Goal: Answer question/provide support: Share knowledge or assist other users

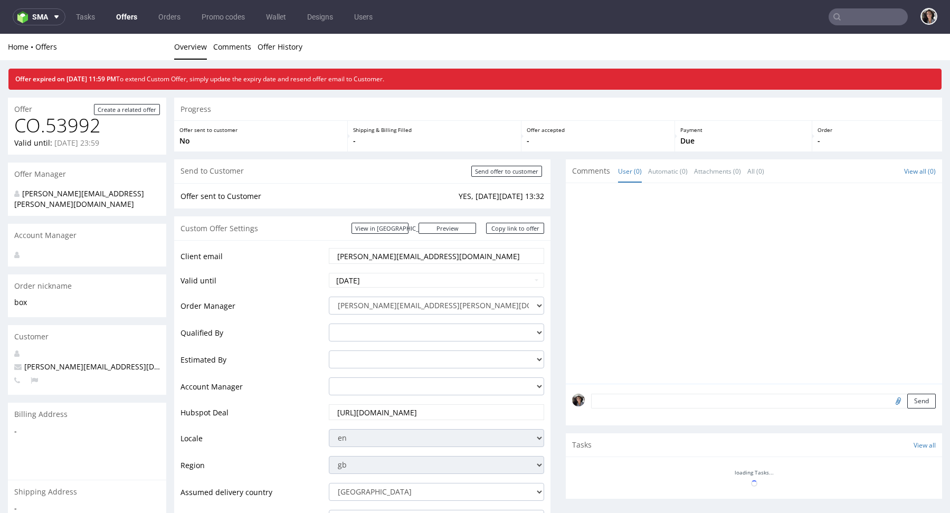
click at [862, 10] on input "text" at bounding box center [868, 16] width 79 height 17
paste input "hello@awesomehamperco.co.uk"
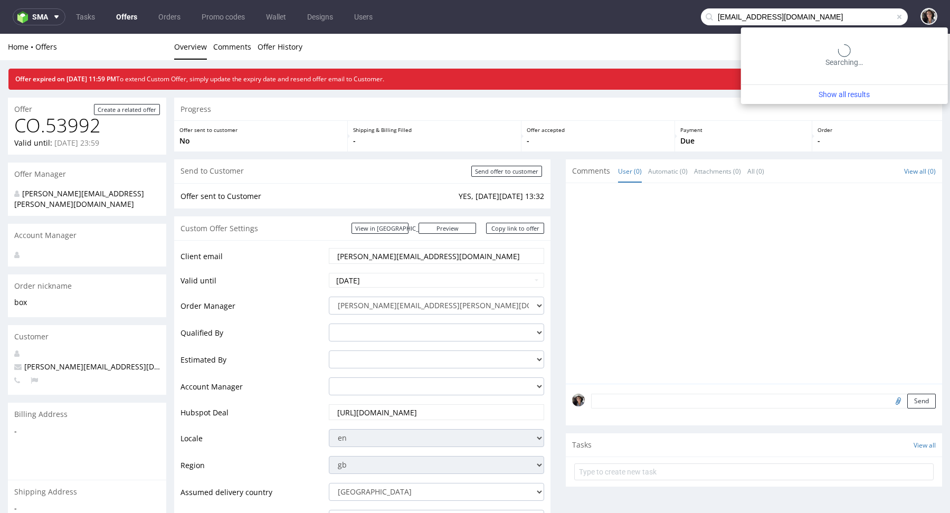
type input "hello@awesomehamperco.co.uk"
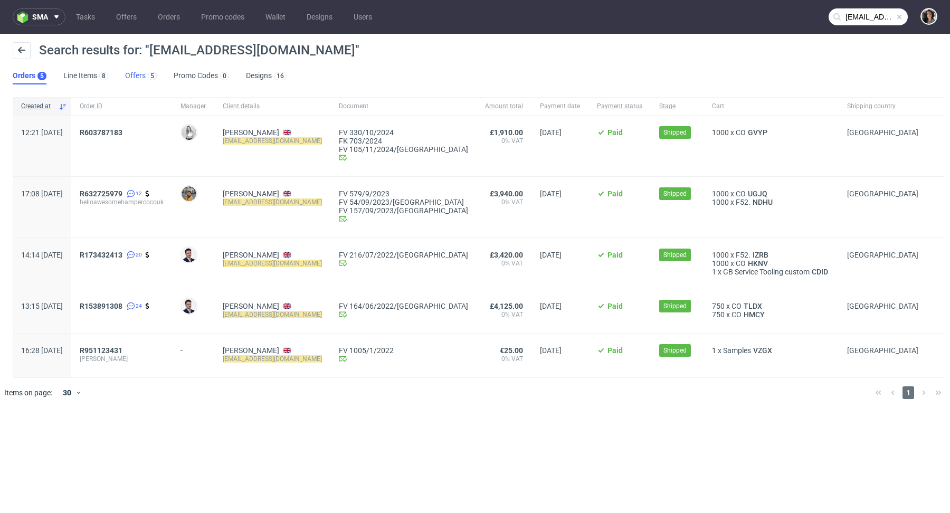
click at [135, 76] on link "Offers 5" at bounding box center [141, 76] width 32 height 17
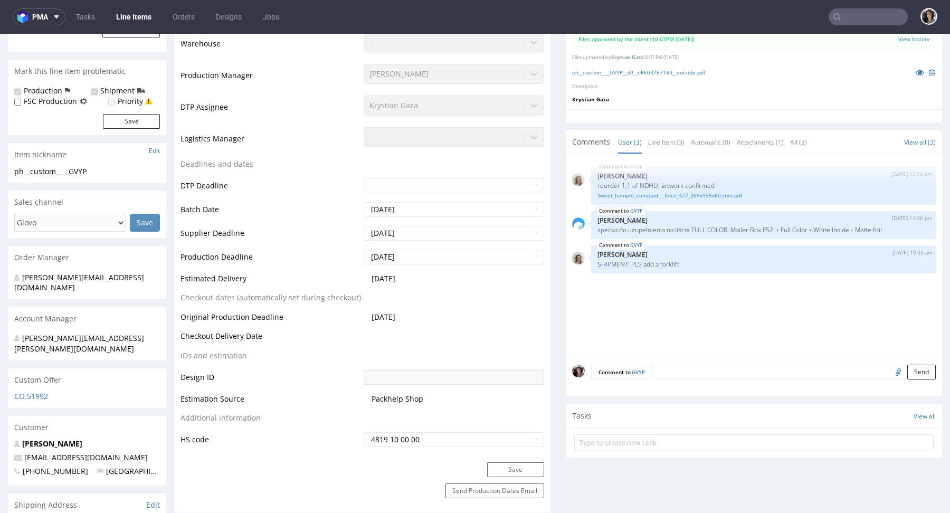
scroll to position [352, 0]
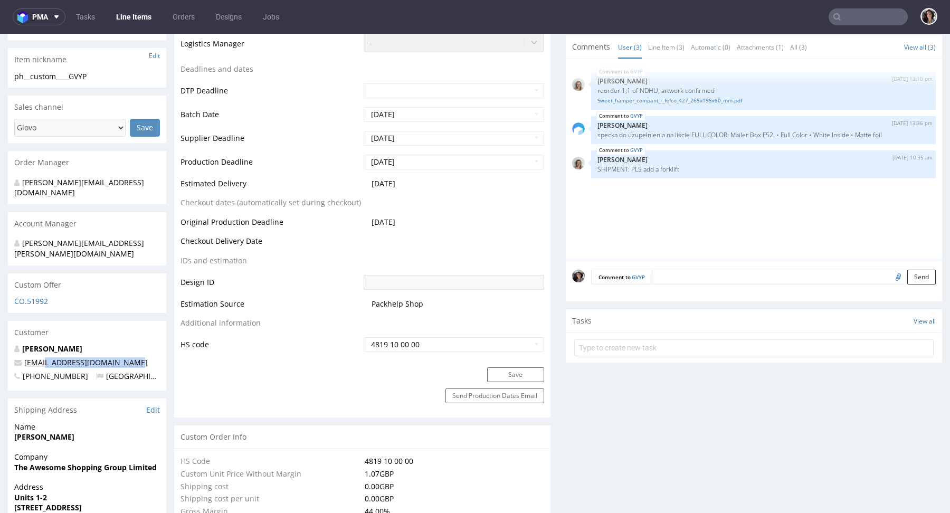
drag, startPoint x: 138, startPoint y: 342, endPoint x: 42, endPoint y: 342, distance: 95.6
click at [42, 357] on p "hello@awesomehamperco.co.uk" at bounding box center [87, 362] width 146 height 11
copy link "@awesomehamperco.co.uk"
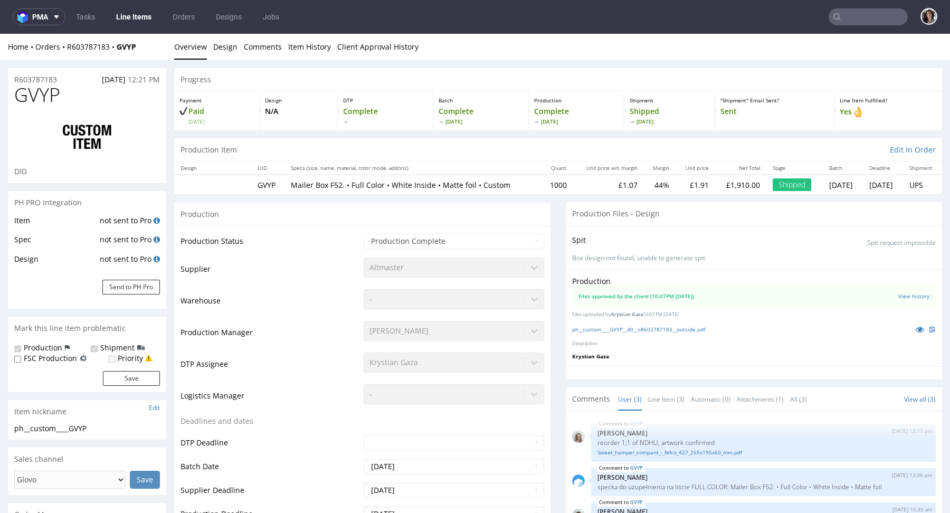
click at [852, 23] on input "text" at bounding box center [868, 16] width 79 height 17
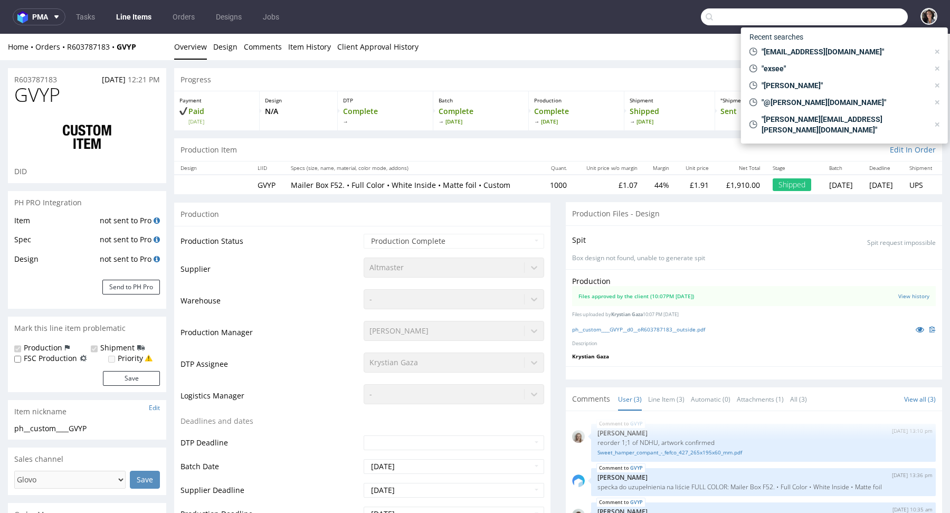
paste input "@awesomehamperco.co.uk"
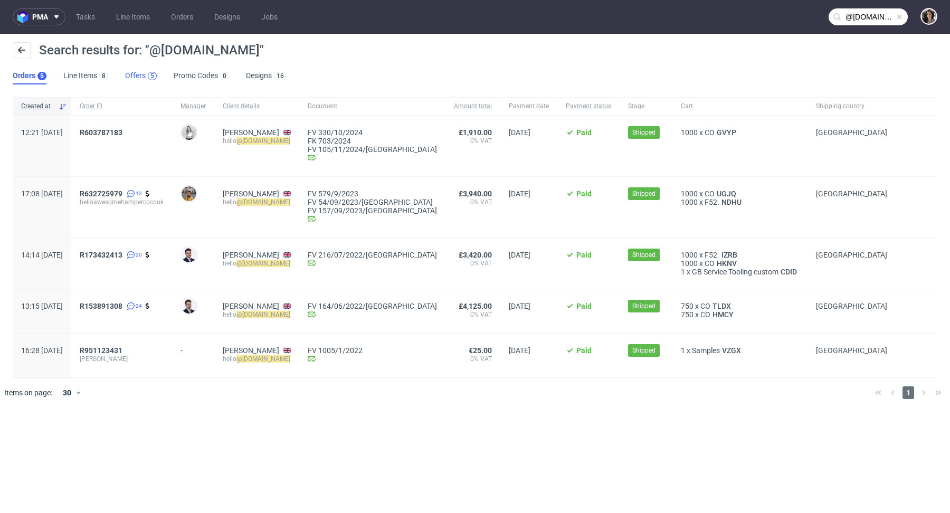
click at [148, 76] on div "5" at bounding box center [152, 76] width 9 height 8
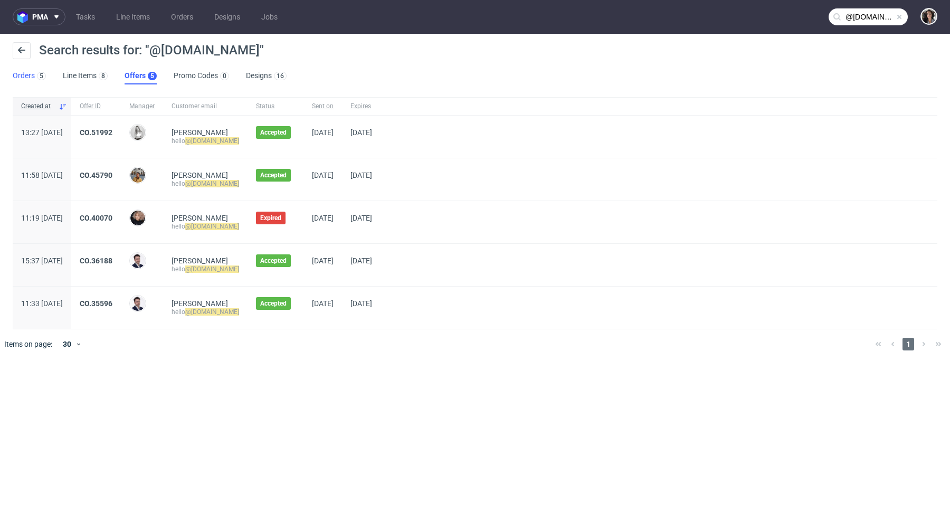
click at [36, 76] on div "5" at bounding box center [40, 75] width 11 height 11
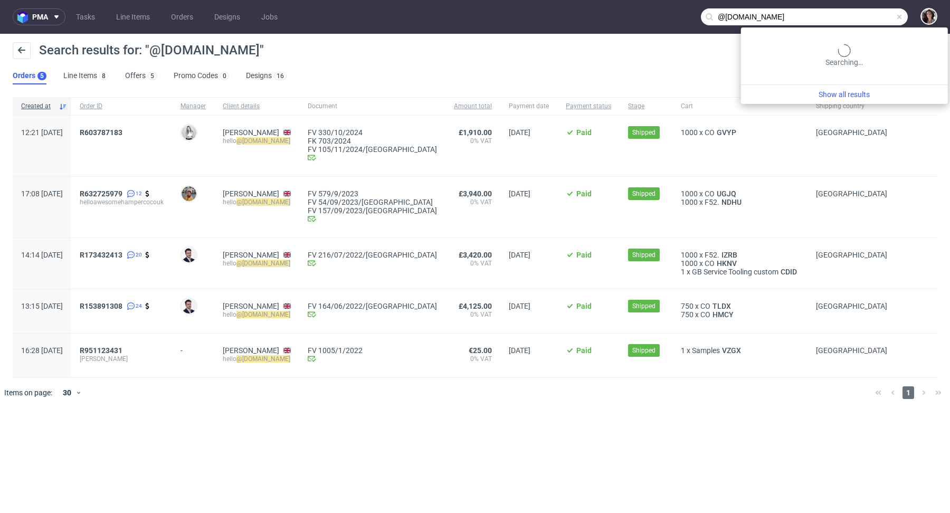
click at [851, 17] on input "@awesomehamperco.co.uk" at bounding box center [804, 16] width 207 height 17
type input "awesomehamperco"
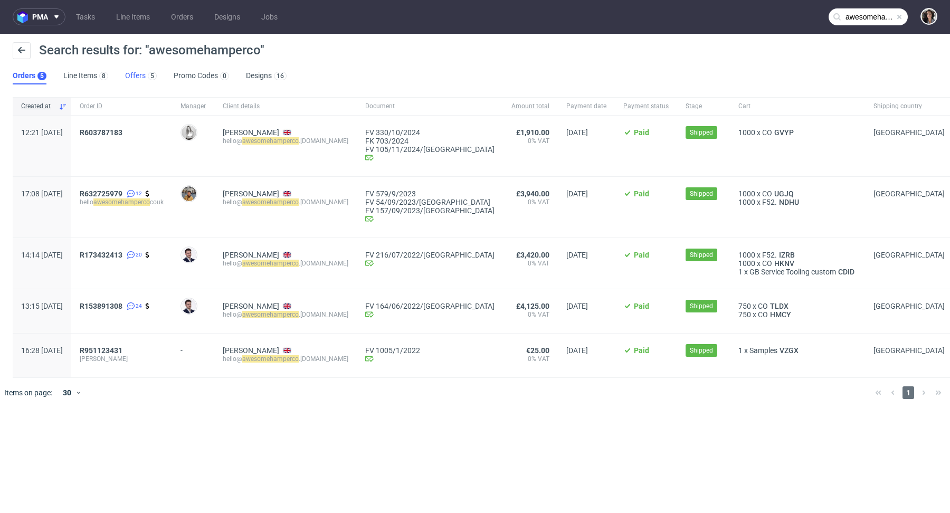
click at [135, 84] on link "Offers 5" at bounding box center [141, 76] width 32 height 17
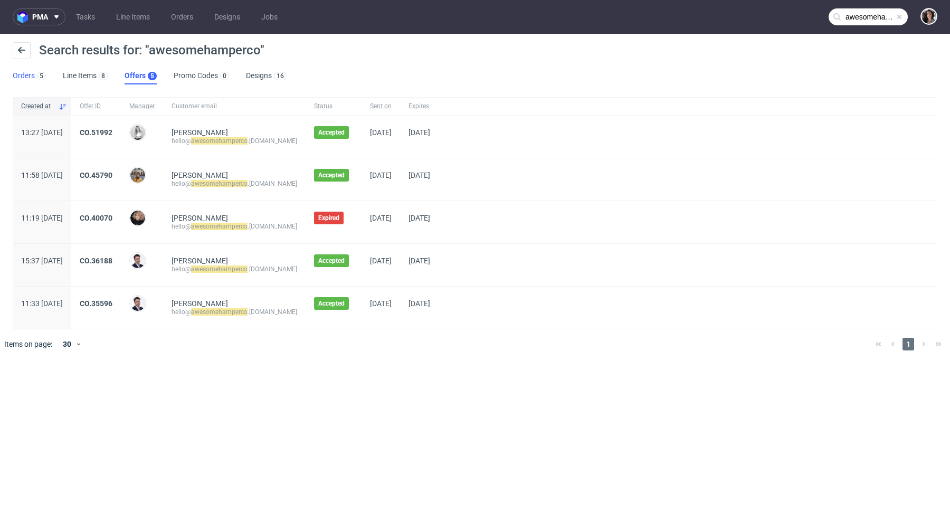
click at [21, 76] on link "Orders 5" at bounding box center [29, 76] width 33 height 17
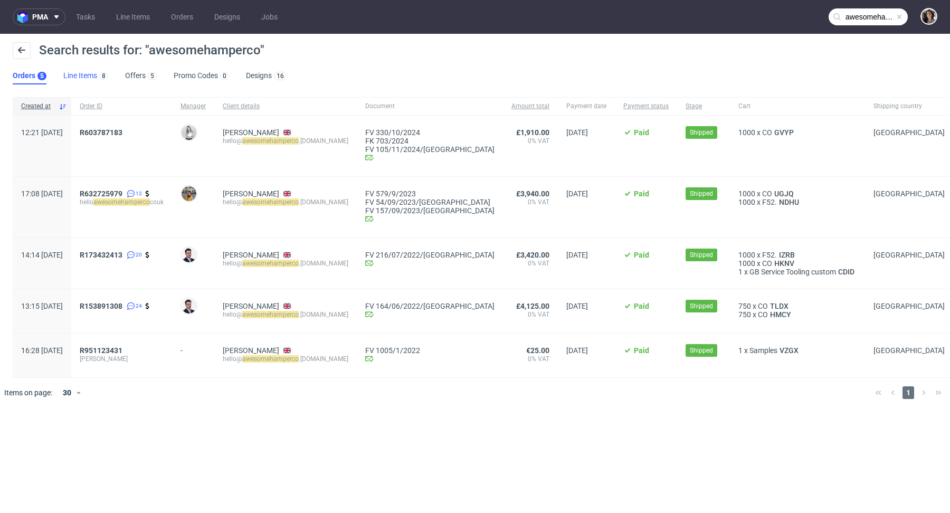
click at [90, 82] on link "Line Items 8" at bounding box center [85, 76] width 45 height 17
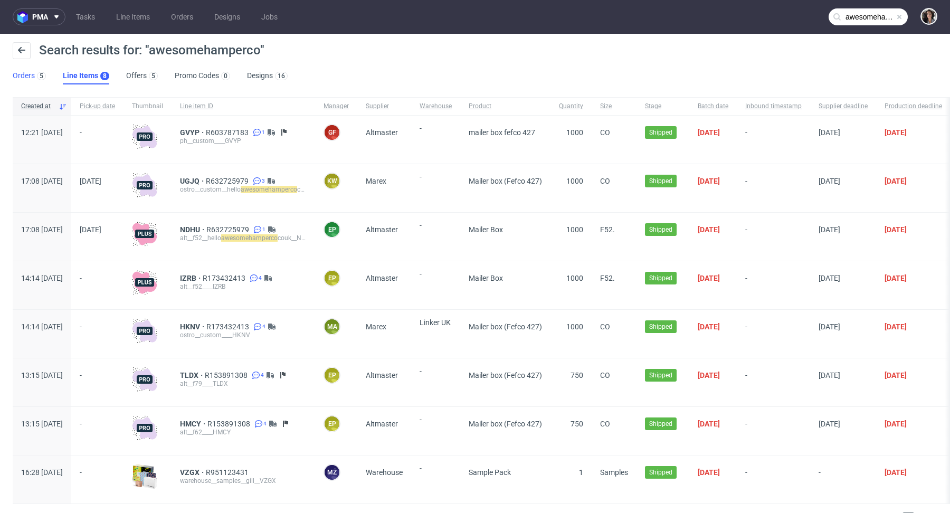
click at [24, 77] on link "Orders 5" at bounding box center [29, 76] width 33 height 17
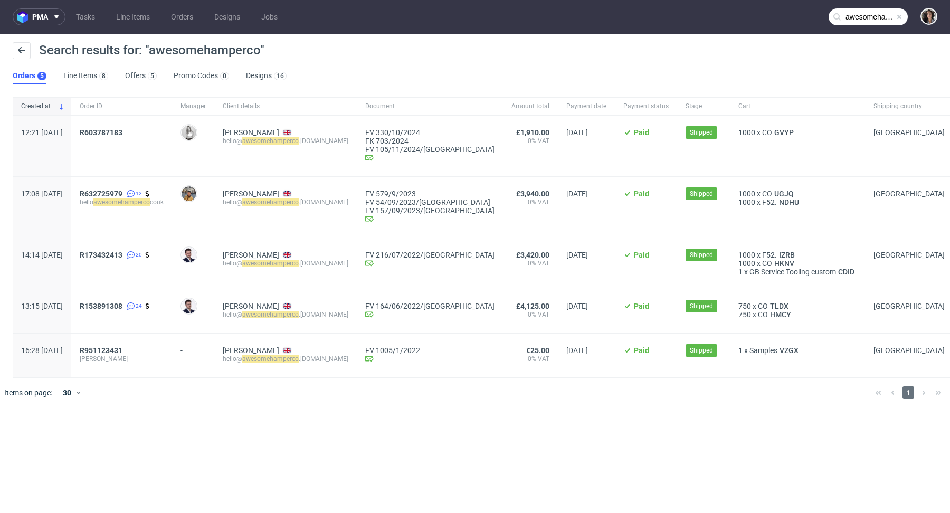
click at [121, 80] on ul "Orders 5 Line Items 8 Offers 5 Promo Codes 0 Designs 16" at bounding box center [154, 76] width 282 height 17
click at [142, 77] on link "Offers 5" at bounding box center [141, 76] width 32 height 17
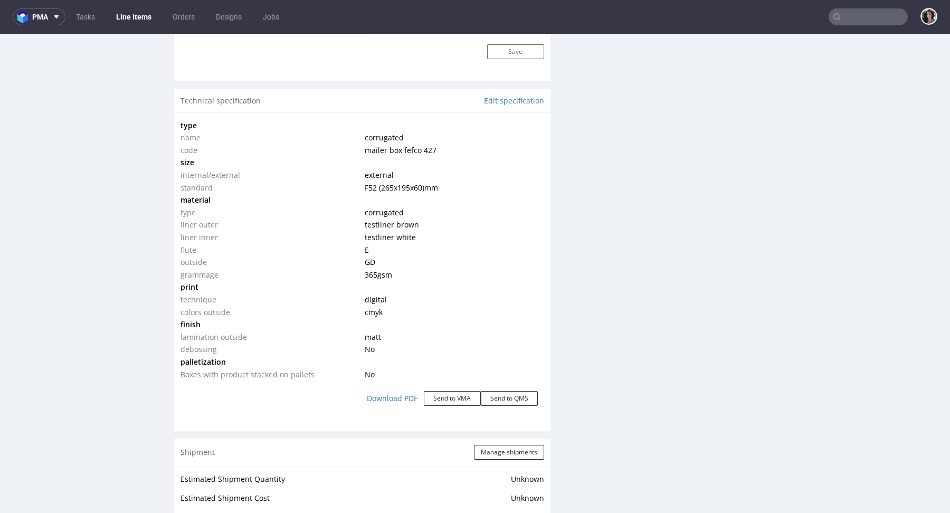
scroll to position [920, 0]
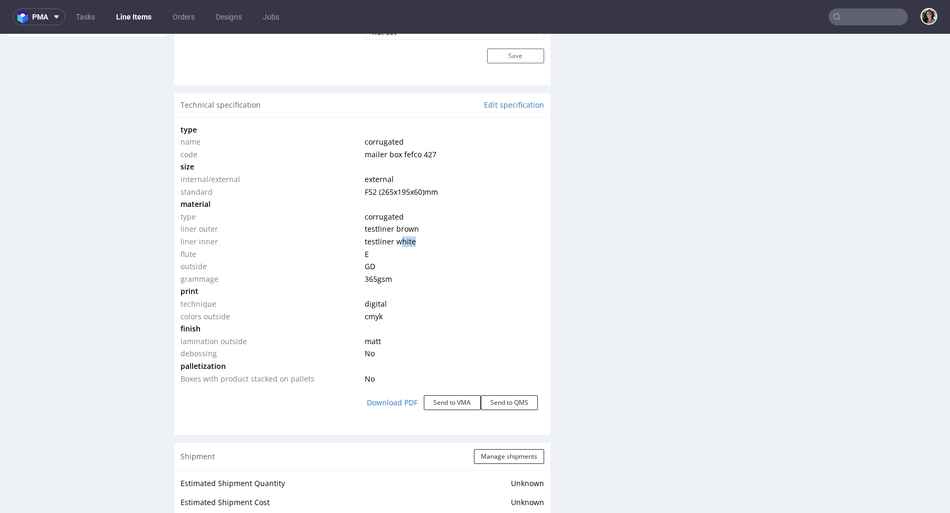
drag, startPoint x: 395, startPoint y: 240, endPoint x: 413, endPoint y: 240, distance: 18.0
click at [413, 240] on td "testliner white" at bounding box center [453, 242] width 182 height 13
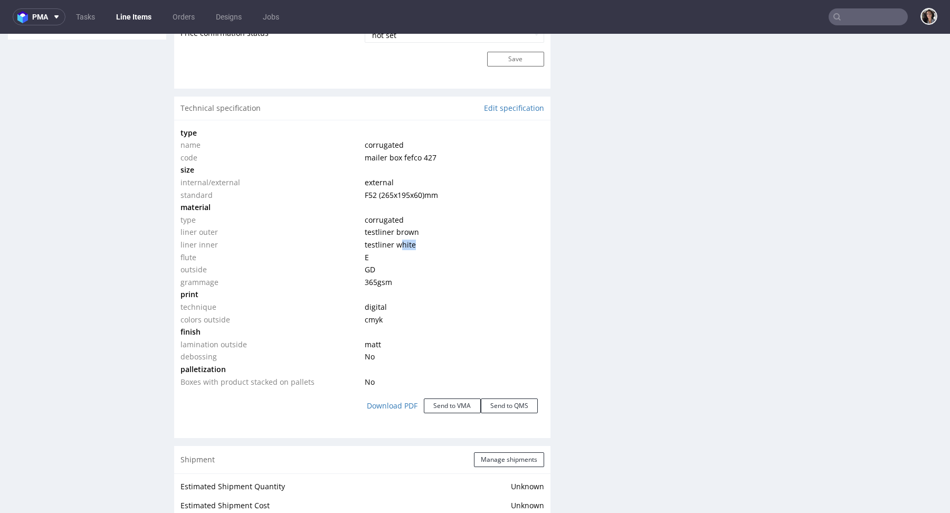
scroll to position [903, 0]
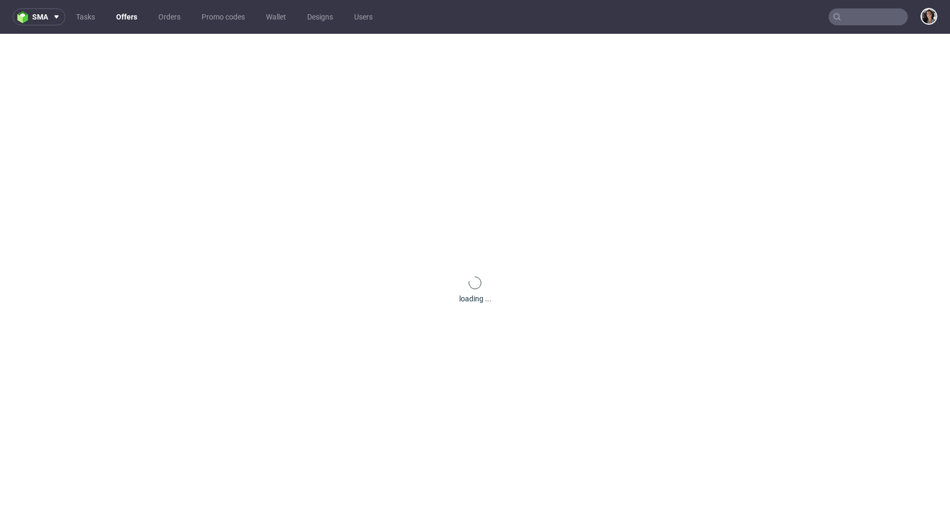
click at [852, 16] on input "text" at bounding box center [868, 16] width 79 height 17
paste input "admin@lacatalanacbd.com"
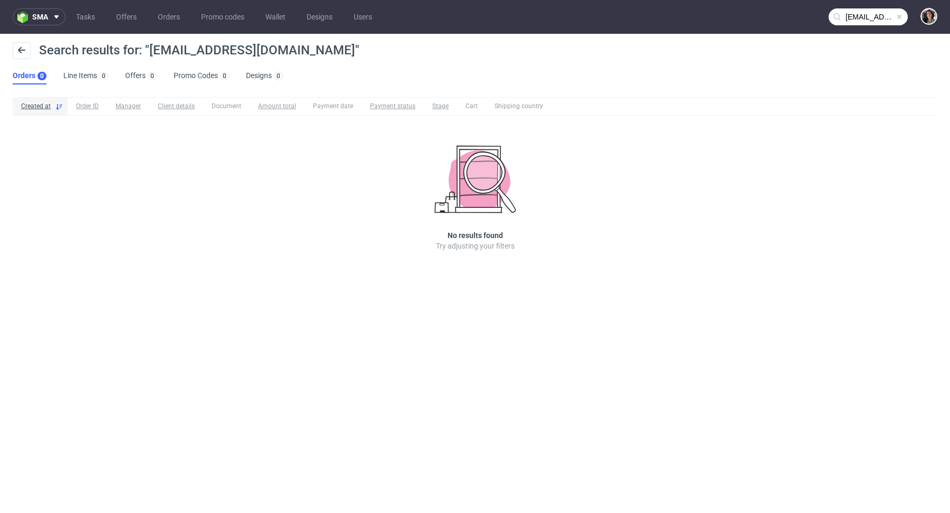
click at [863, 10] on input "admin@lacatalanacbd.com" at bounding box center [868, 16] width 79 height 17
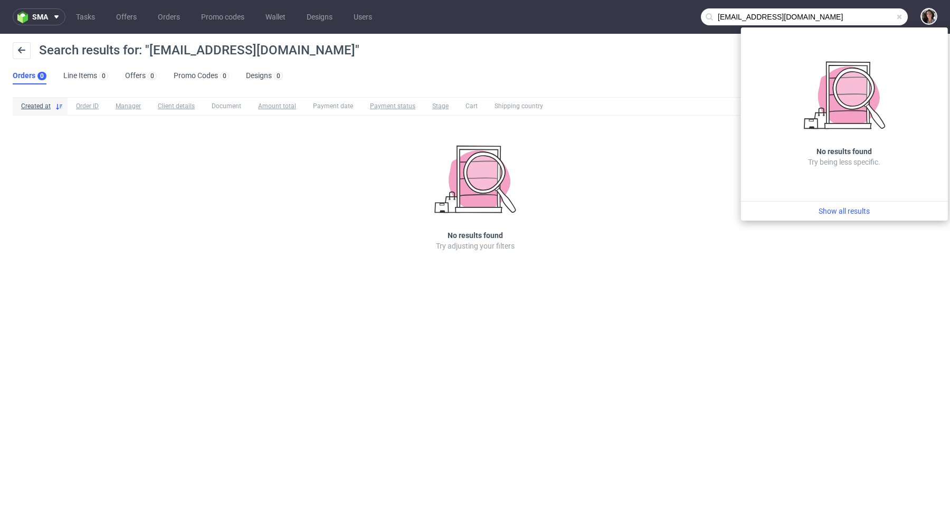
drag, startPoint x: 739, startPoint y: 17, endPoint x: 687, endPoint y: 17, distance: 51.2
click at [687, 17] on nav "sma Tasks Offers Orders Promo codes Wallet Designs Users admin@lacatalanacbd.com" at bounding box center [475, 17] width 950 height 34
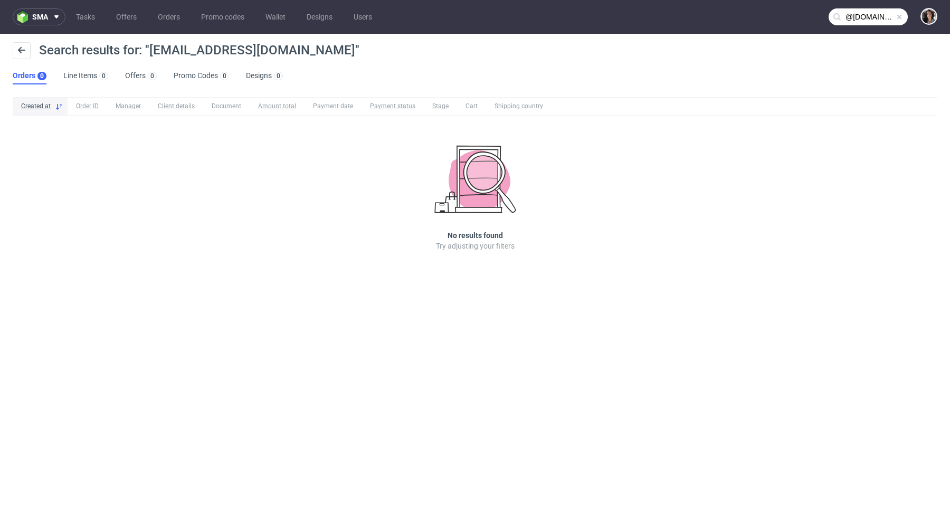
type input "@lacatalanacbd.com"
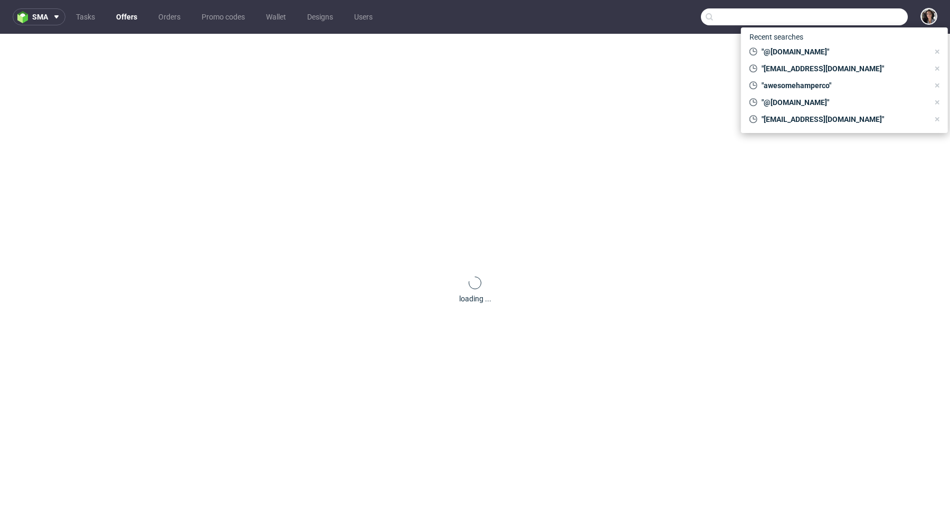
click at [866, 24] on input "text" at bounding box center [804, 16] width 207 height 17
paste input "[EMAIL_ADDRESS][DOMAIN_NAME]"
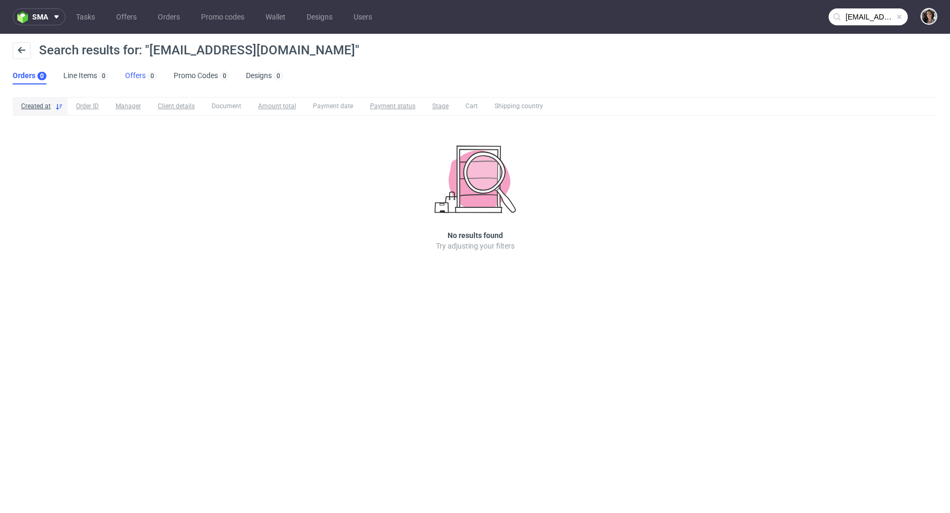
click at [133, 71] on link "Offers 0" at bounding box center [141, 76] width 32 height 17
click at [889, 18] on input "[EMAIL_ADDRESS][DOMAIN_NAME]" at bounding box center [868, 16] width 79 height 17
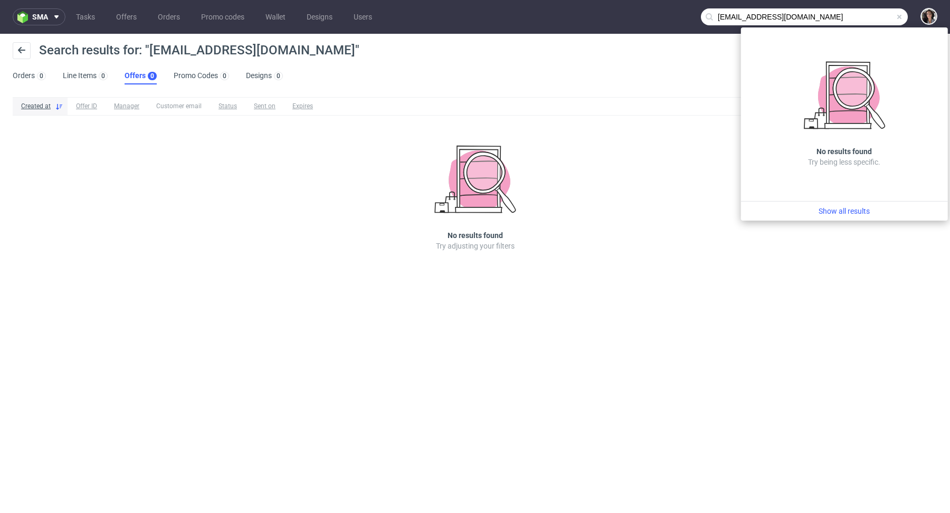
drag, startPoint x: 740, startPoint y: 17, endPoint x: 689, endPoint y: 17, distance: 51.7
click at [689, 17] on nav "sma Tasks Offers Orders Promo codes Wallet Designs Users [EMAIL_ADDRESS][DOMAIN…" at bounding box center [475, 17] width 950 height 34
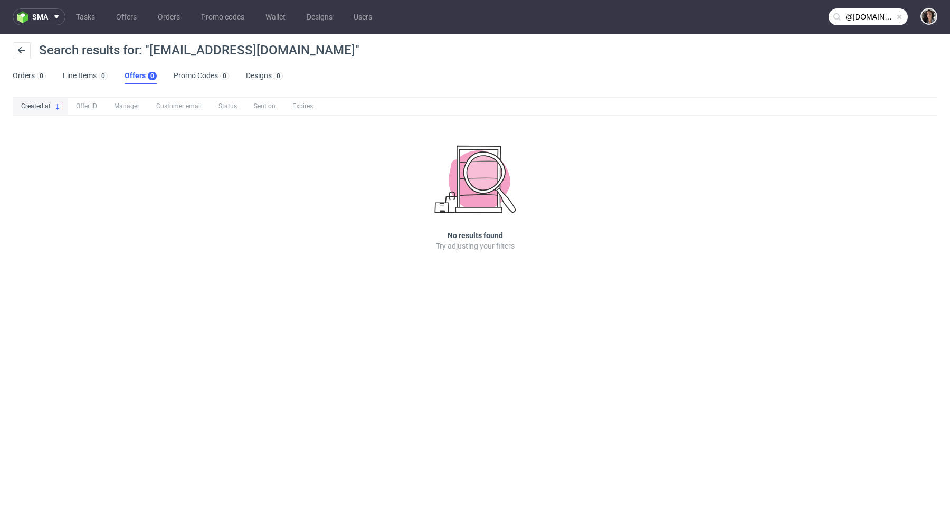
type input "@[DOMAIN_NAME]"
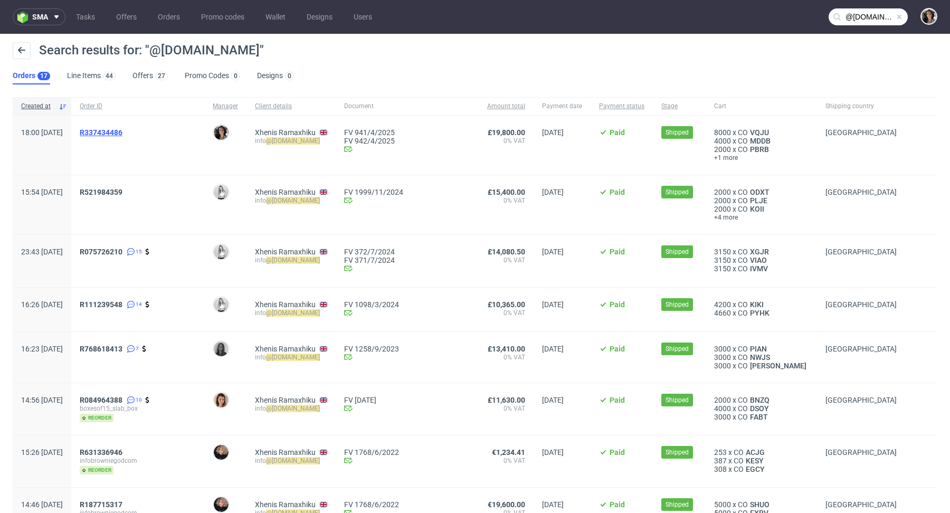
click at [123, 133] on span "R337434486" at bounding box center [101, 132] width 43 height 8
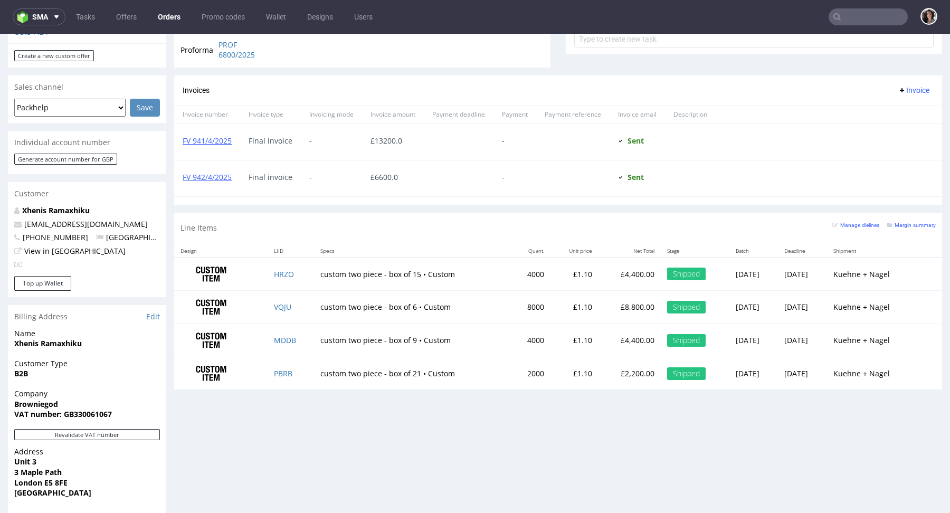
scroll to position [594, 0]
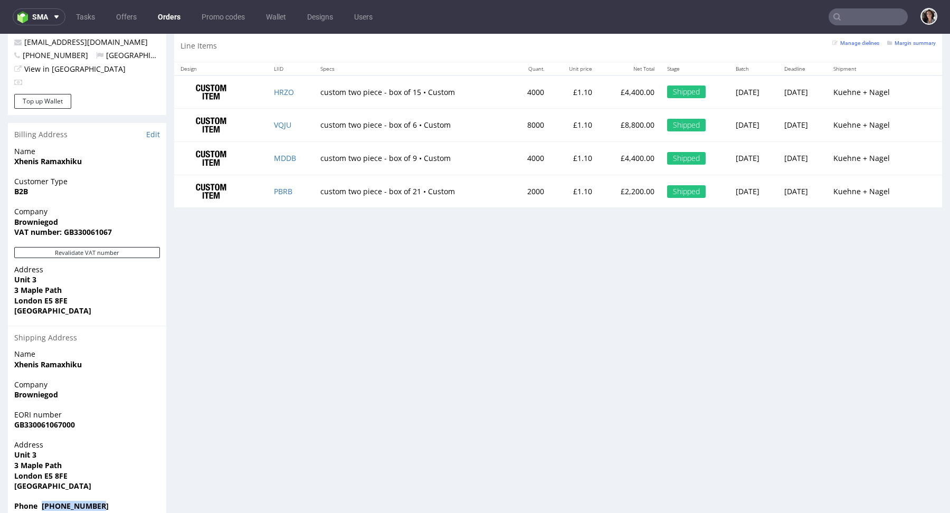
drag, startPoint x: 109, startPoint y: 487, endPoint x: 43, endPoint y: 487, distance: 66.5
click at [43, 501] on span "Phone +447563886585" at bounding box center [87, 506] width 146 height 11
copy strong "+447563886585"
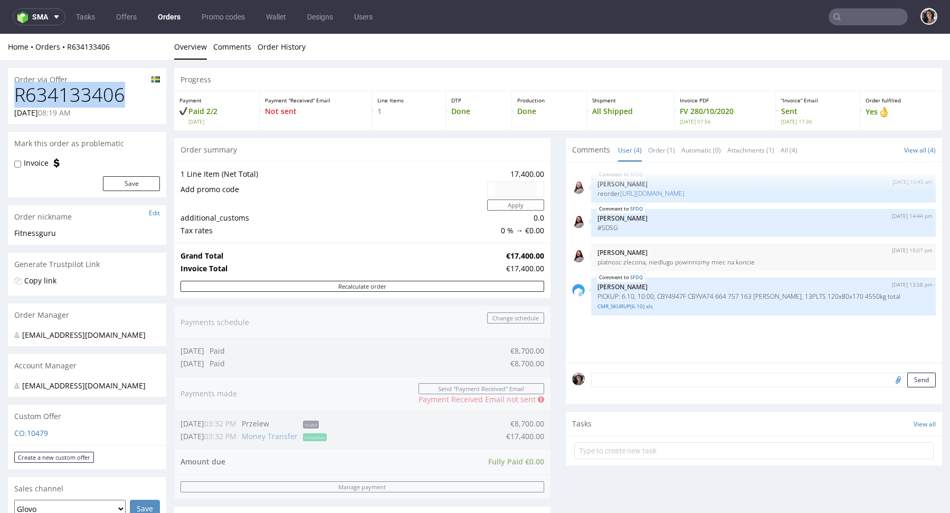
drag, startPoint x: 125, startPoint y: 95, endPoint x: 0, endPoint y: 95, distance: 125.1
copy h1 "R634133406"
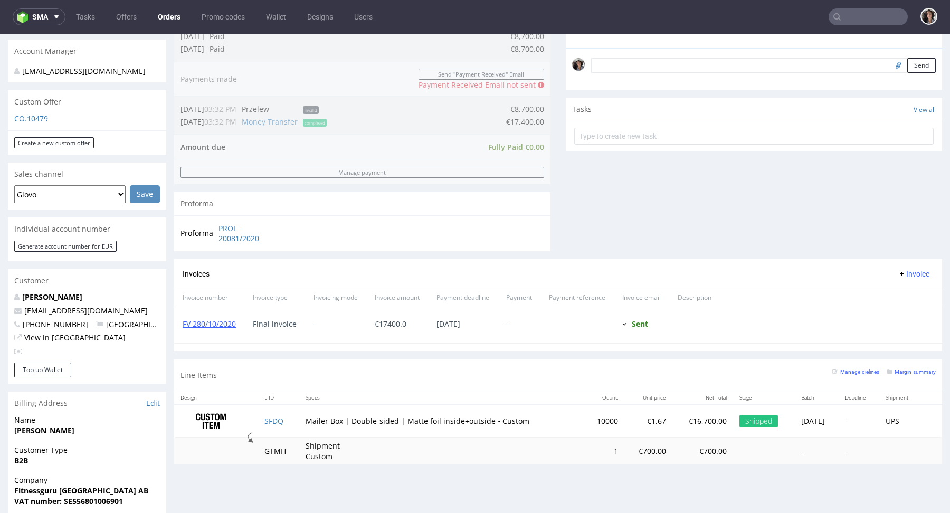
scroll to position [405, 0]
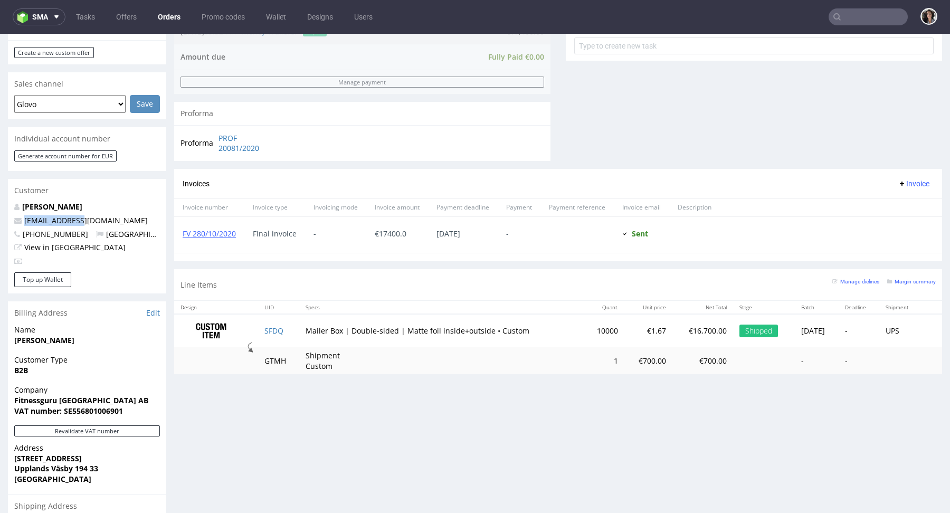
drag, startPoint x: 93, startPoint y: 222, endPoint x: 19, endPoint y: 222, distance: 73.9
click at [19, 222] on p "[EMAIL_ADDRESS][DOMAIN_NAME]" at bounding box center [87, 220] width 146 height 11
copy span "[EMAIL_ADDRESS][DOMAIN_NAME]"
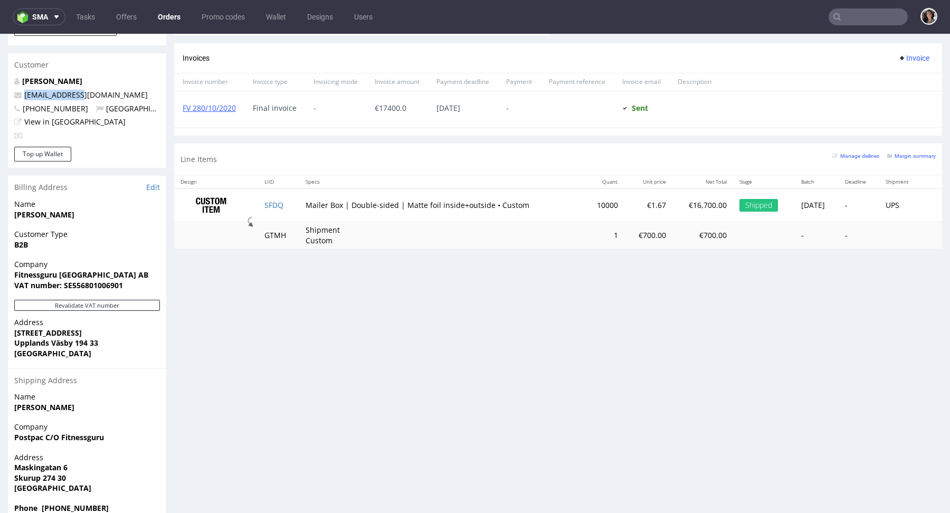
scroll to position [553, 0]
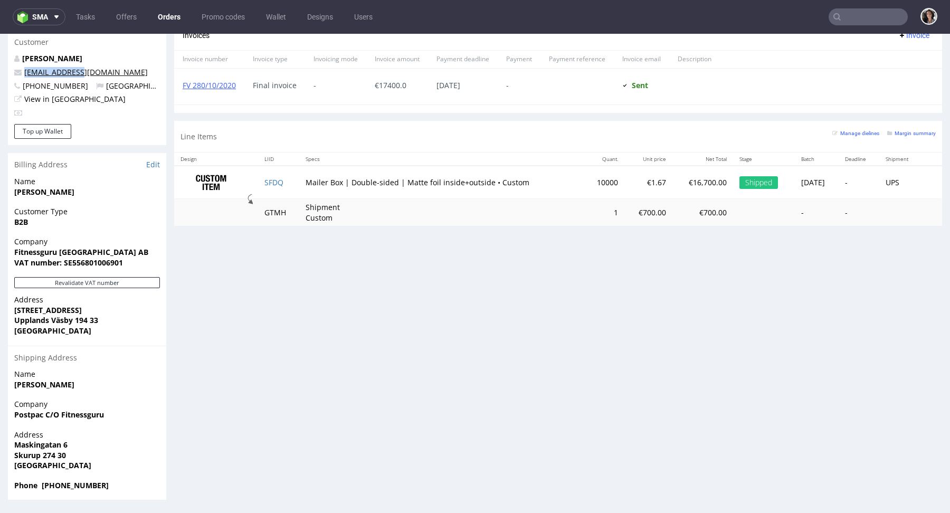
copy span "ee@filucca.com"
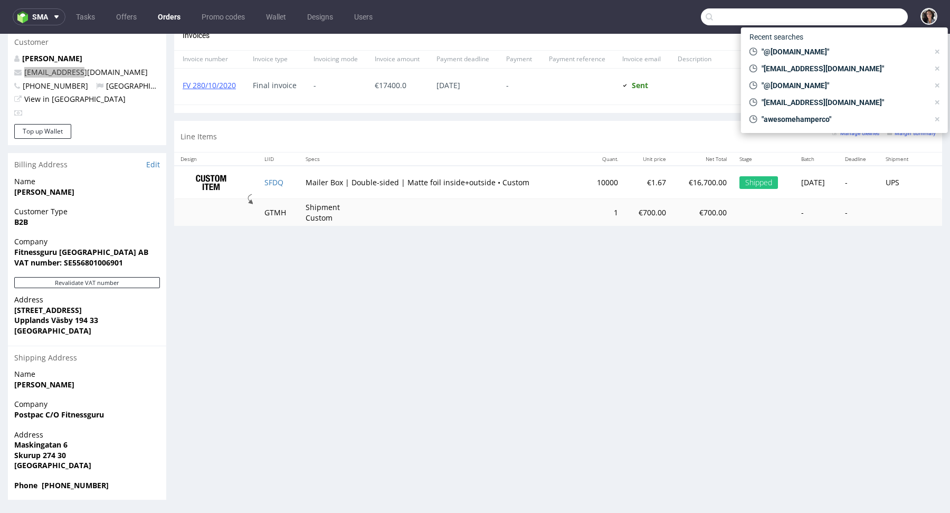
click at [855, 13] on input "text" at bounding box center [804, 16] width 207 height 17
paste input "ee@filucca.com"
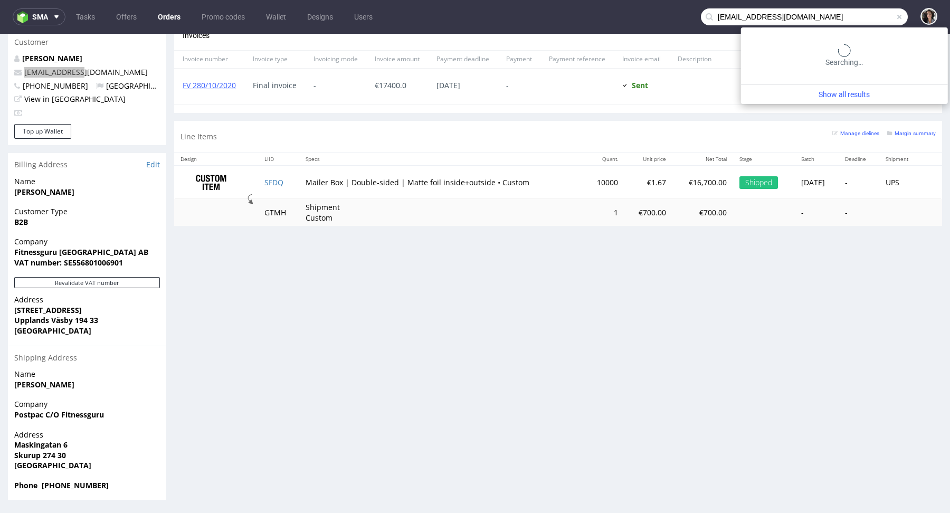
type input "ee@filucca.com"
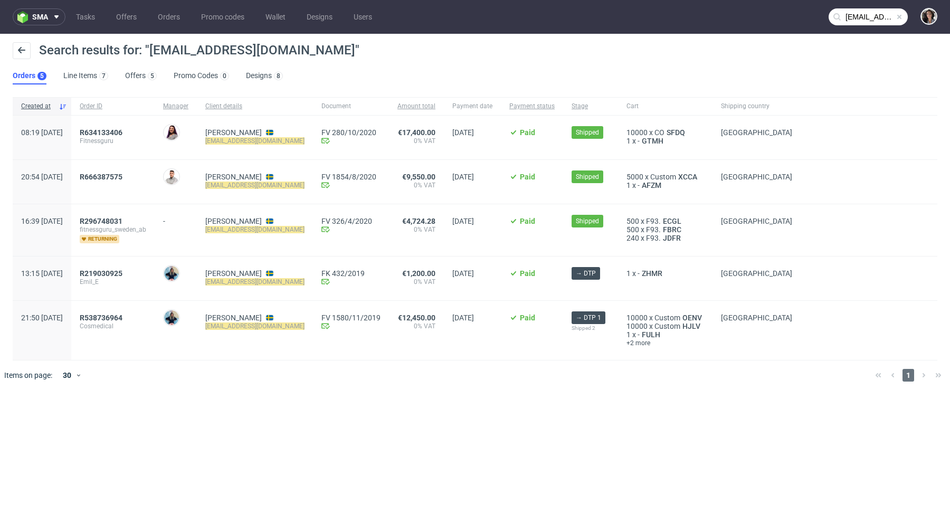
click at [145, 126] on div "R634133406 Fitnessguru" at bounding box center [112, 138] width 83 height 44
click at [123, 133] on span "R634133406" at bounding box center [101, 132] width 43 height 8
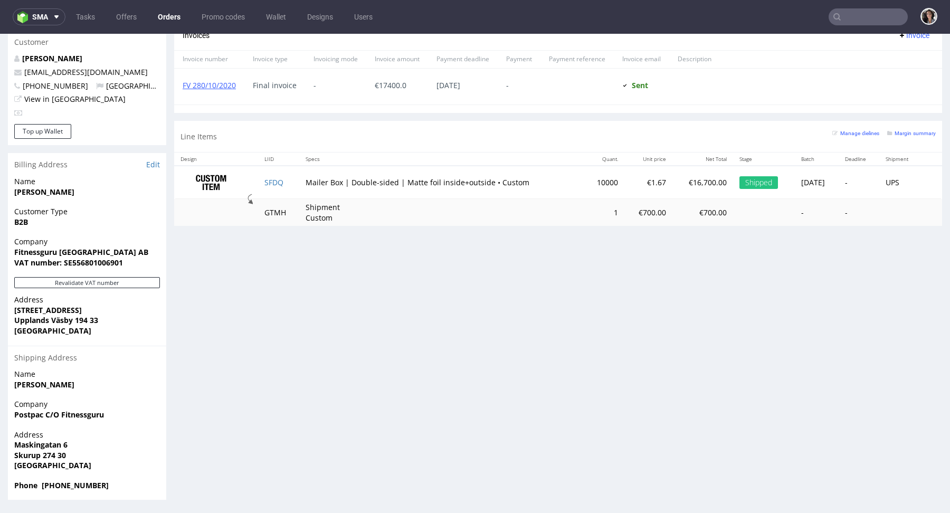
scroll to position [3, 0]
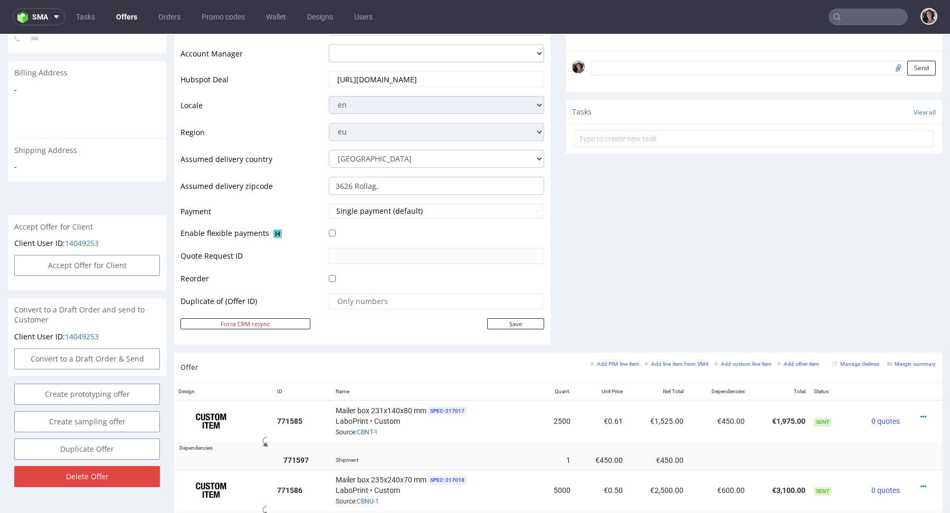
scroll to position [529, 0]
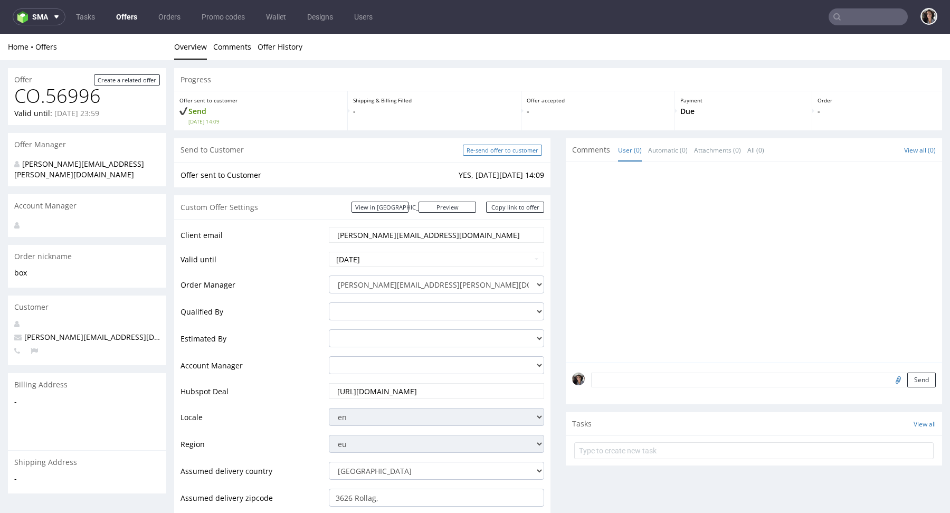
click at [507, 150] on input "Re-send offer to customer" at bounding box center [502, 150] width 79 height 11
type input "In progress..."
click at [512, 148] on input "Re-send offer to customer" at bounding box center [502, 150] width 79 height 11
type input "In progress..."
click at [529, 206] on link "Copy link to offer" at bounding box center [515, 207] width 58 height 11
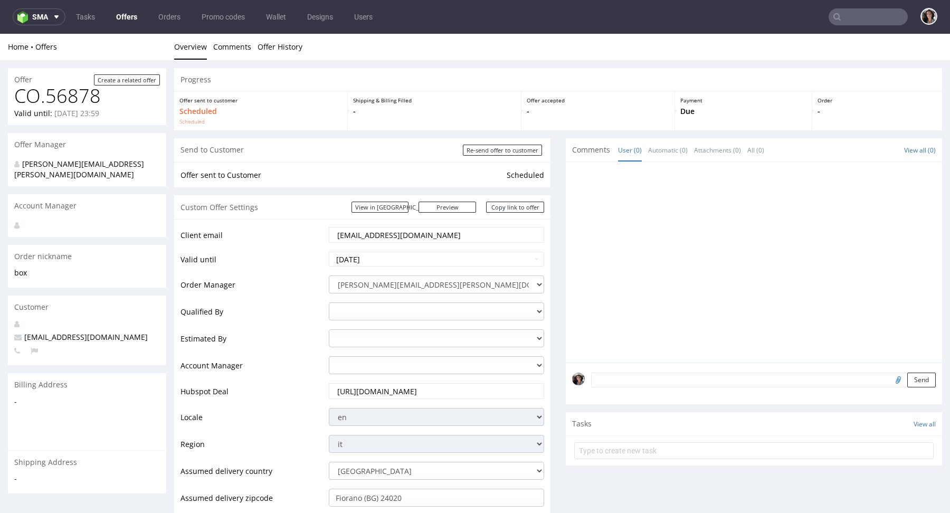
scroll to position [347, 0]
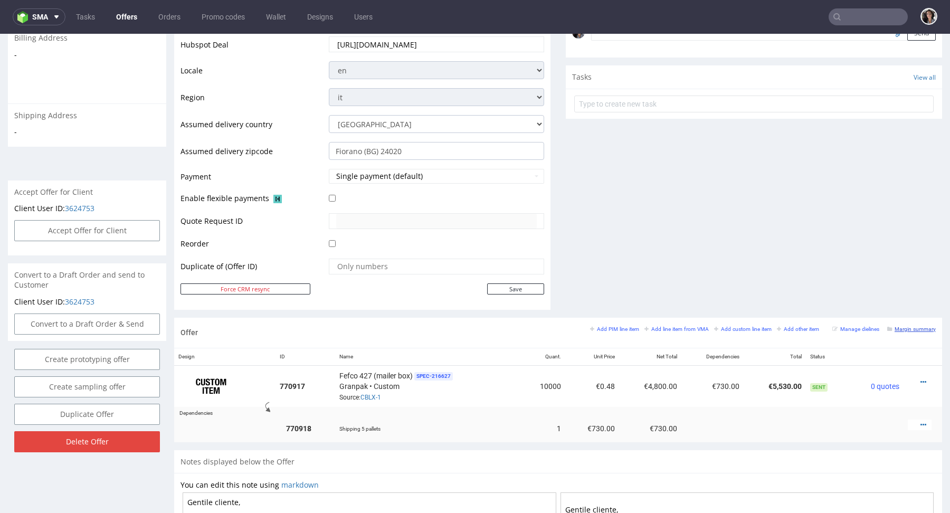
click at [906, 326] on small "Margin summary" at bounding box center [912, 329] width 49 height 6
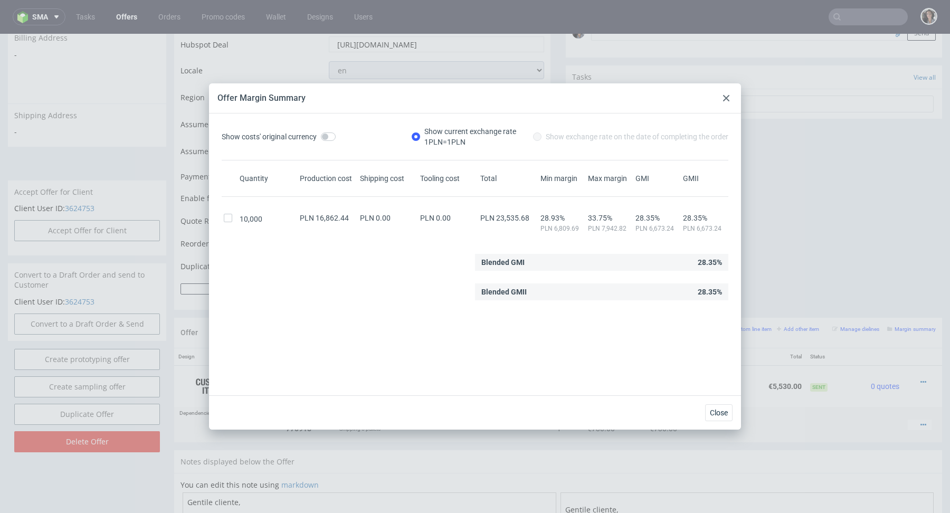
click at [727, 100] on icon at bounding box center [726, 98] width 6 height 6
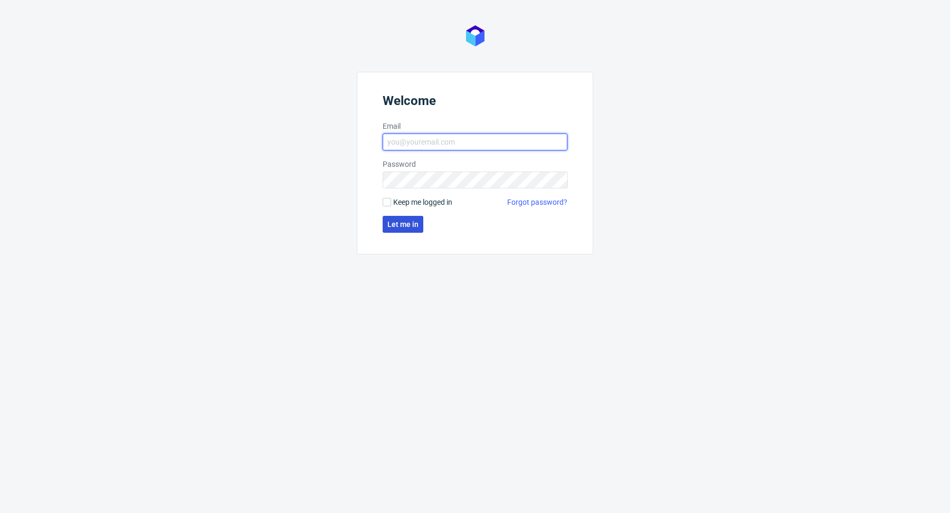
type input "[PERSON_NAME][EMAIL_ADDRESS][PERSON_NAME][DOMAIN_NAME]"
click at [404, 230] on button "Let me in" at bounding box center [403, 224] width 41 height 17
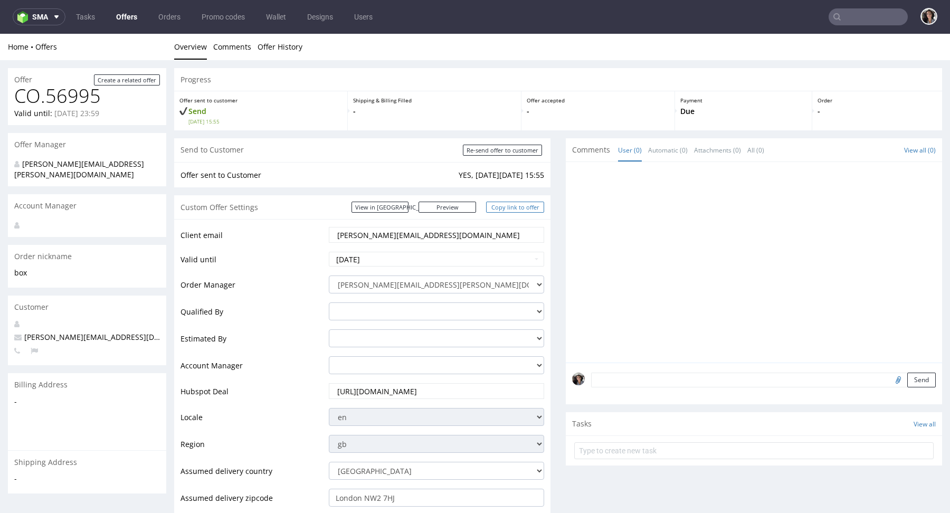
click at [519, 204] on link "Copy link to offer" at bounding box center [515, 207] width 58 height 11
click at [512, 151] on input "Re-send offer to customer" at bounding box center [502, 150] width 79 height 11
type input "In progress..."
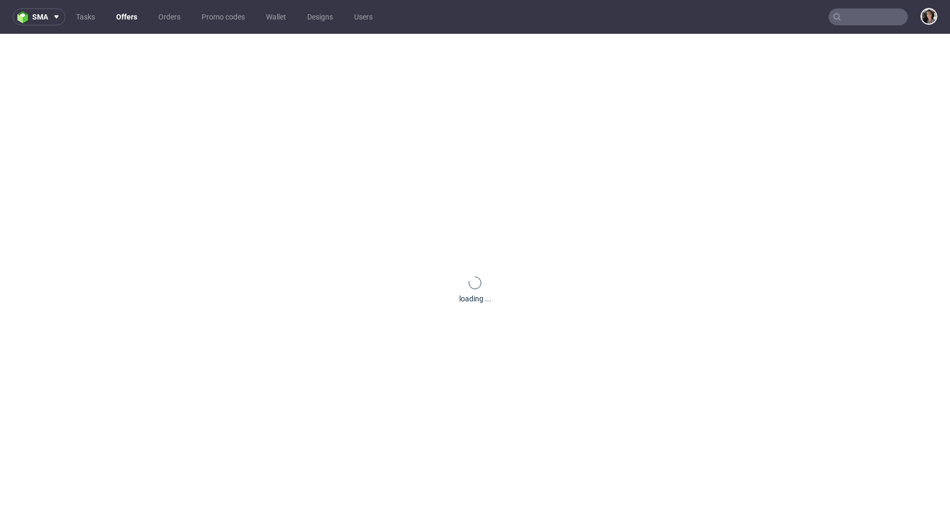
click at [860, 16] on input "text" at bounding box center [868, 16] width 79 height 17
paste input "[PERSON_NAME][EMAIL_ADDRESS][DOMAIN_NAME]"
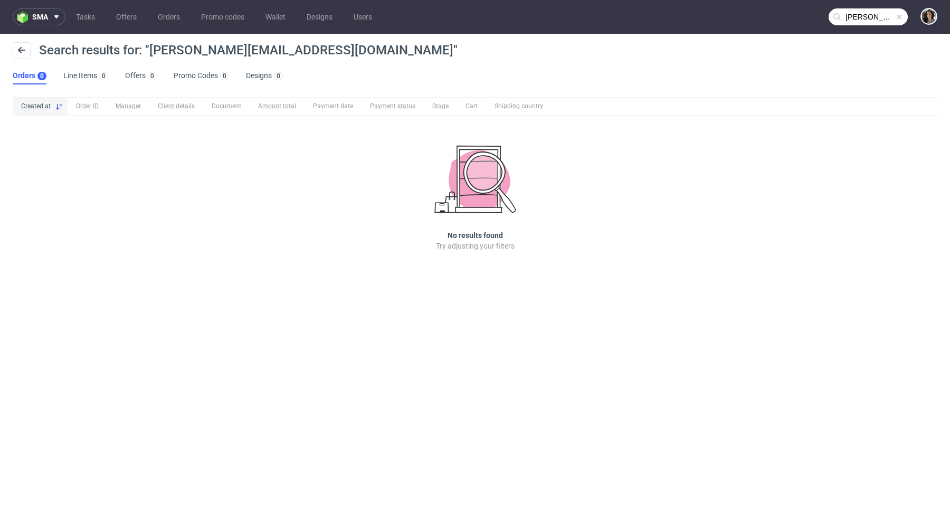
click at [847, 12] on input "maria@maniko-nails.com" at bounding box center [868, 16] width 79 height 17
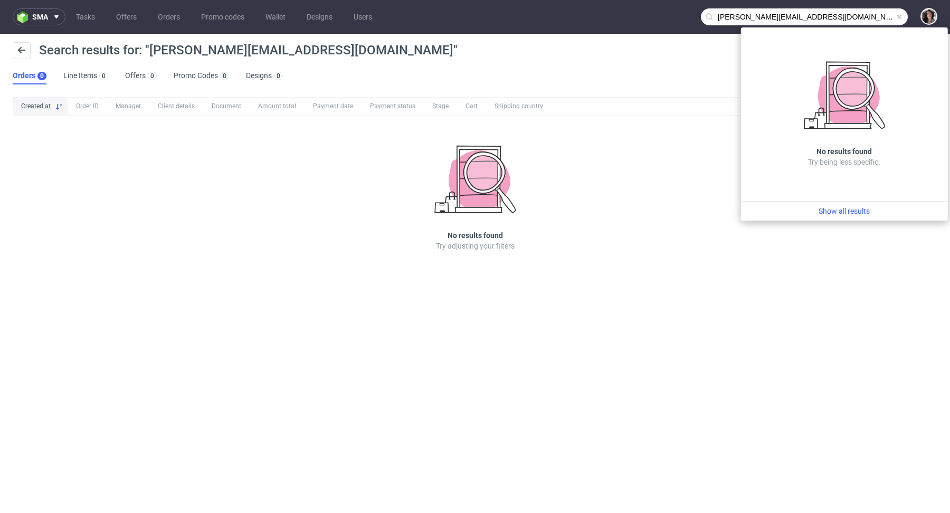
drag, startPoint x: 737, startPoint y: 14, endPoint x: 698, endPoint y: 14, distance: 39.6
click at [698, 14] on nav "sma Tasks Offers Orders Promo codes Wallet Designs Users maria@maniko-nails.com" at bounding box center [475, 17] width 950 height 34
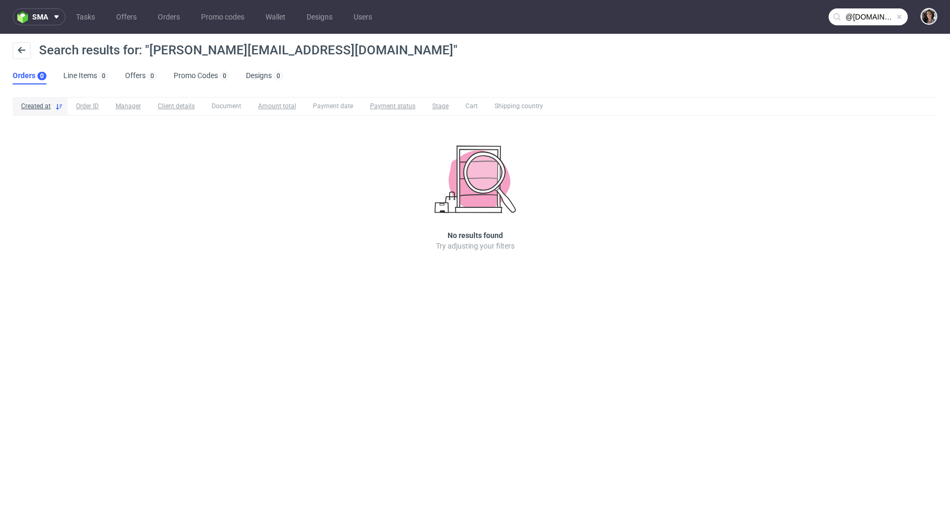
type input "@[DOMAIN_NAME]"
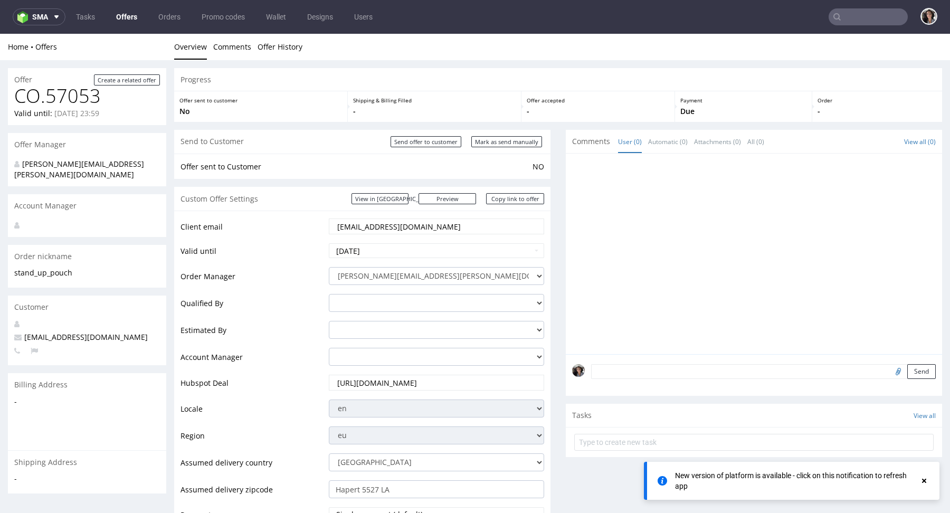
scroll to position [436, 0]
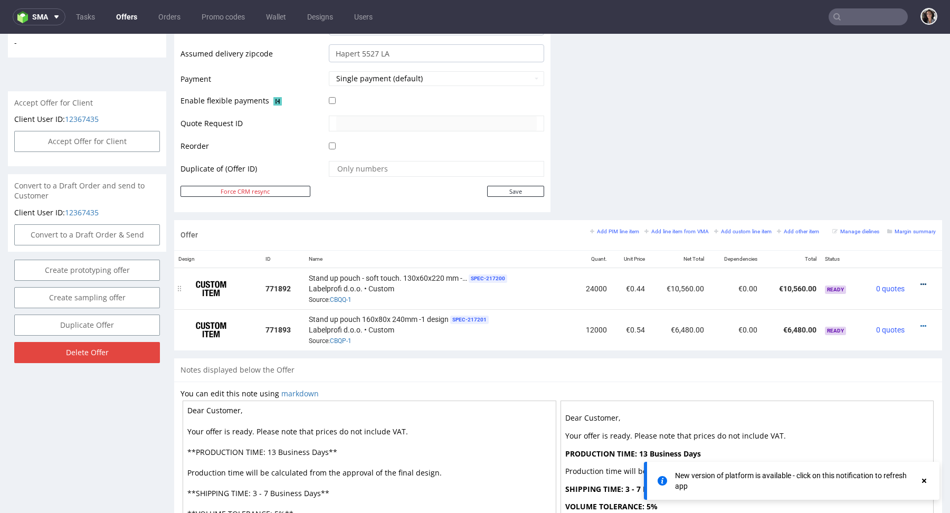
click at [921, 281] on icon at bounding box center [924, 284] width 6 height 7
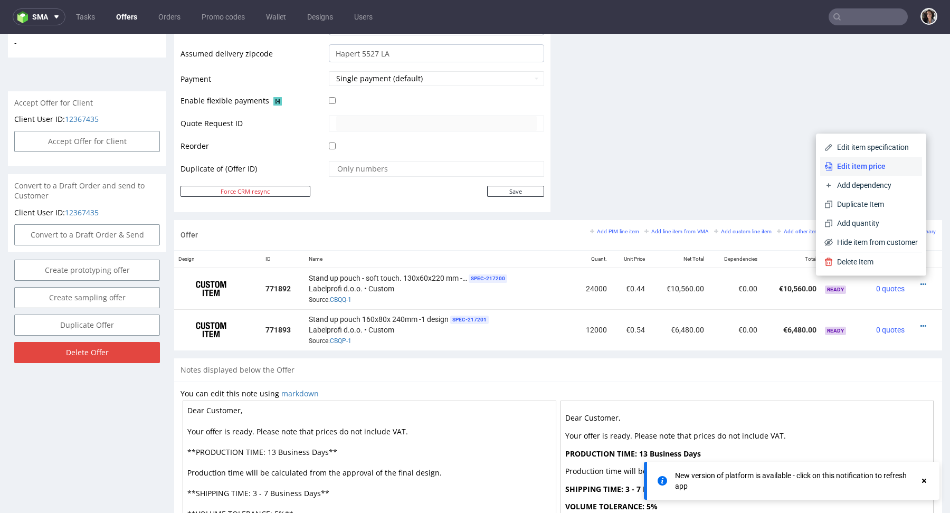
click at [872, 165] on span "Edit item price" at bounding box center [875, 166] width 85 height 11
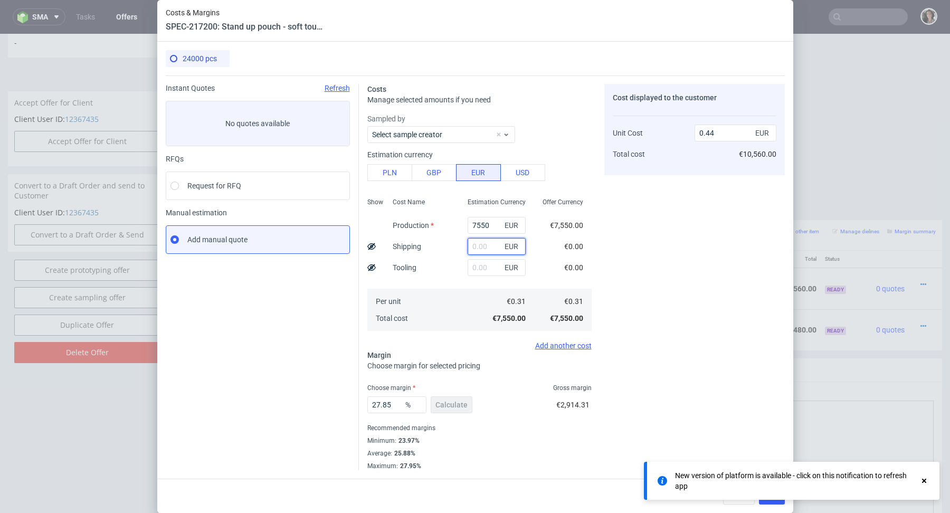
click at [486, 246] on input "text" at bounding box center [497, 246] width 58 height 17
paste input "776,61"
type input "776.61"
type input "0.48"
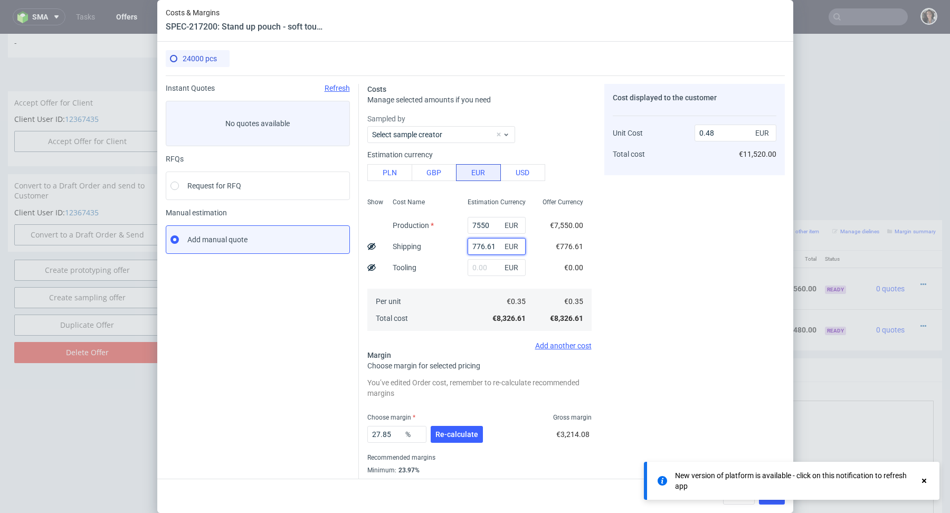
click at [493, 246] on input "776.61" at bounding box center [497, 246] width 58 height 17
type input "0.44"
paste input "182,46"
type input "182.46"
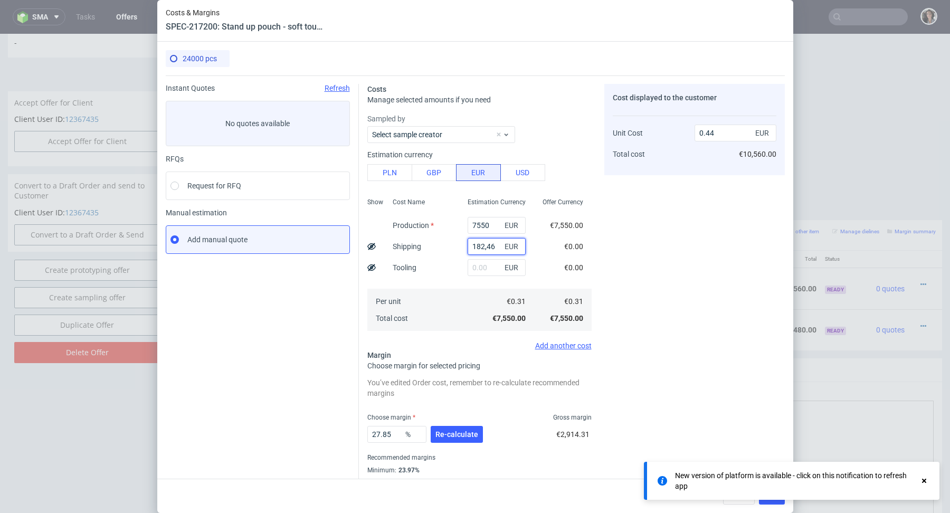
type input "0.45"
type input "182.46"
click at [456, 434] on span "Re-calculate" at bounding box center [457, 434] width 43 height 7
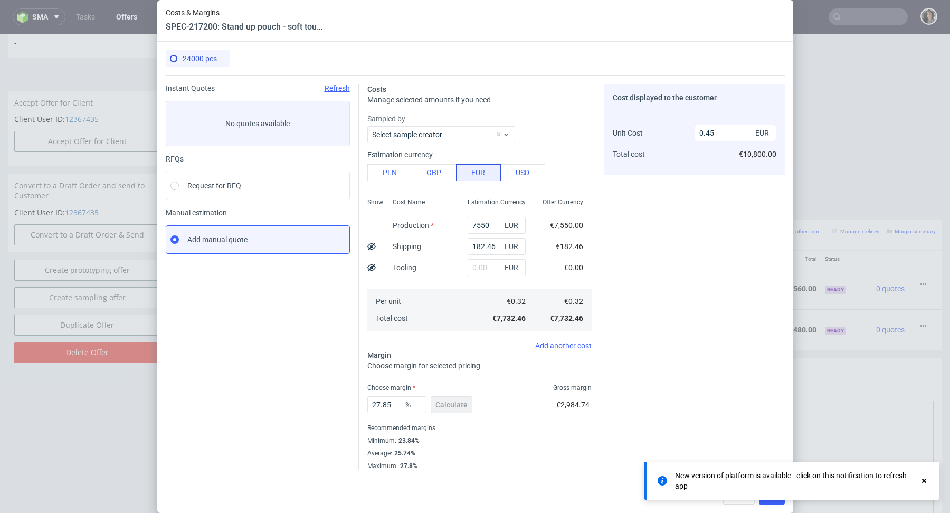
click at [926, 482] on use at bounding box center [924, 481] width 4 height 4
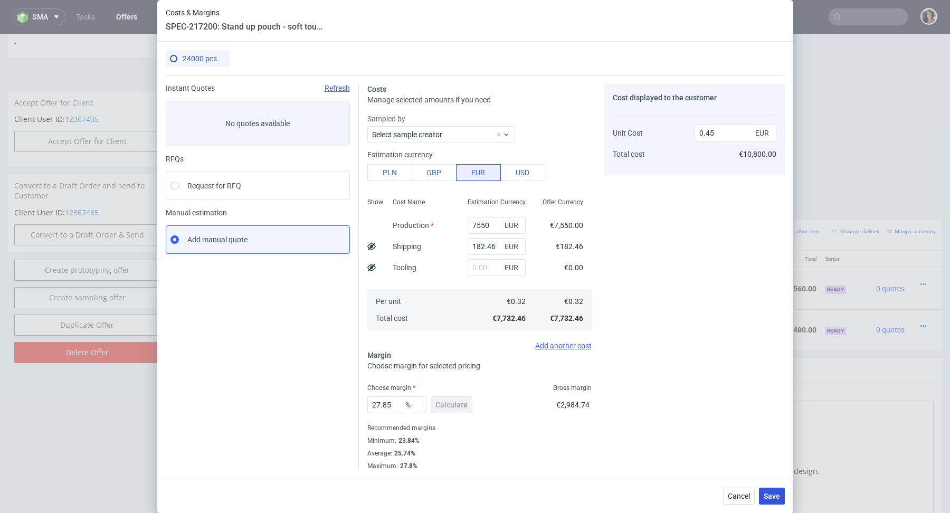
click at [768, 494] on span "Save" at bounding box center [772, 496] width 16 height 7
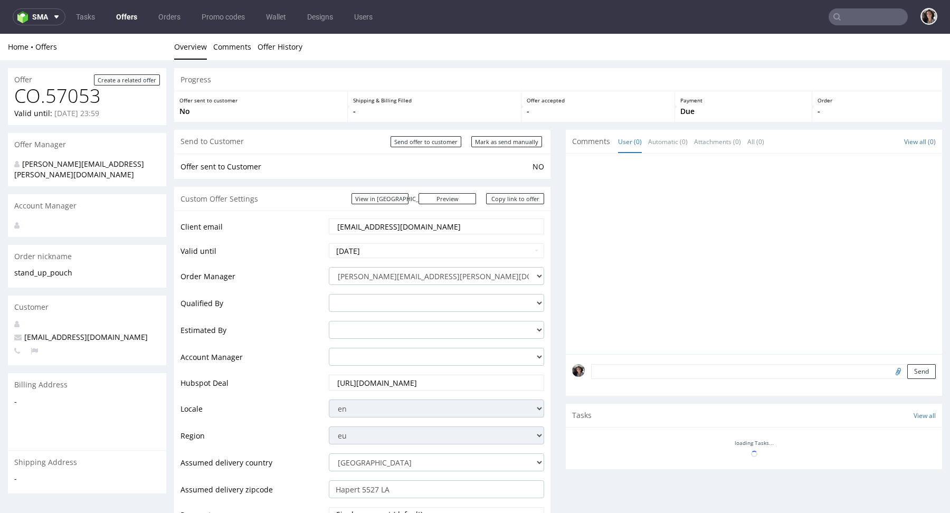
scroll to position [421, 0]
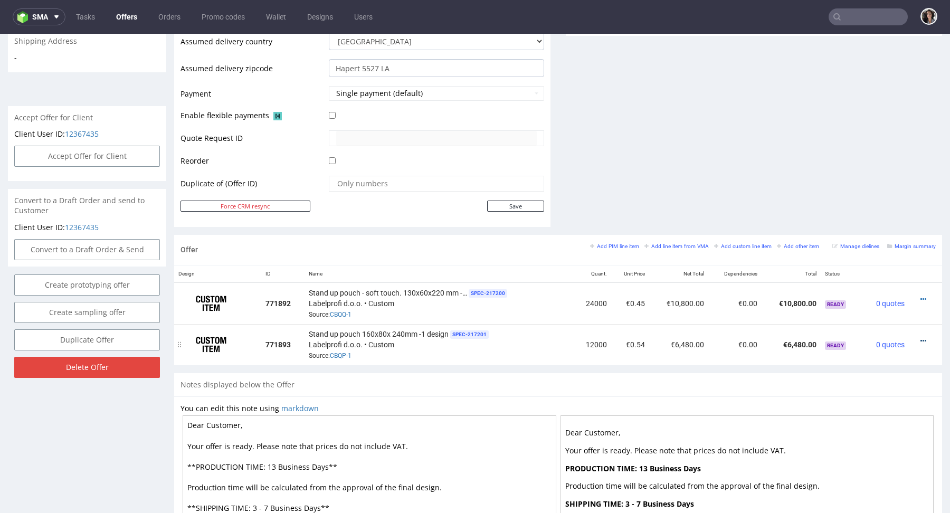
click at [921, 337] on icon at bounding box center [924, 340] width 6 height 7
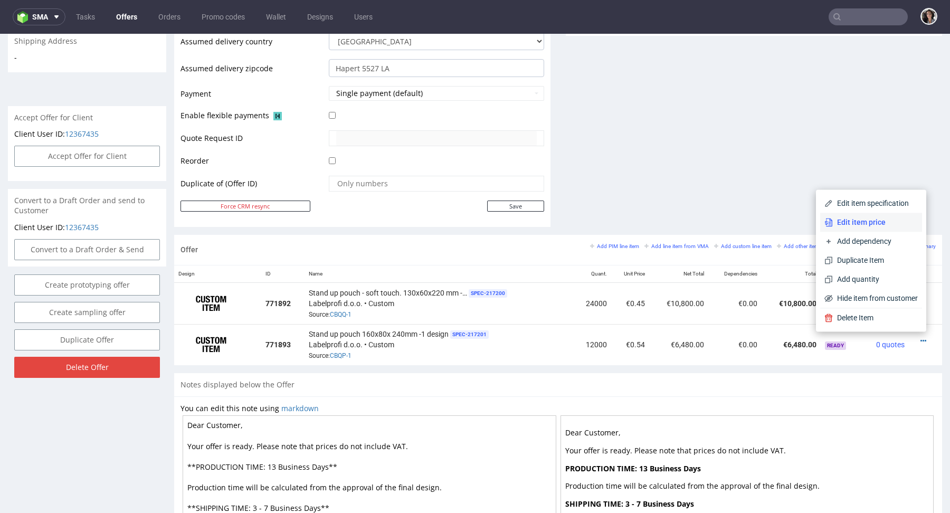
click at [866, 223] on span "Edit item price" at bounding box center [875, 222] width 85 height 11
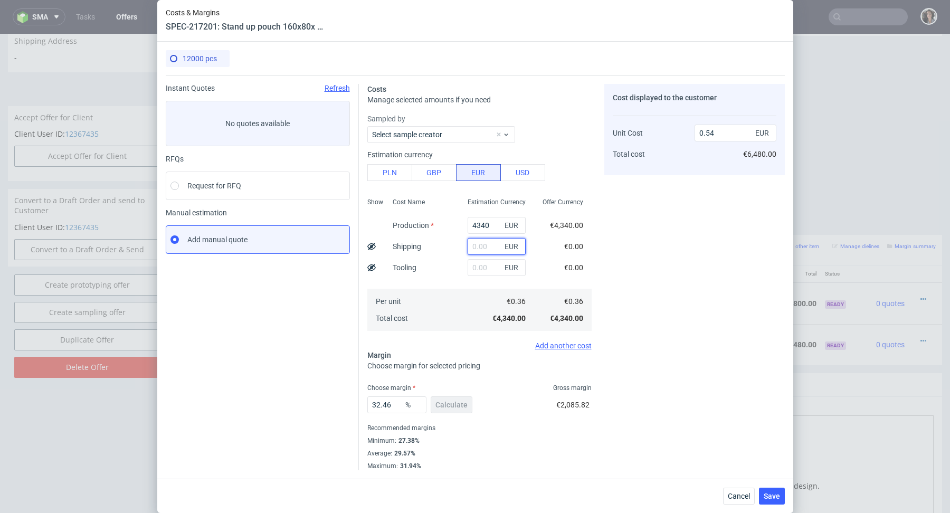
click at [483, 246] on input "text" at bounding box center [497, 246] width 58 height 17
paste input "182,46"
type input "182.46"
type input "0.56"
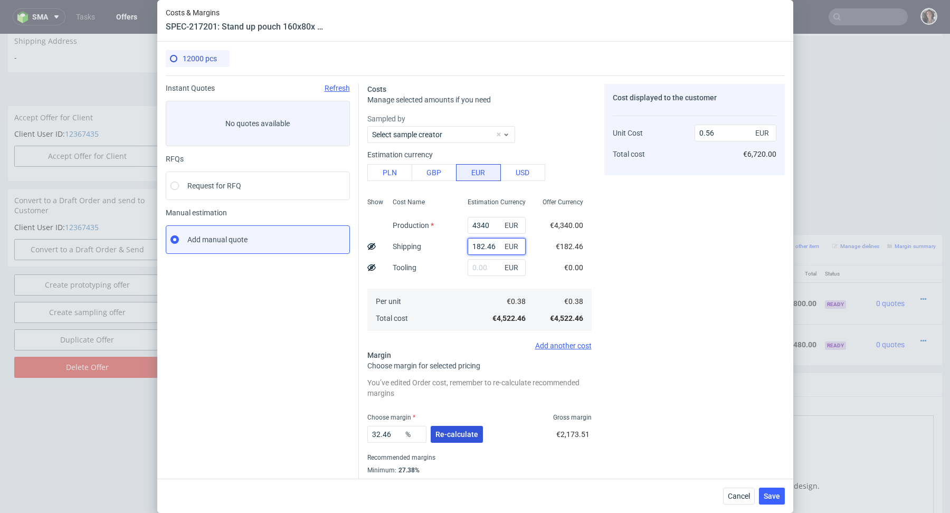
type input "182.46"
click at [448, 434] on span "Re-calculate" at bounding box center [457, 434] width 43 height 7
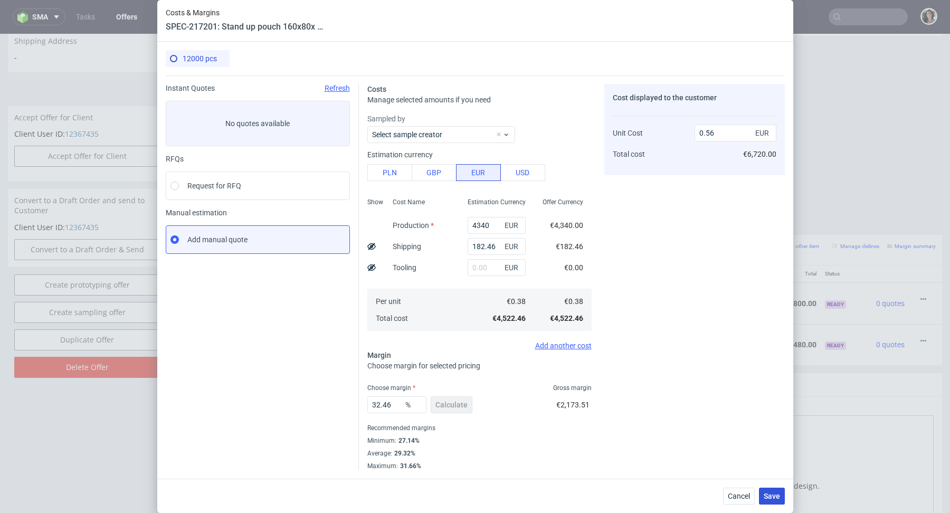
click at [776, 498] on span "Save" at bounding box center [772, 496] width 16 height 7
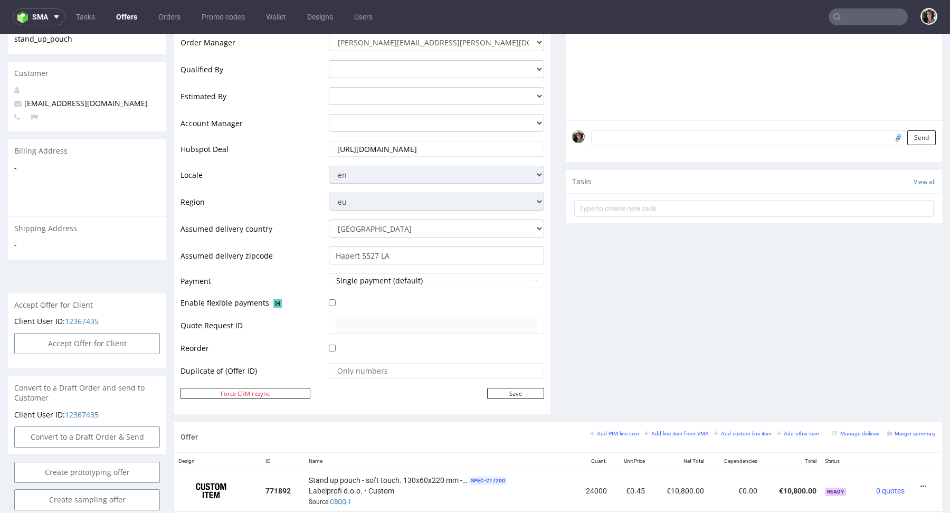
scroll to position [474, 0]
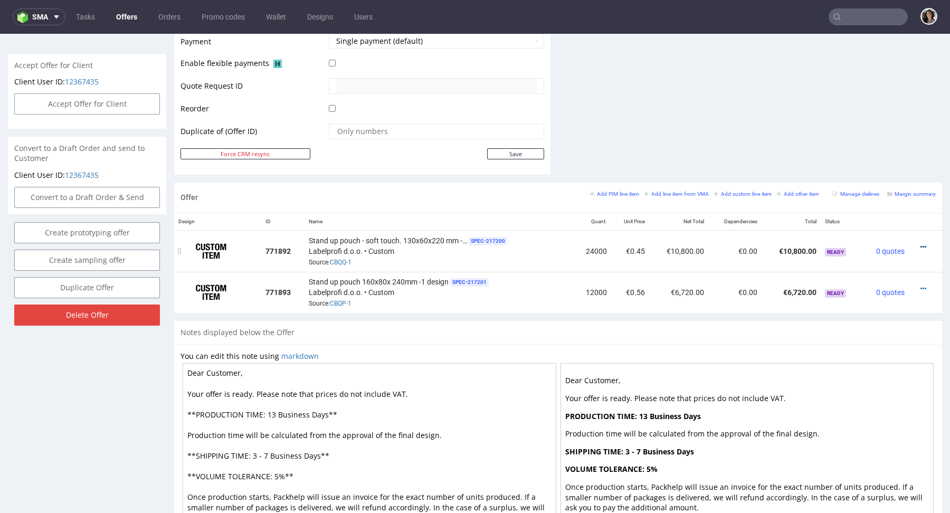
click at [921, 243] on icon at bounding box center [924, 246] width 6 height 7
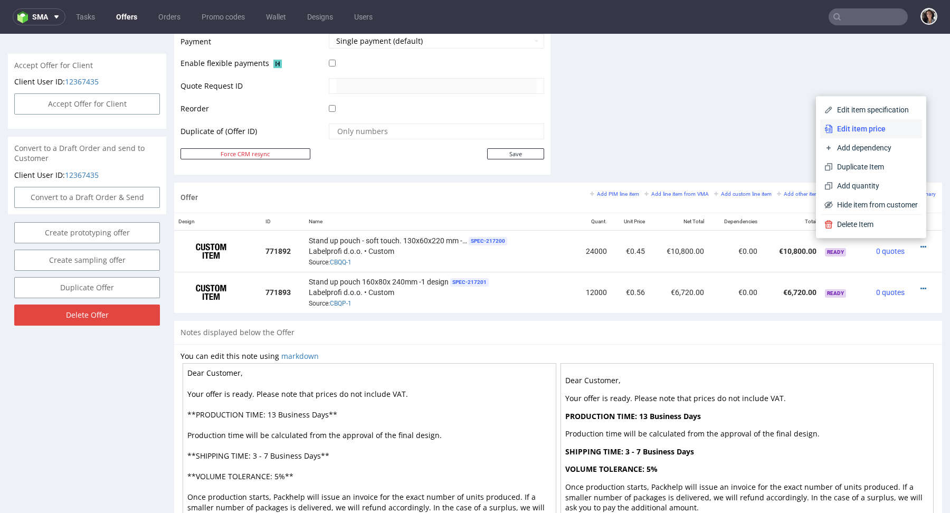
click at [863, 130] on span "Edit item price" at bounding box center [875, 129] width 85 height 11
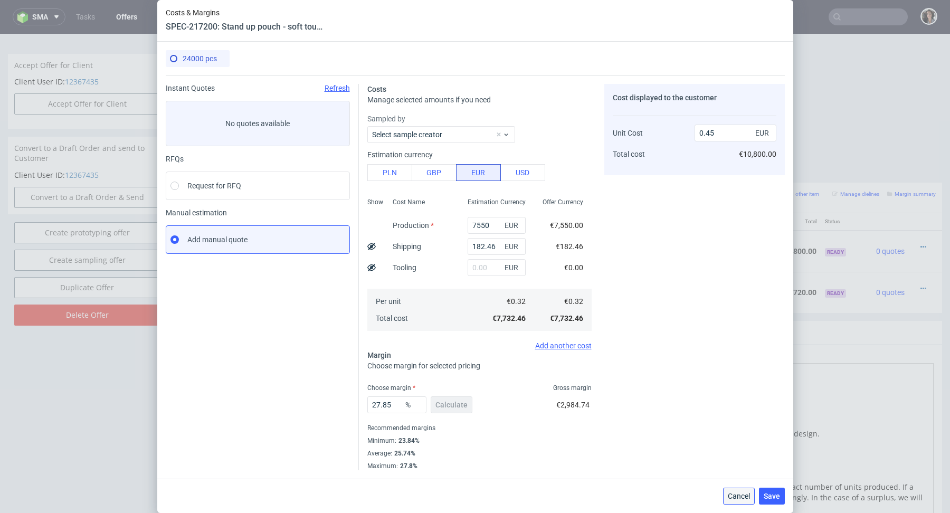
click at [734, 493] on span "Cancel" at bounding box center [739, 496] width 22 height 7
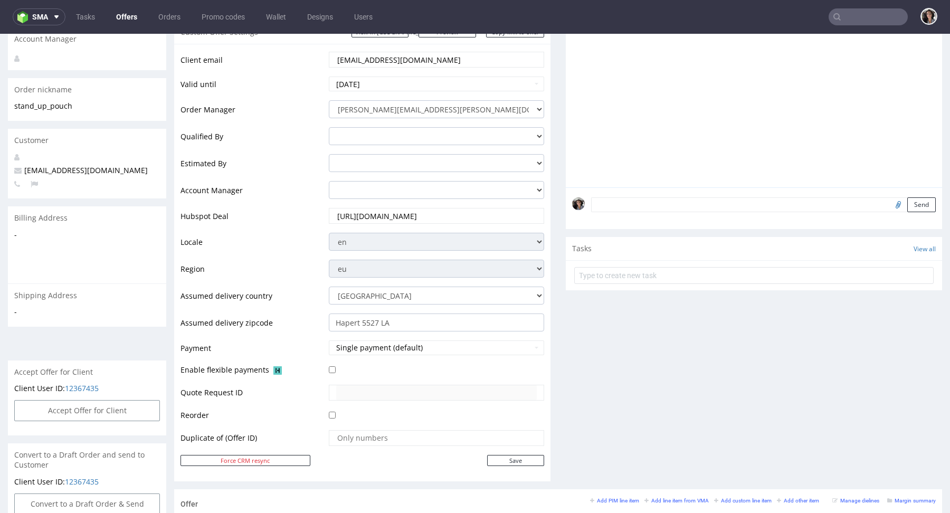
scroll to position [0, 0]
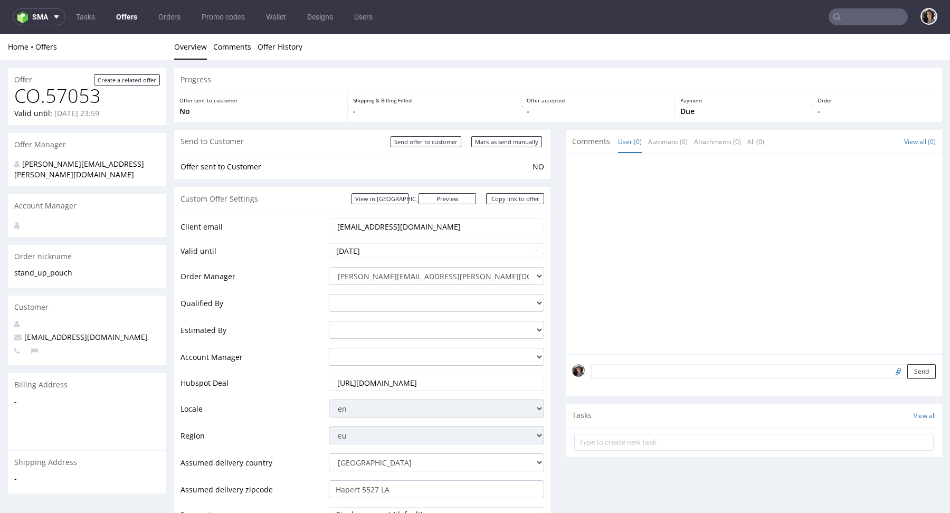
click at [411, 225] on input "[EMAIL_ADDRESS][DOMAIN_NAME]" at bounding box center [436, 226] width 201 height 15
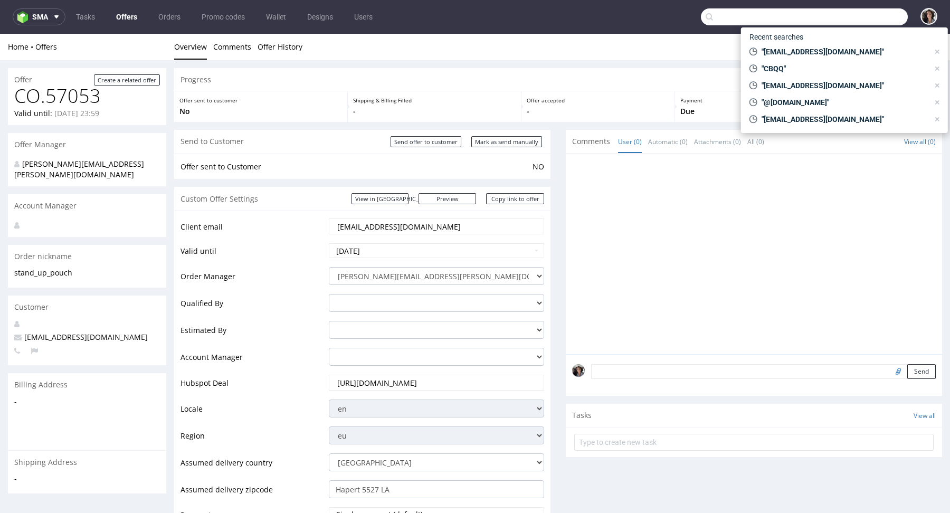
click at [856, 25] on input "text" at bounding box center [804, 16] width 207 height 17
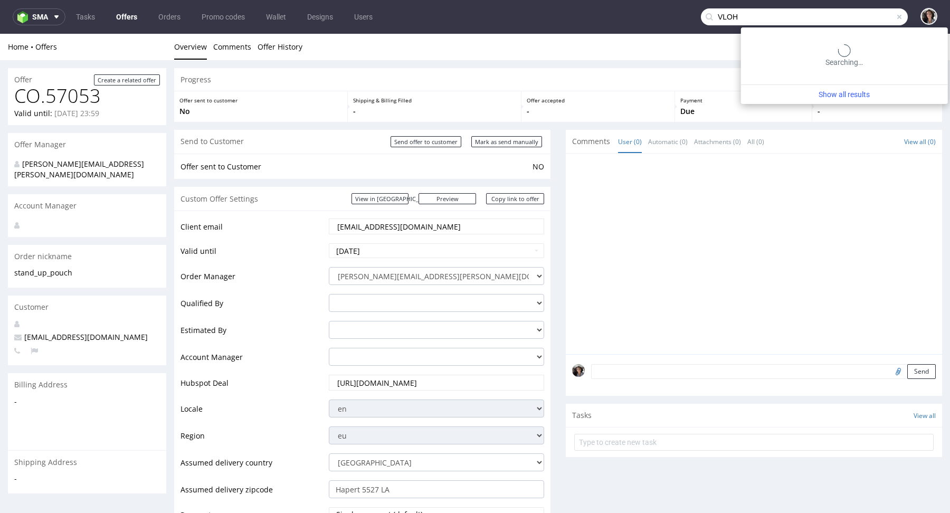
type input "VLOH"
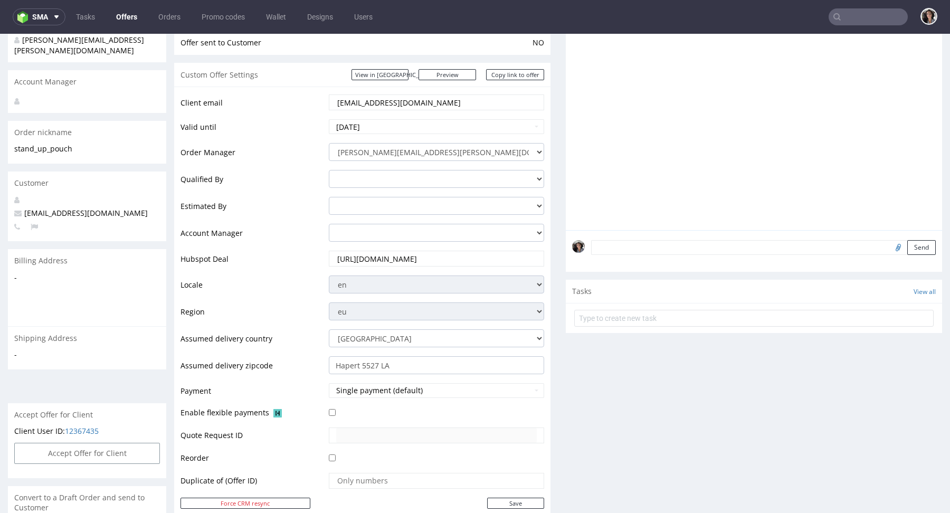
scroll to position [88, 0]
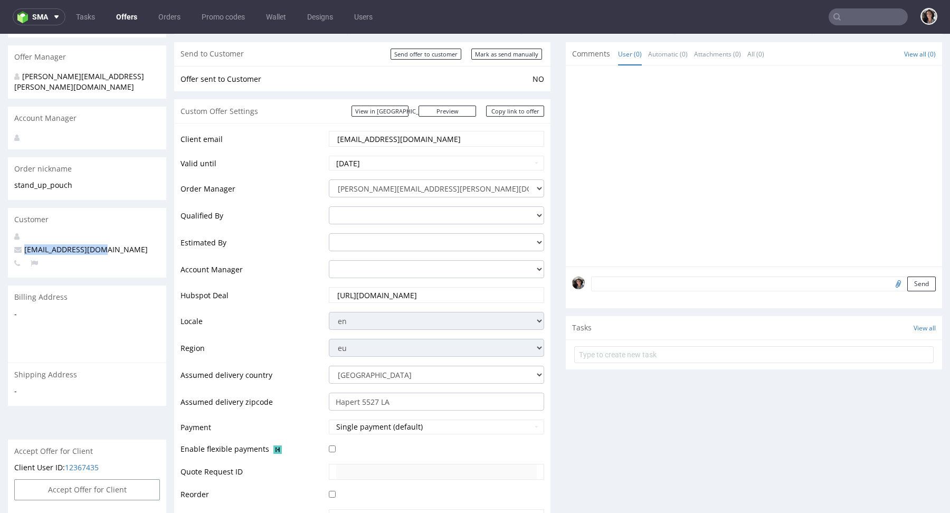
drag, startPoint x: 103, startPoint y: 241, endPoint x: 24, endPoint y: 240, distance: 79.7
click at [24, 244] on p "[EMAIL_ADDRESS][DOMAIN_NAME]" at bounding box center [87, 249] width 146 height 11
copy span "[EMAIL_ADDRESS][DOMAIN_NAME]"
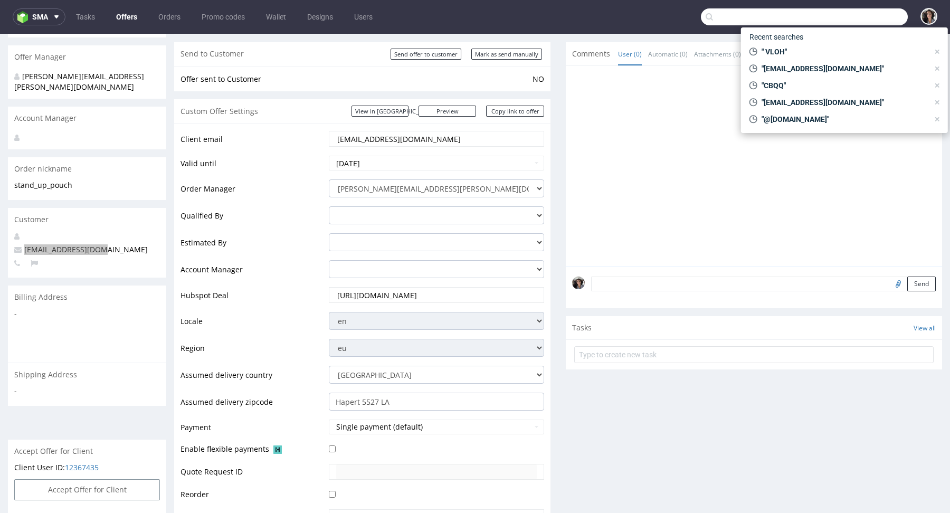
click at [861, 10] on input "text" at bounding box center [804, 16] width 207 height 17
paste input "[EMAIL_ADDRESS][DOMAIN_NAME]"
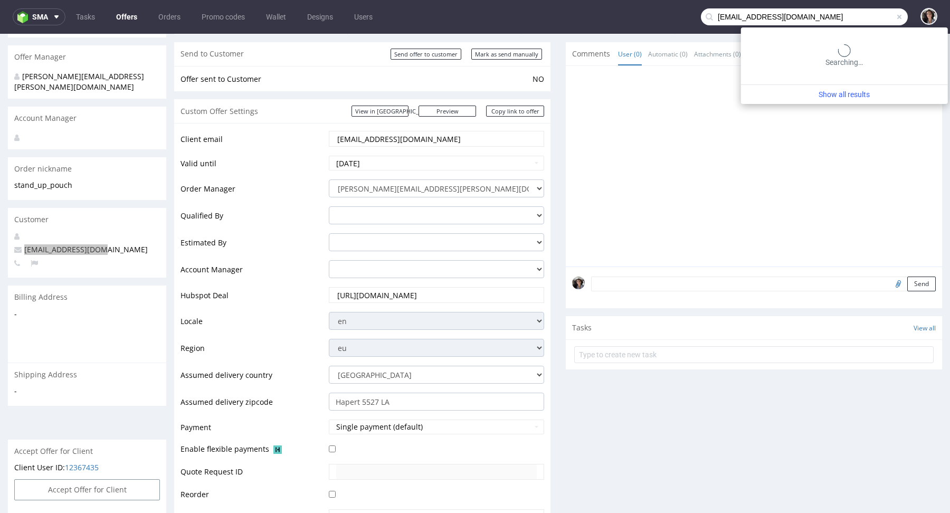
type input "[EMAIL_ADDRESS][DOMAIN_NAME]"
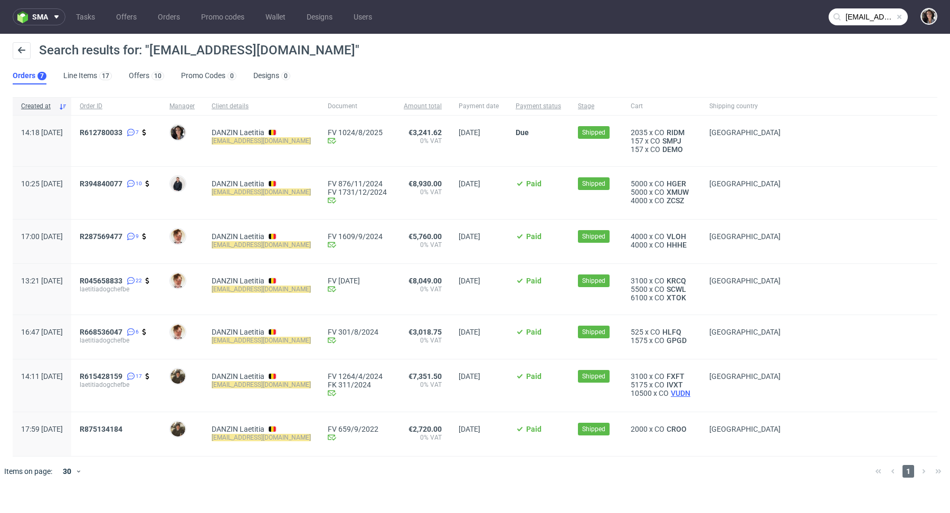
click at [669, 395] on span "VUDN" at bounding box center [681, 393] width 24 height 8
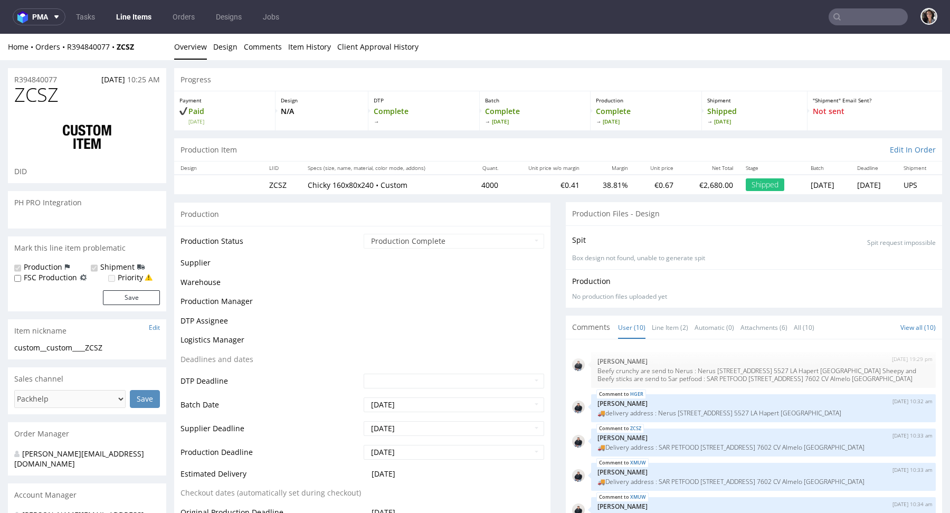
scroll to position [293, 0]
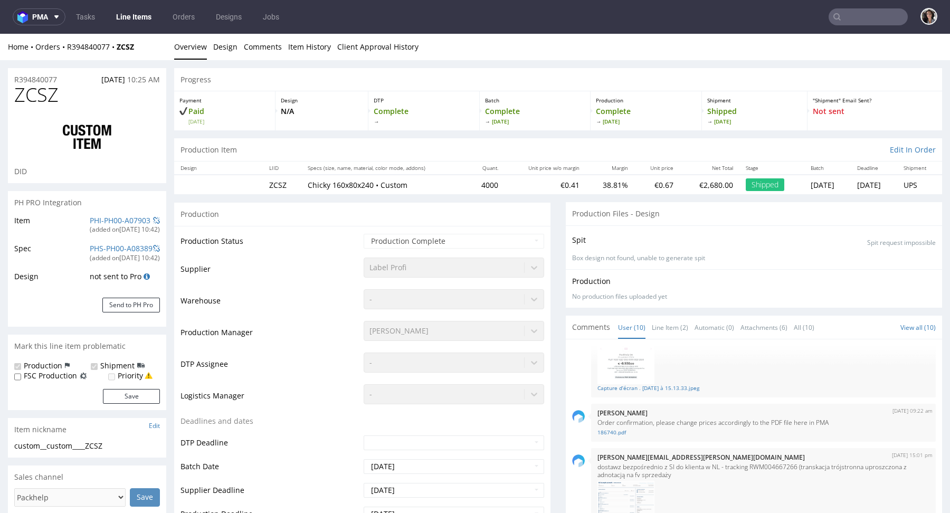
select select "in_progress"
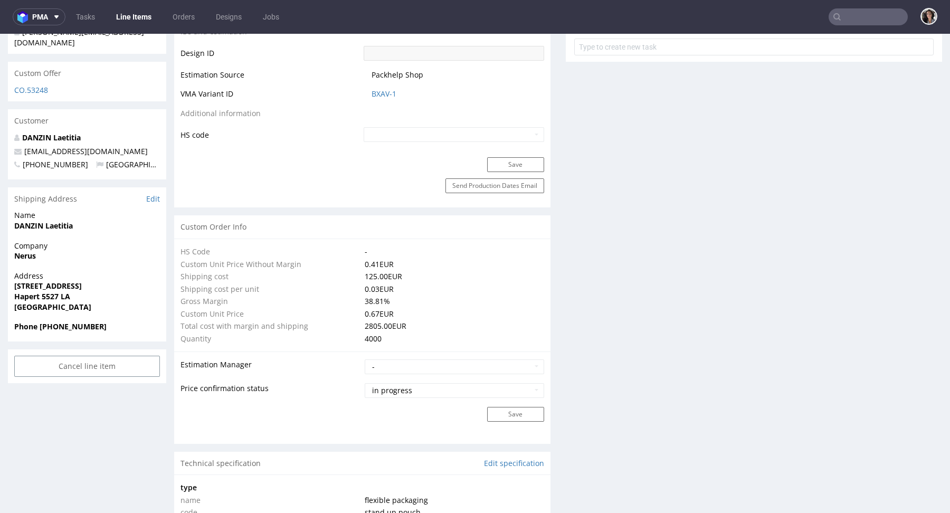
scroll to position [578, 0]
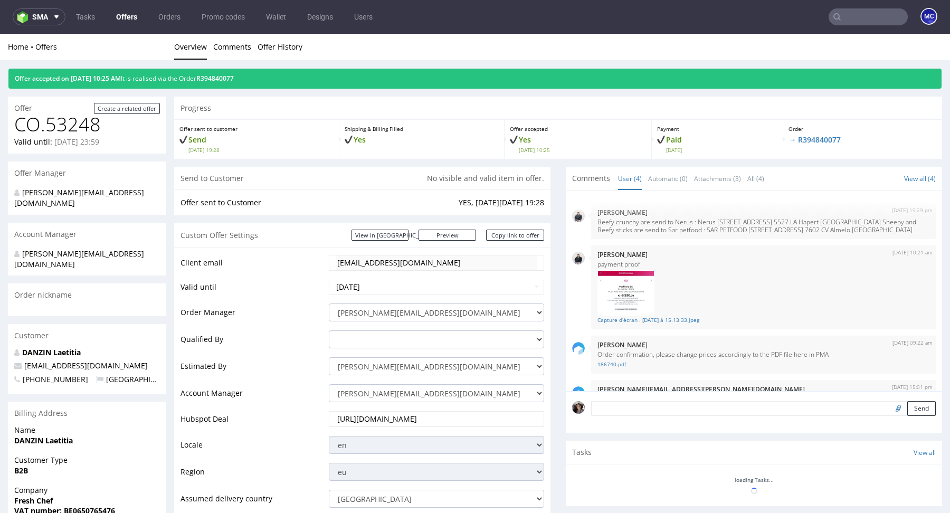
scroll to position [445, 0]
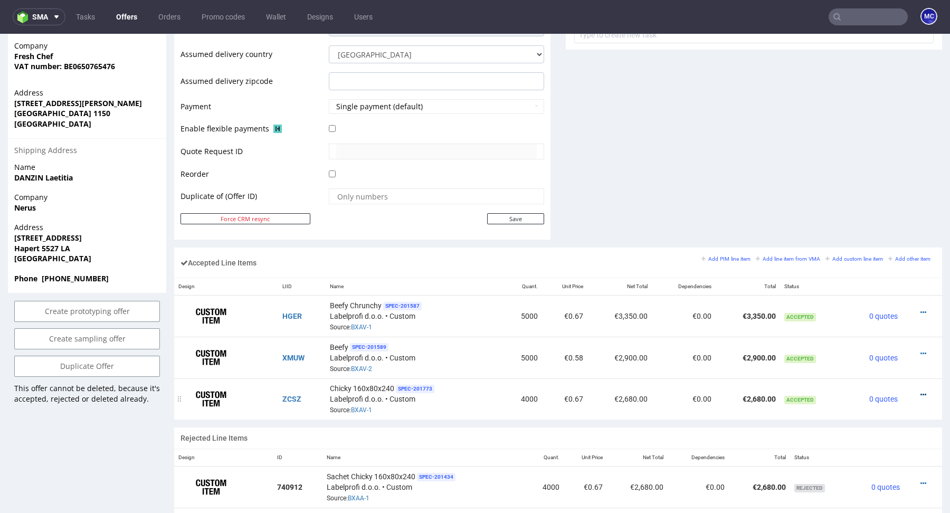
click at [921, 394] on icon at bounding box center [924, 394] width 6 height 7
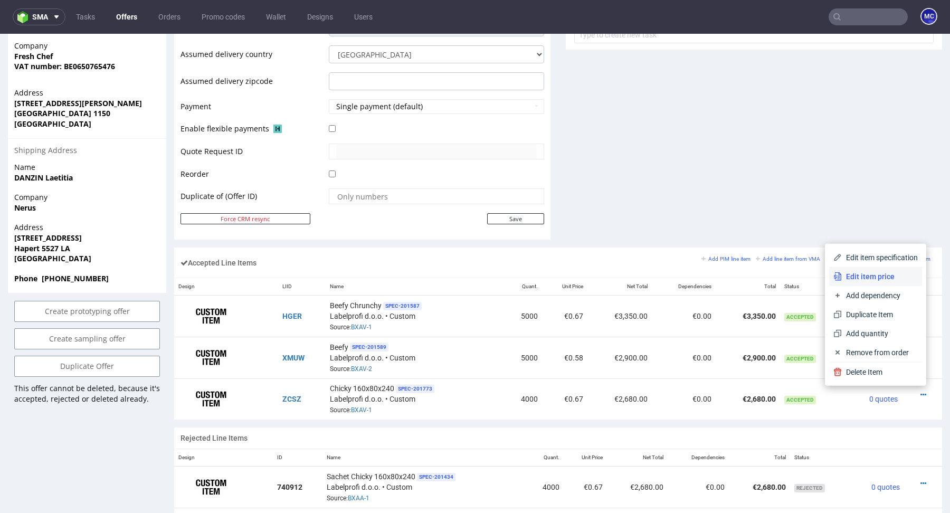
click at [870, 276] on span "Edit item price" at bounding box center [880, 276] width 76 height 11
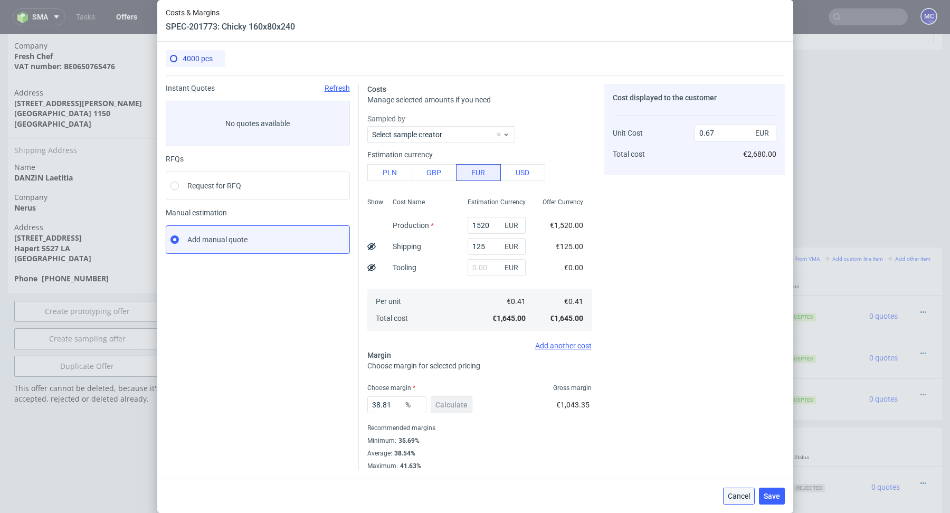
click at [742, 498] on span "Cancel" at bounding box center [739, 496] width 22 height 7
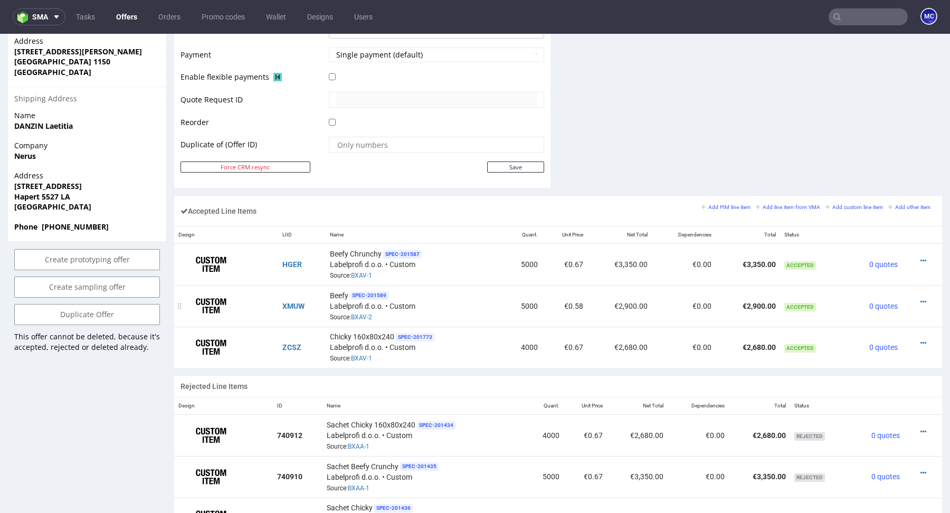
scroll to position [498, 0]
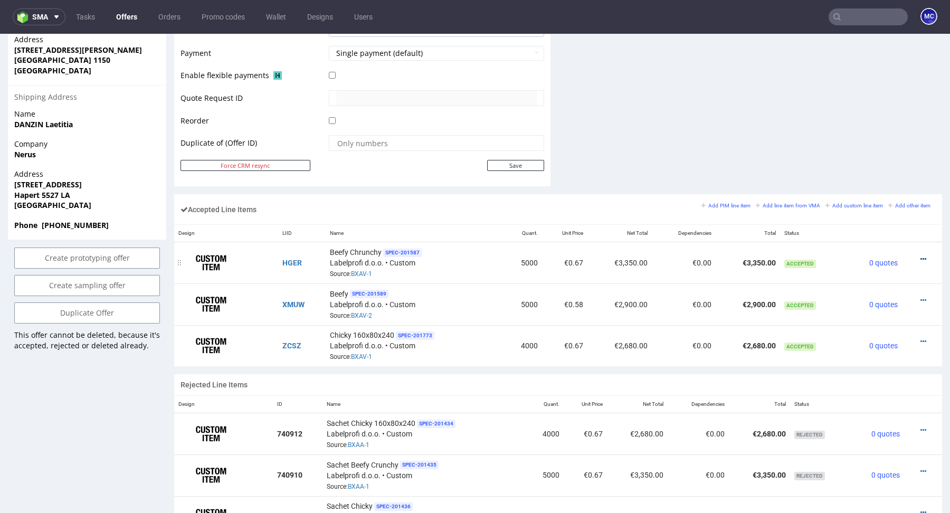
click at [921, 257] on icon at bounding box center [924, 259] width 6 height 7
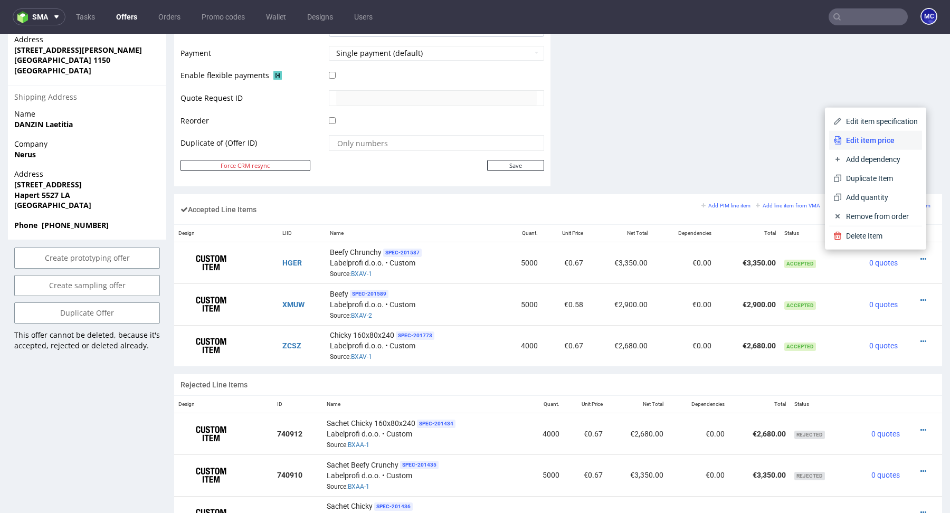
click at [862, 137] on span "Edit item price" at bounding box center [880, 140] width 76 height 11
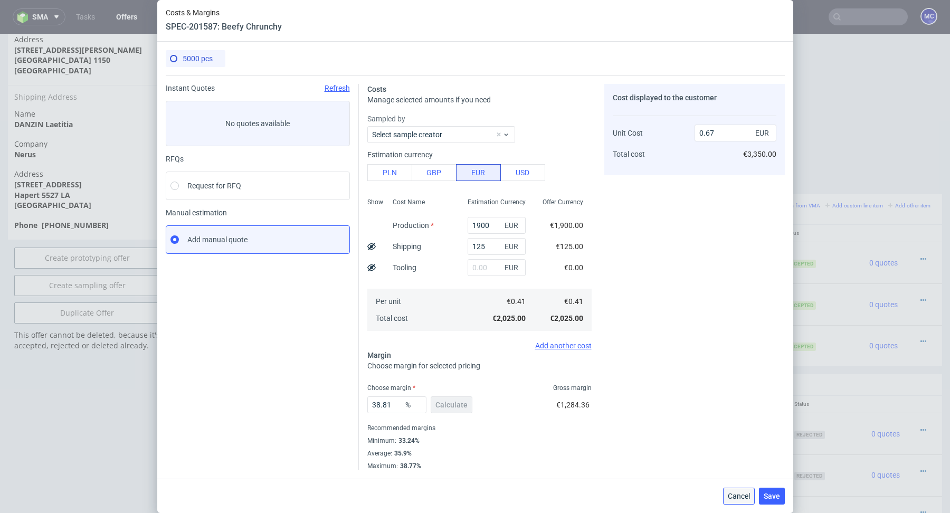
click at [738, 500] on span "Cancel" at bounding box center [739, 496] width 22 height 7
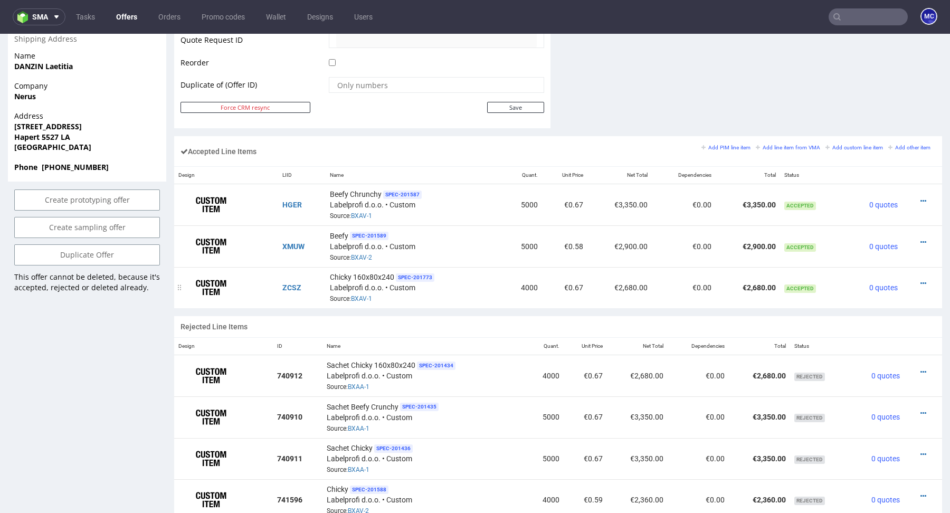
scroll to position [627, 0]
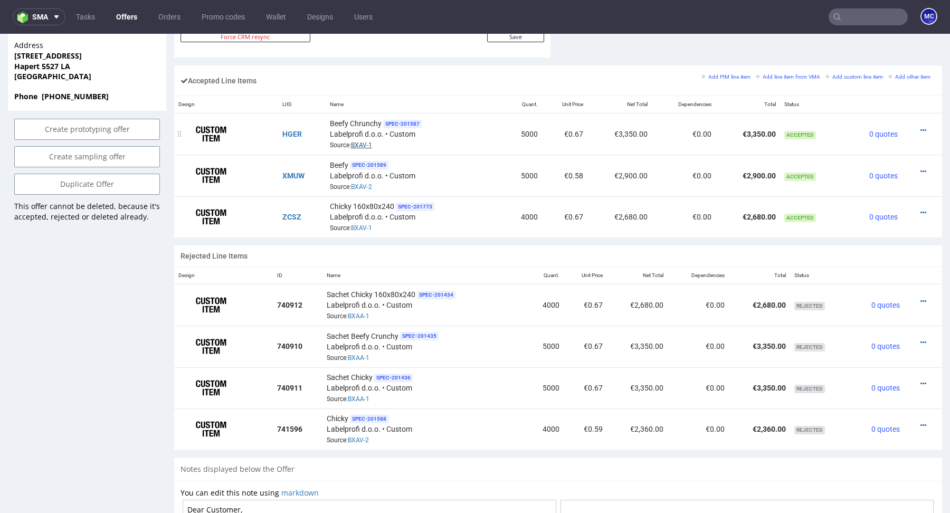
click at [357, 142] on link "BXAV-1" at bounding box center [361, 145] width 21 height 7
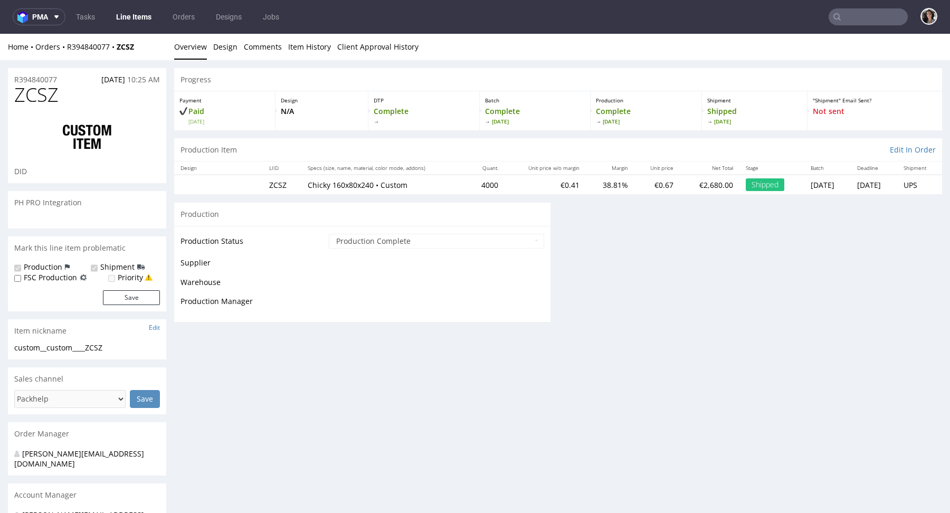
click at [845, 17] on input "text" at bounding box center [868, 16] width 79 height 17
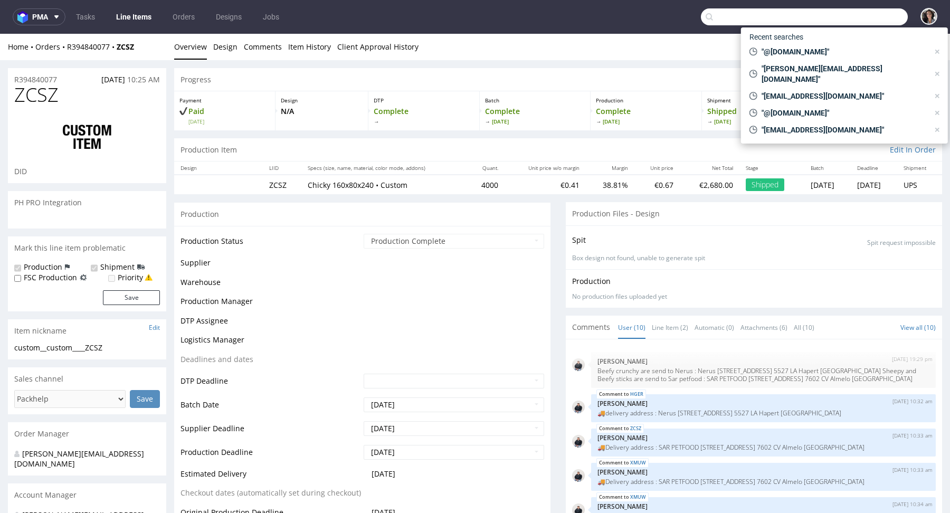
scroll to position [293, 0]
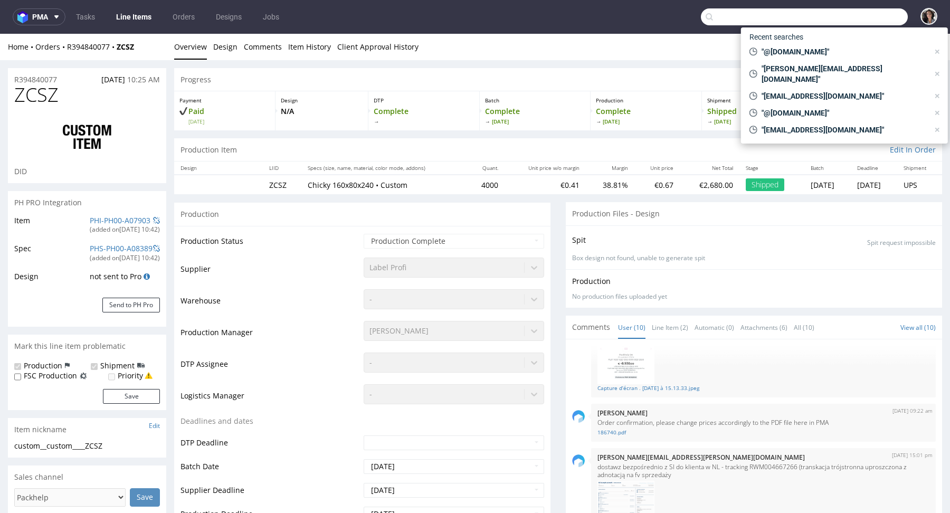
select select "in_progress"
paste input "VLOH"
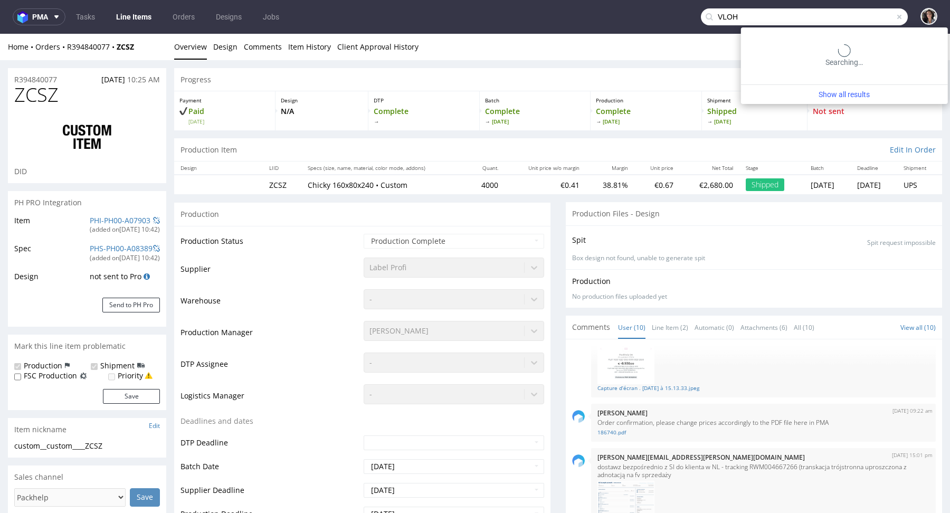
type input "VLOH"
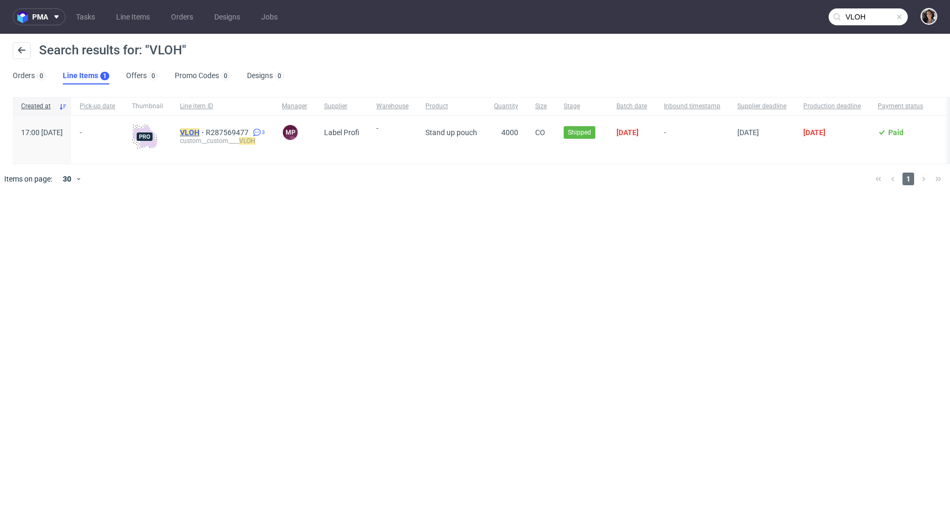
click at [200, 133] on mark "VLOH" at bounding box center [190, 132] width 20 height 8
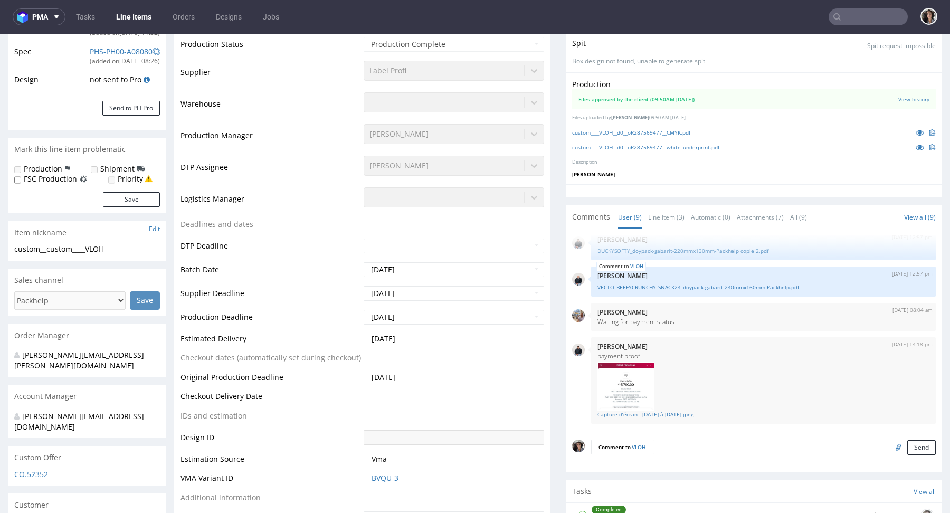
scroll to position [342, 0]
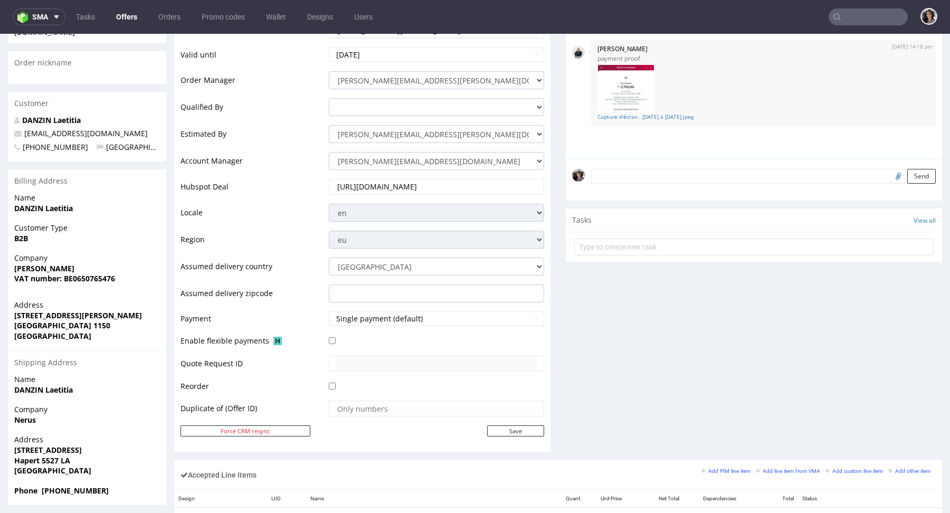
scroll to position [456, 0]
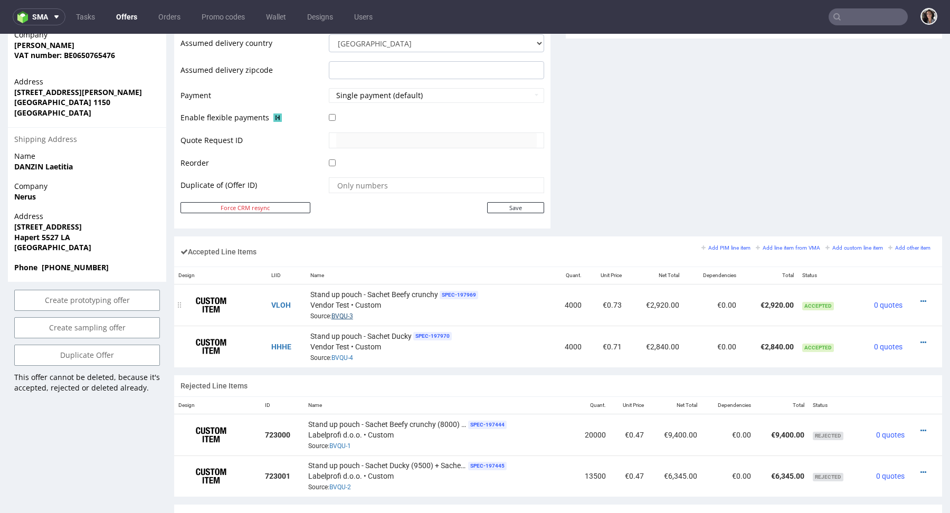
click at [343, 316] on link "BVQU-3" at bounding box center [343, 316] width 22 height 7
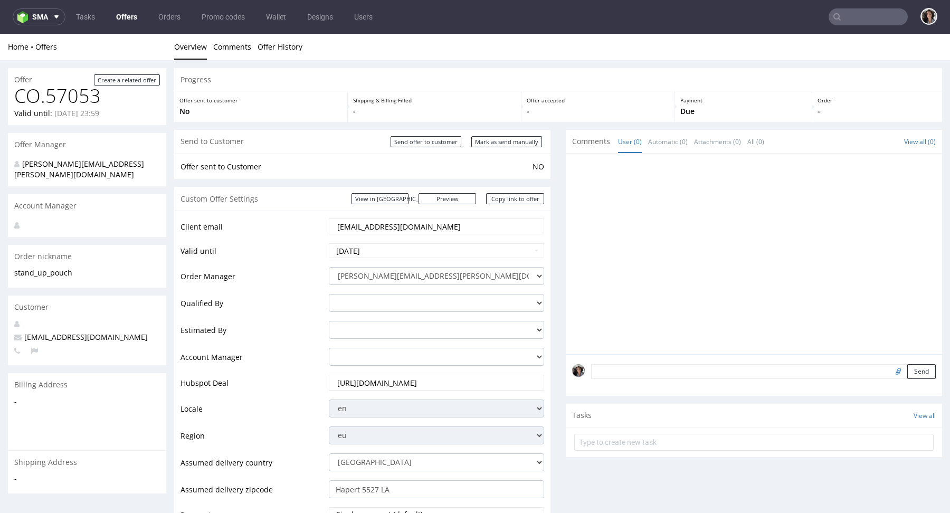
scroll to position [397, 0]
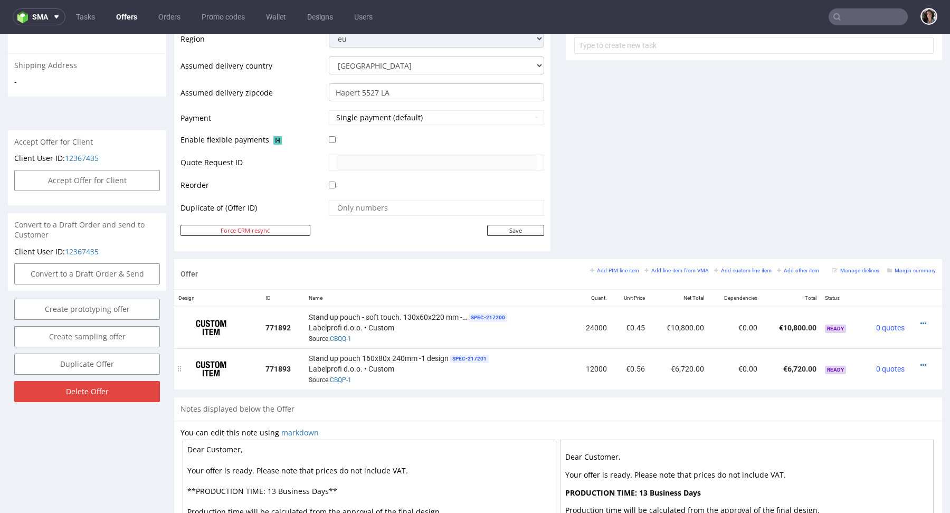
click at [917, 361] on div at bounding box center [922, 365] width 18 height 11
click at [921, 362] on icon at bounding box center [924, 365] width 6 height 7
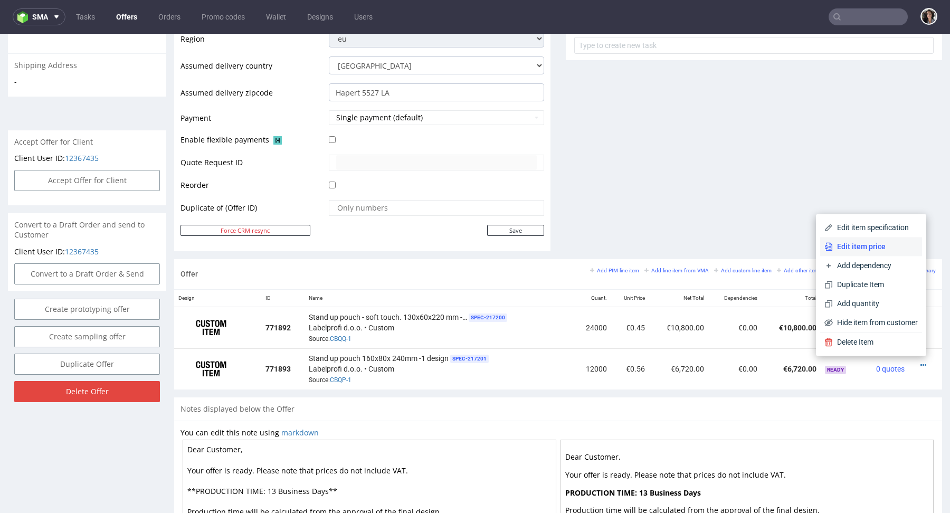
click at [864, 243] on span "Edit item price" at bounding box center [875, 246] width 85 height 11
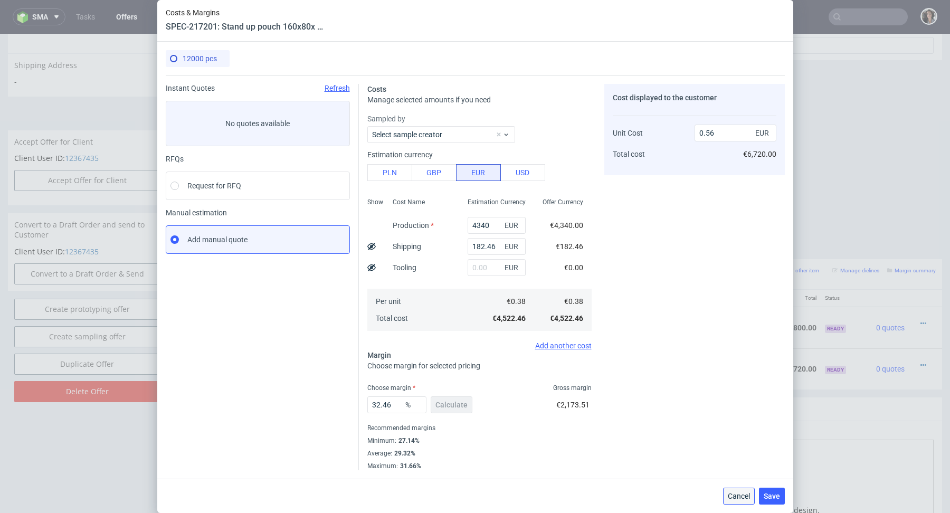
click at [734, 498] on span "Cancel" at bounding box center [739, 496] width 22 height 7
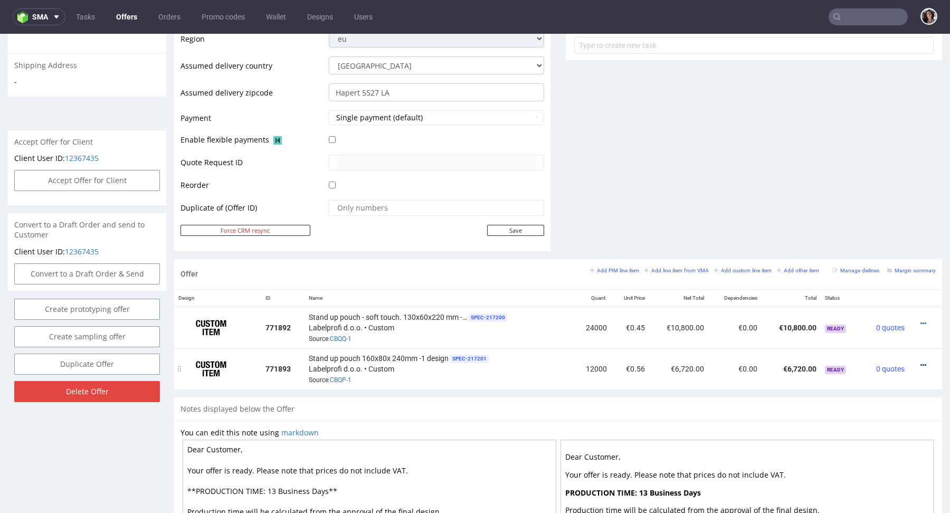
click at [921, 362] on icon at bounding box center [924, 365] width 6 height 7
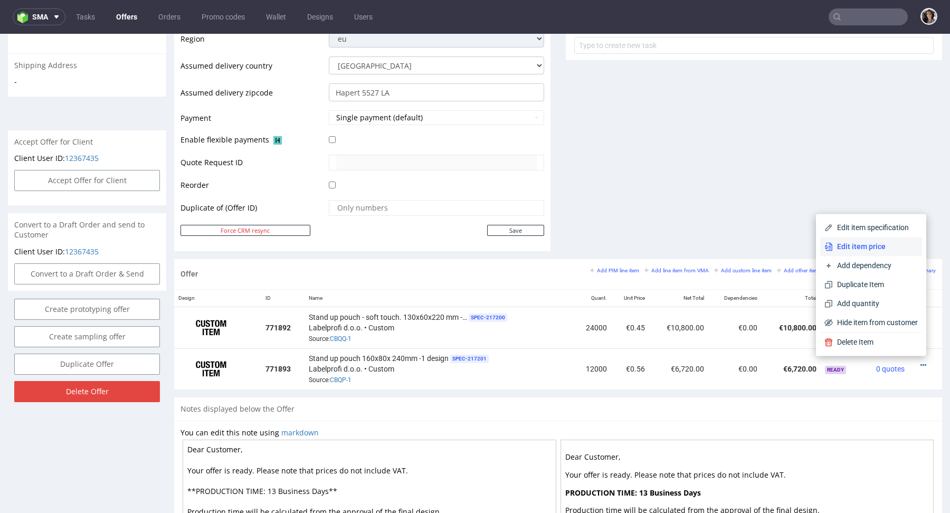
click at [833, 243] on span "Edit item price" at bounding box center [875, 246] width 85 height 11
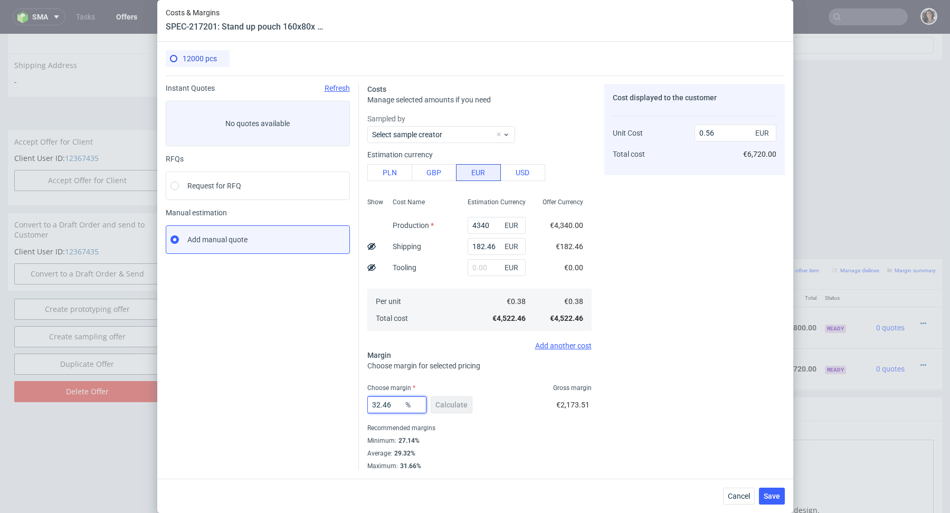
drag, startPoint x: 376, startPoint y: 405, endPoint x: 415, endPoint y: 405, distance: 38.5
click at [415, 405] on div "32.46 %" at bounding box center [397, 405] width 59 height 17
type input "38.8"
type input "0.62"
type input "38"
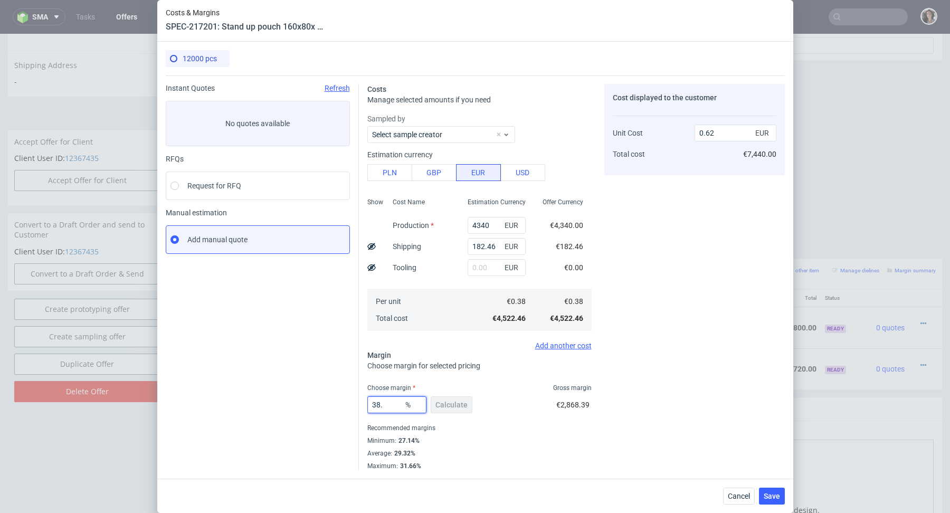
type input "0.61"
type input "38"
click at [496, 424] on div "Recommended margins" at bounding box center [480, 428] width 224 height 13
drag, startPoint x: 705, startPoint y: 133, endPoint x: 720, endPoint y: 131, distance: 15.4
click at [720, 133] on input "0.61" at bounding box center [736, 133] width 82 height 17
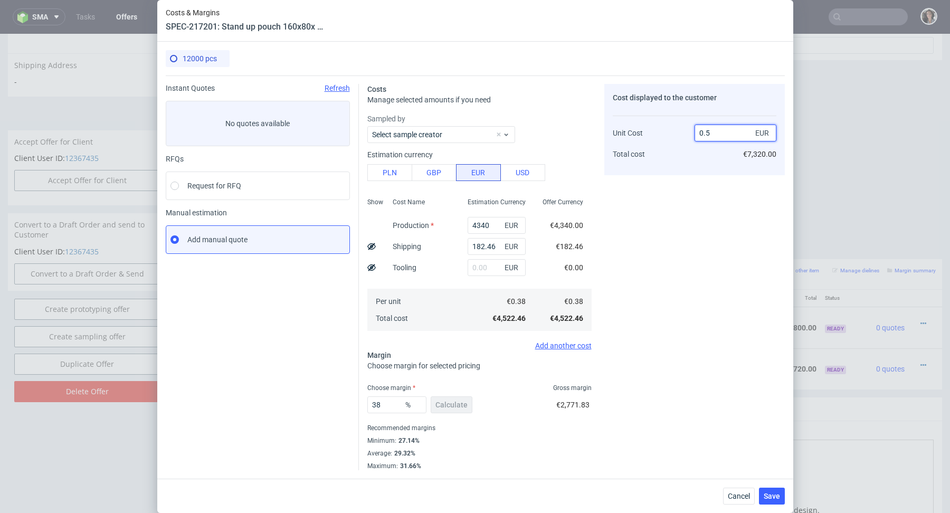
type input "0.59"
type input "35.59322033898305"
type input "0.59"
drag, startPoint x: 383, startPoint y: 404, endPoint x: 449, endPoint y: 404, distance: 66.0
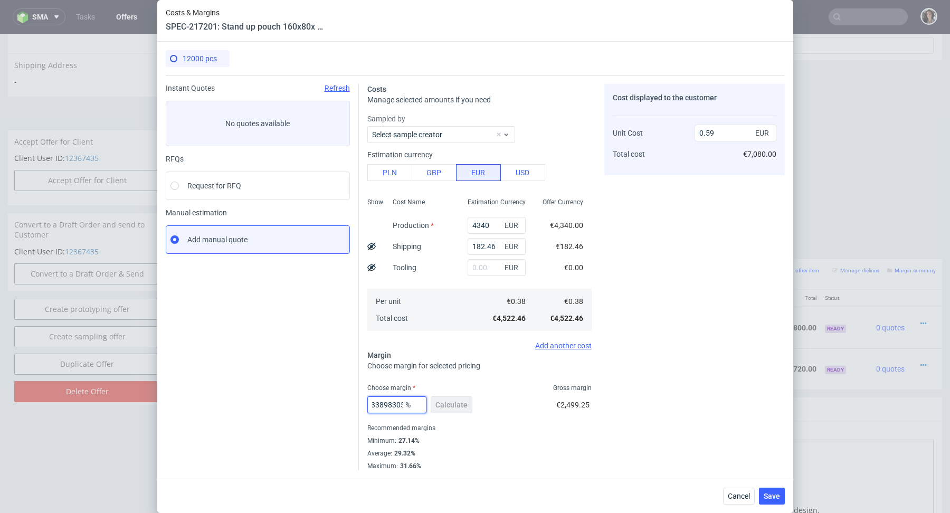
click at [449, 404] on div "35.59322033898305 % Calculate" at bounding box center [421, 407] width 107 height 30
type input "36.9"
type input "0.6"
type input "36.1"
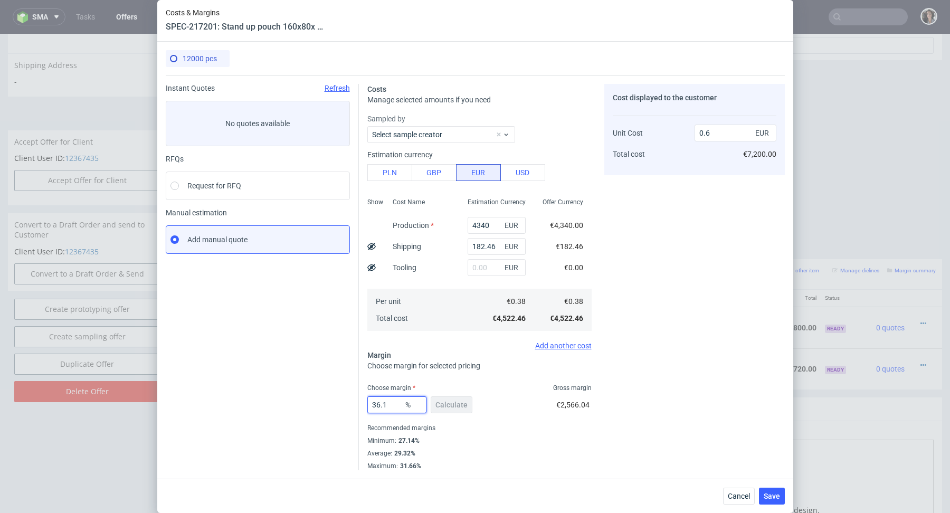
type input "0.59"
type input "36.19"
type input "0.6"
type input "36.11"
type input "0.59"
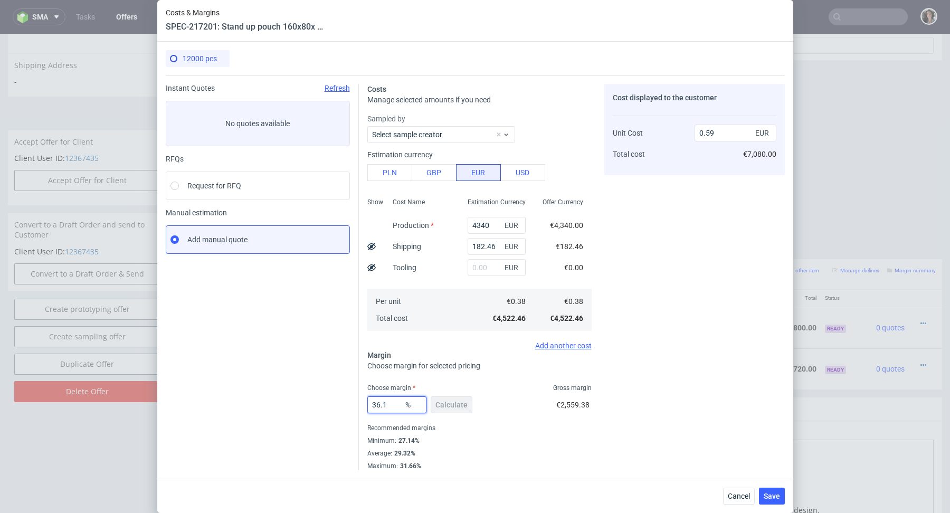
type input "36.15"
type input "0.6"
type input "36.14"
type input "0.59"
type input "36.14"
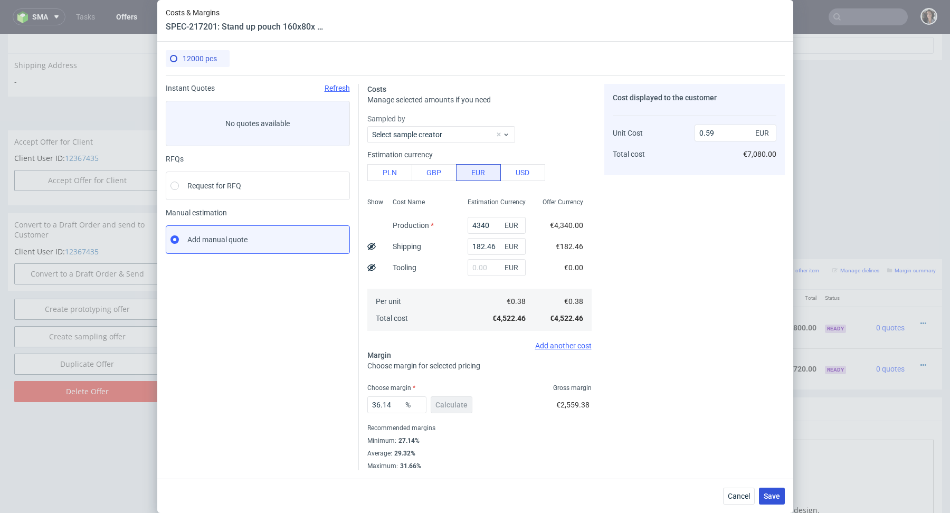
click at [775, 496] on span "Save" at bounding box center [772, 496] width 16 height 7
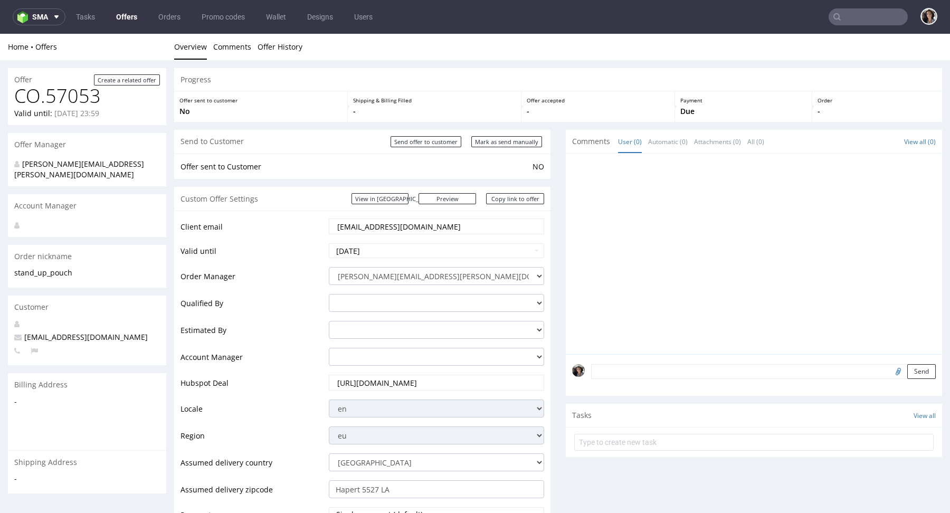
click at [395, 230] on input "[EMAIL_ADDRESS][DOMAIN_NAME]" at bounding box center [436, 226] width 201 height 15
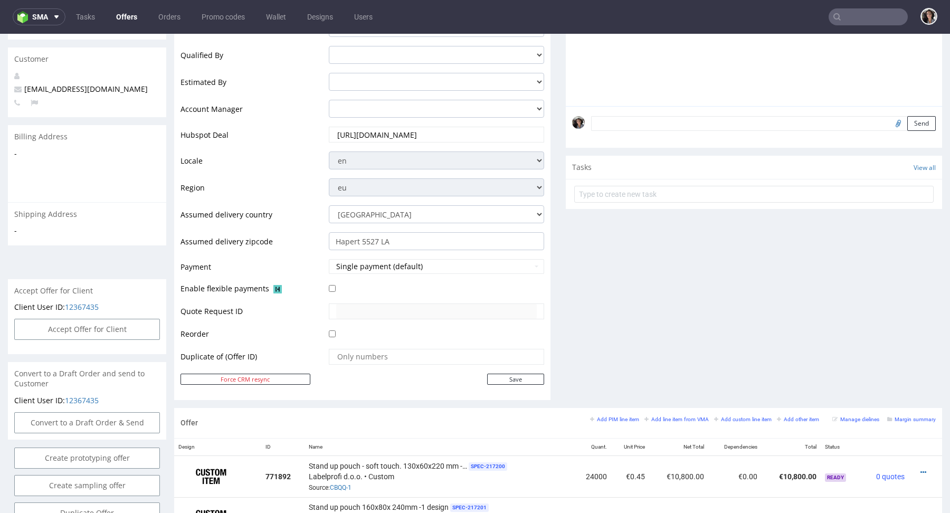
scroll to position [524, 0]
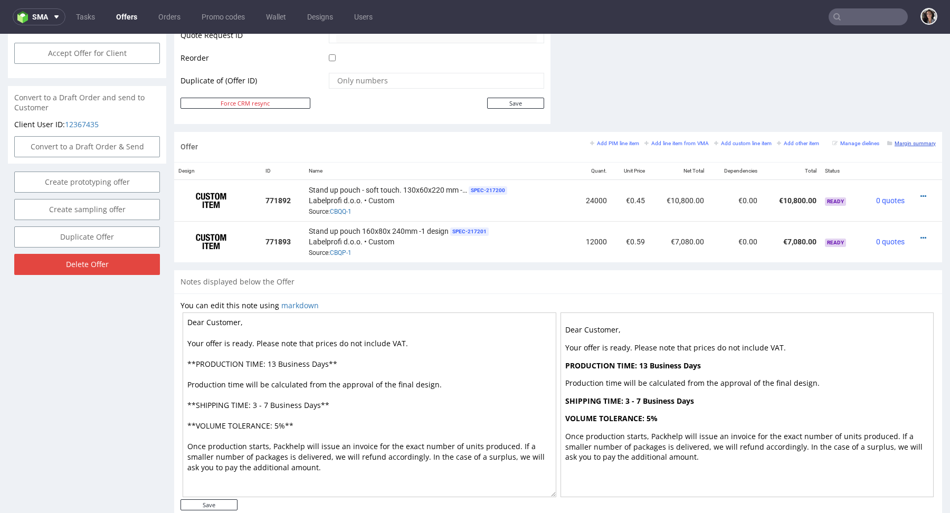
click at [910, 142] on small "Margin summary" at bounding box center [912, 143] width 49 height 6
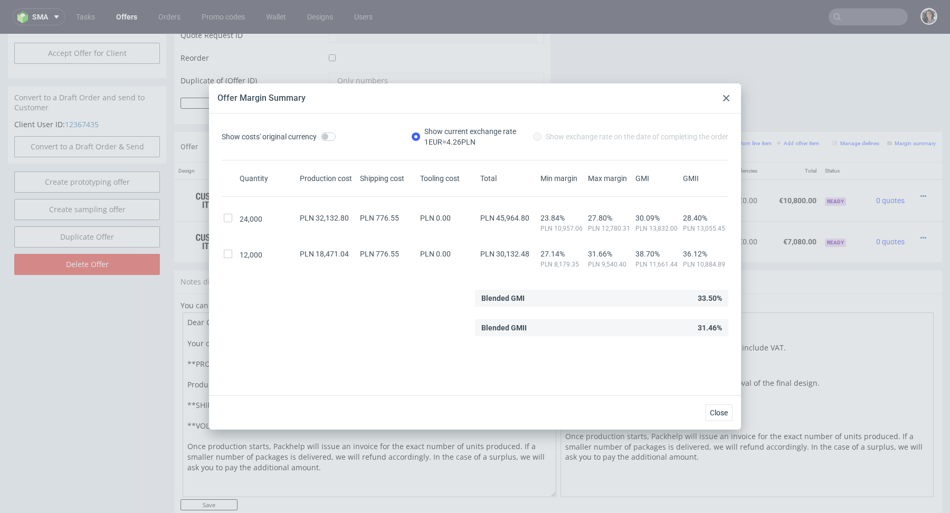
click at [725, 98] on icon at bounding box center [726, 98] width 6 height 6
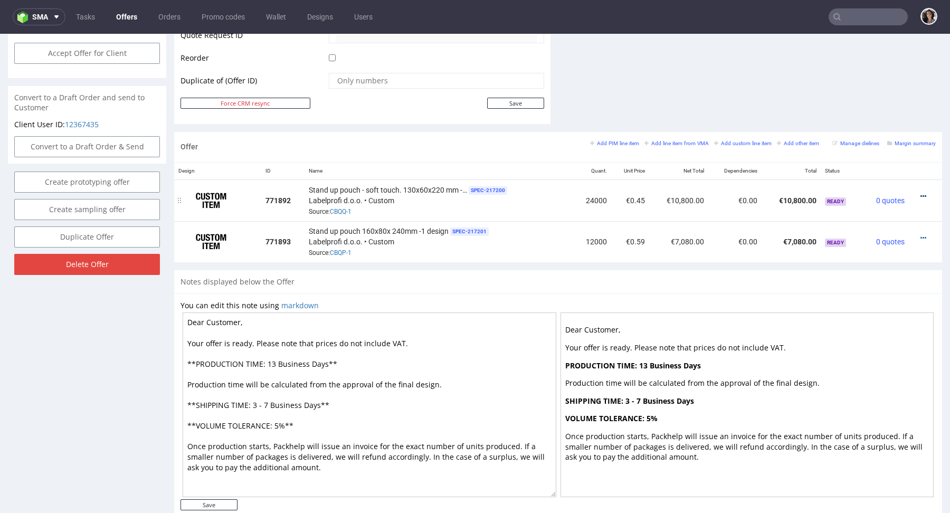
click at [921, 193] on icon at bounding box center [924, 196] width 6 height 7
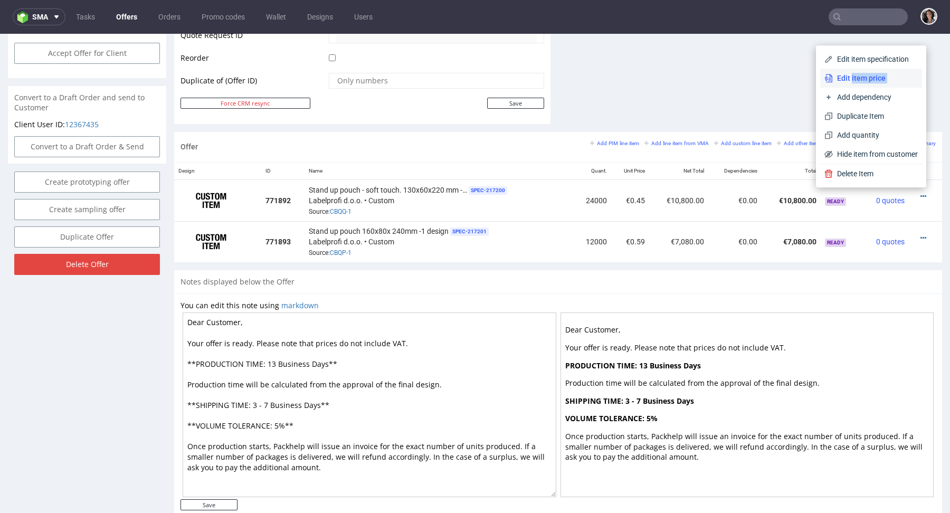
drag, startPoint x: 845, startPoint y: 90, endPoint x: 841, endPoint y: 81, distance: 10.6
click at [841, 81] on div "Edit item specification Edit item price Add dependency Duplicate Item Add quant…" at bounding box center [872, 107] width 102 height 114
click at [841, 81] on span "Edit item price" at bounding box center [875, 78] width 85 height 11
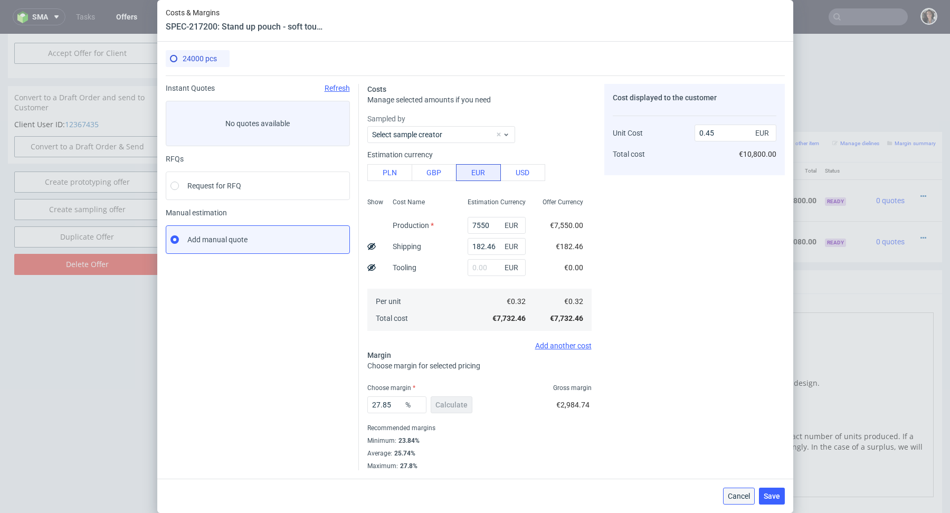
click at [731, 500] on span "Cancel" at bounding box center [739, 496] width 22 height 7
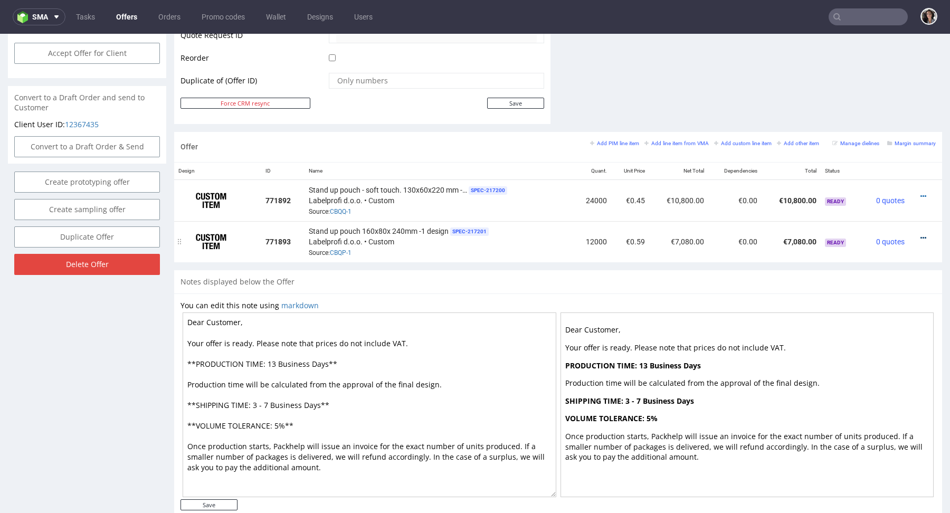
click at [921, 235] on icon at bounding box center [924, 237] width 6 height 7
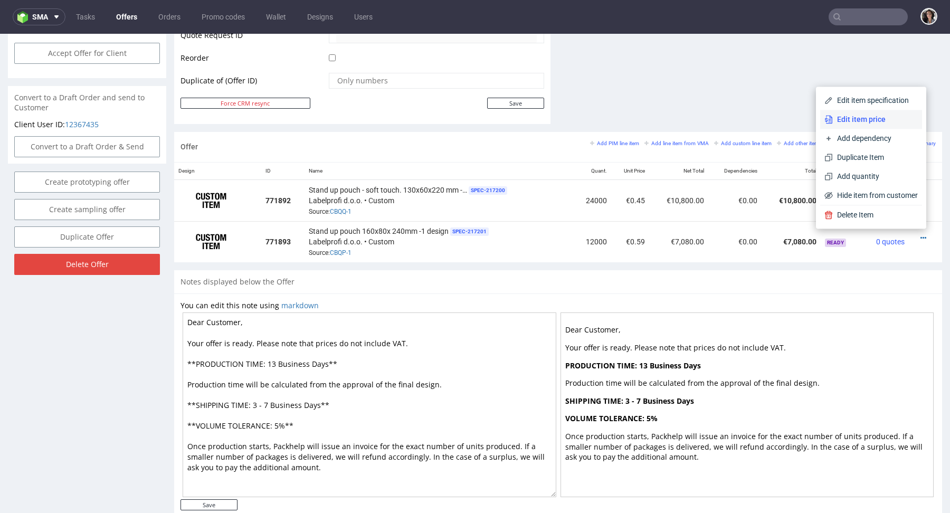
click at [859, 121] on span "Edit item price" at bounding box center [875, 119] width 85 height 11
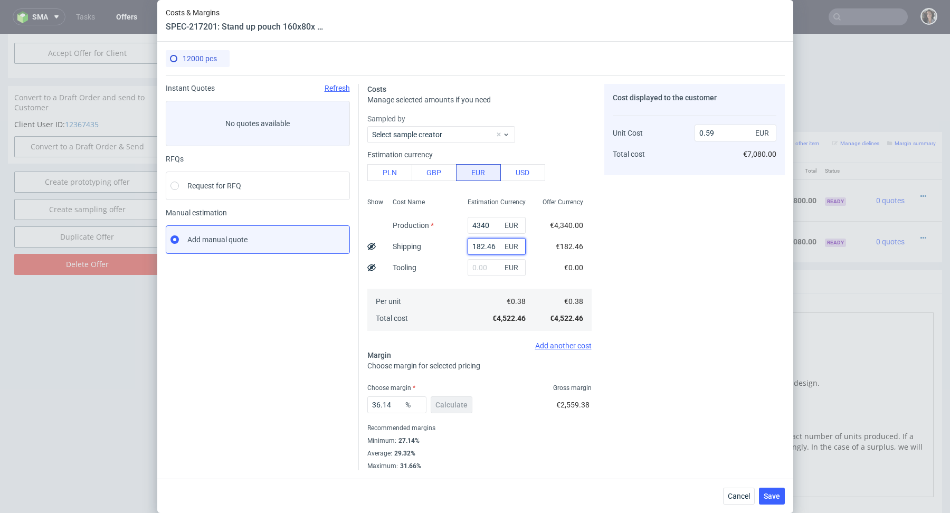
click at [495, 251] on input "182.46" at bounding box center [497, 246] width 58 height 17
type input "0.57"
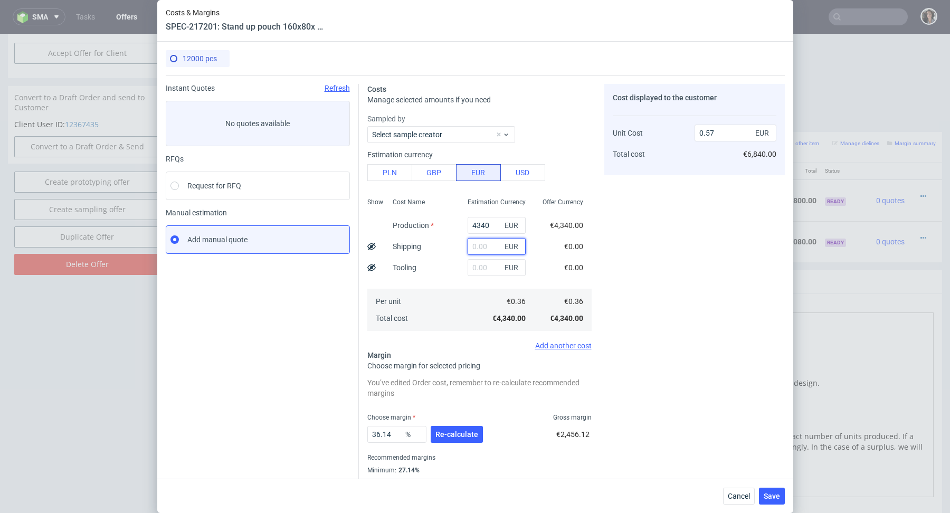
paste input "182.46"
type input "182.46"
type input "0.59"
click at [445, 444] on div "36.14 % Re-calculate" at bounding box center [427, 437] width 118 height 30
click at [440, 434] on span "Re-calculate" at bounding box center [457, 434] width 43 height 7
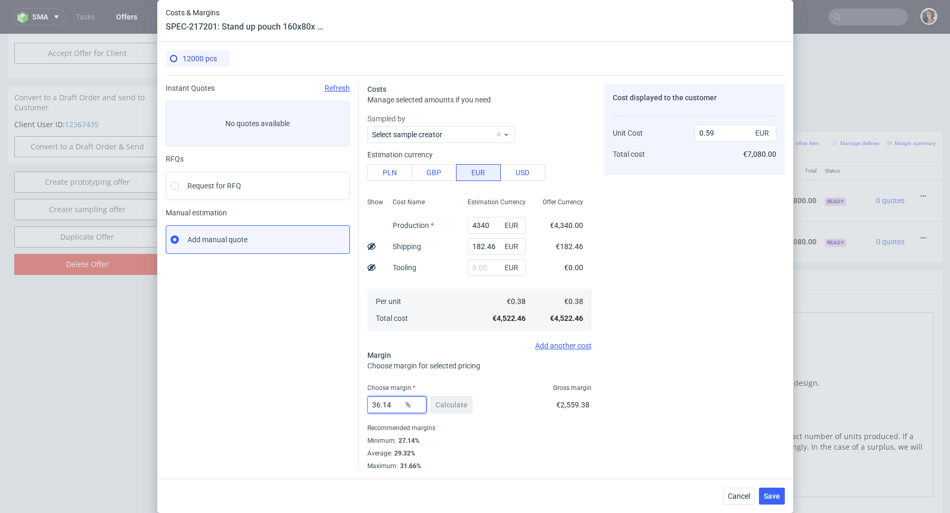
drag, startPoint x: 395, startPoint y: 404, endPoint x: 337, endPoint y: 404, distance: 58.6
click at [337, 404] on div "Instant Quotes Refresh No quotes available RFQs Request for RFQ Manual estimati…" at bounding box center [475, 273] width 619 height 395
type input "38"
type input "0.61"
type input "38.8"
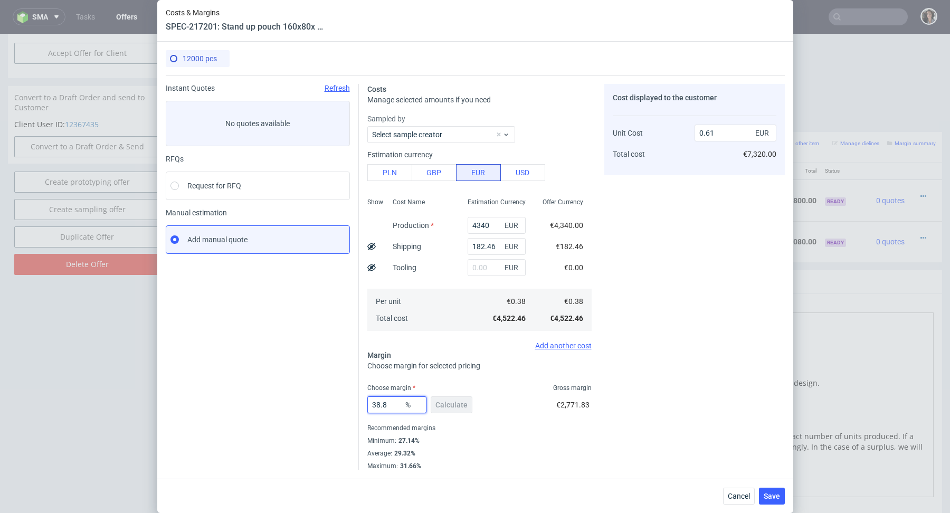
type input "0.62"
type input "38.81"
click at [492, 426] on div "Recommended margins" at bounding box center [480, 428] width 224 height 13
click at [775, 495] on span "Save" at bounding box center [772, 496] width 16 height 7
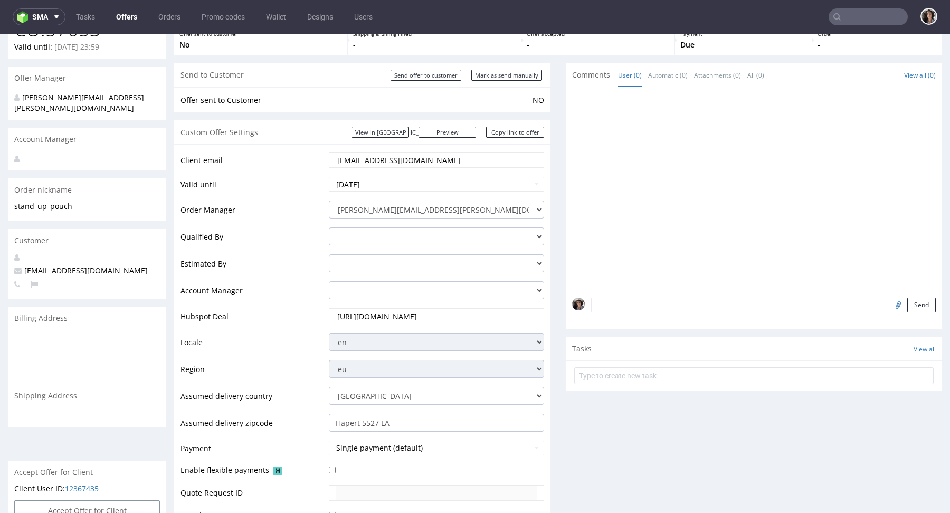
scroll to position [135, 0]
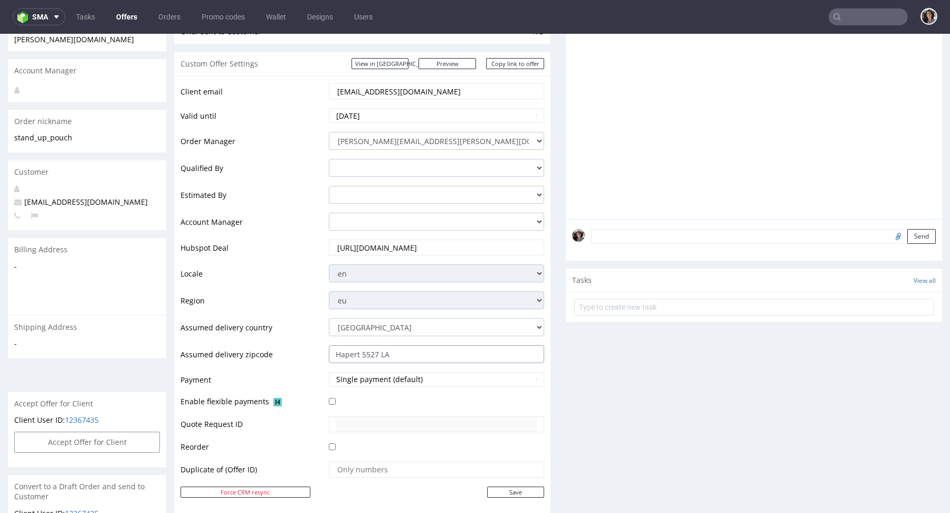
click at [400, 351] on input "Hapert 5527 LA" at bounding box center [436, 354] width 215 height 18
click at [521, 59] on link "Copy link to offer" at bounding box center [515, 63] width 58 height 11
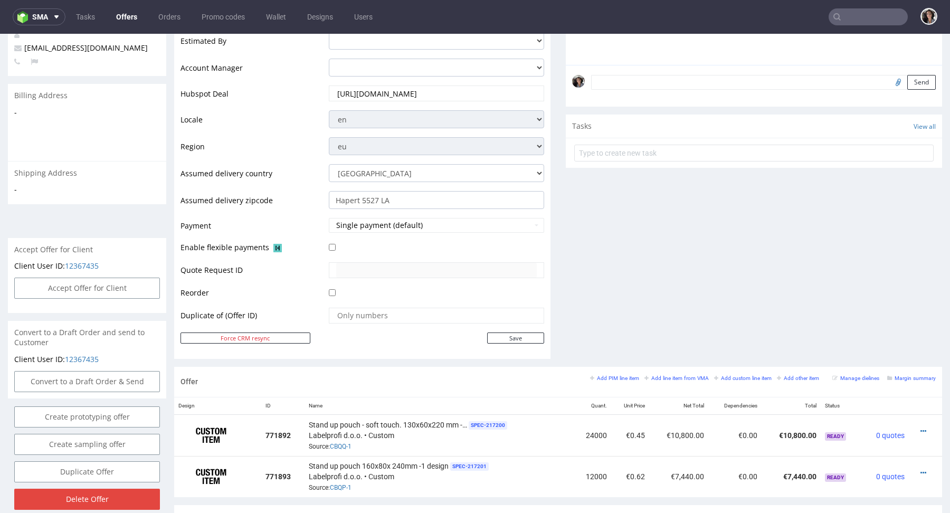
scroll to position [360, 0]
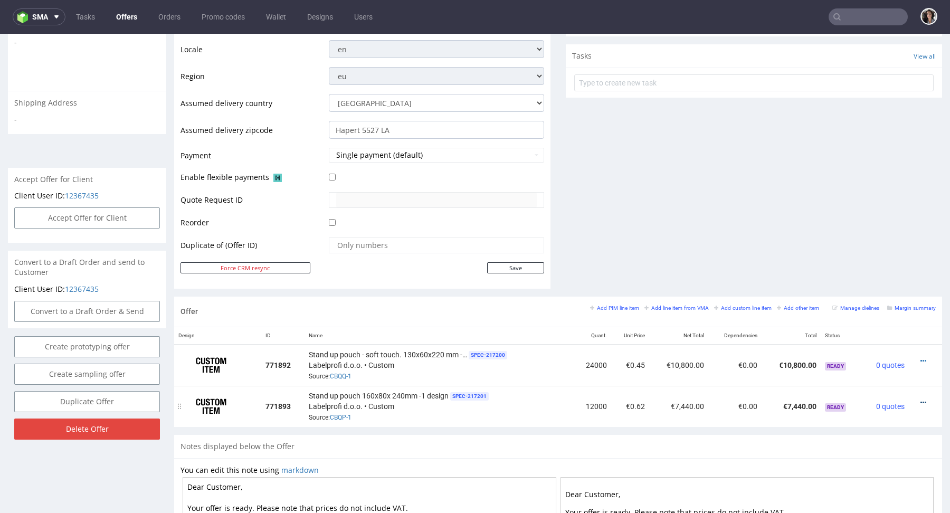
click at [921, 401] on icon at bounding box center [924, 402] width 6 height 7
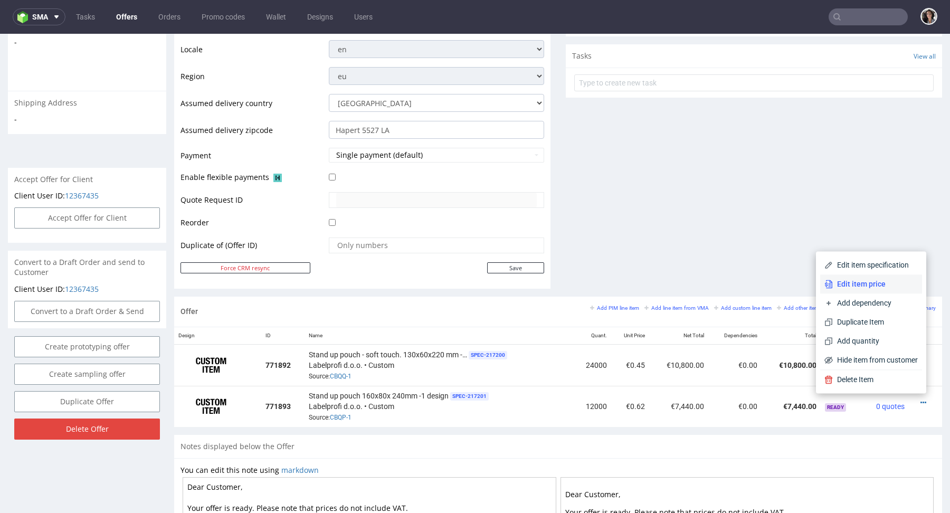
click at [859, 284] on span "Edit item price" at bounding box center [875, 284] width 85 height 11
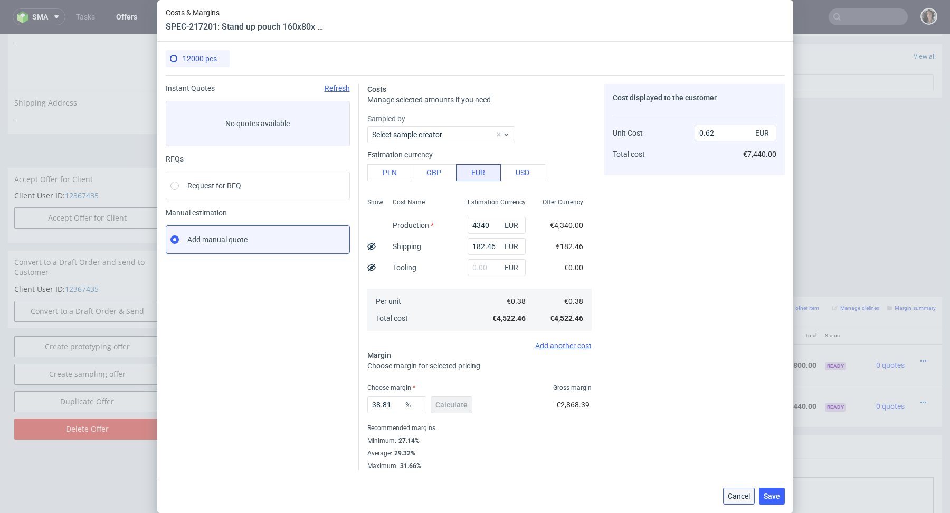
click at [738, 497] on span "Cancel" at bounding box center [739, 496] width 22 height 7
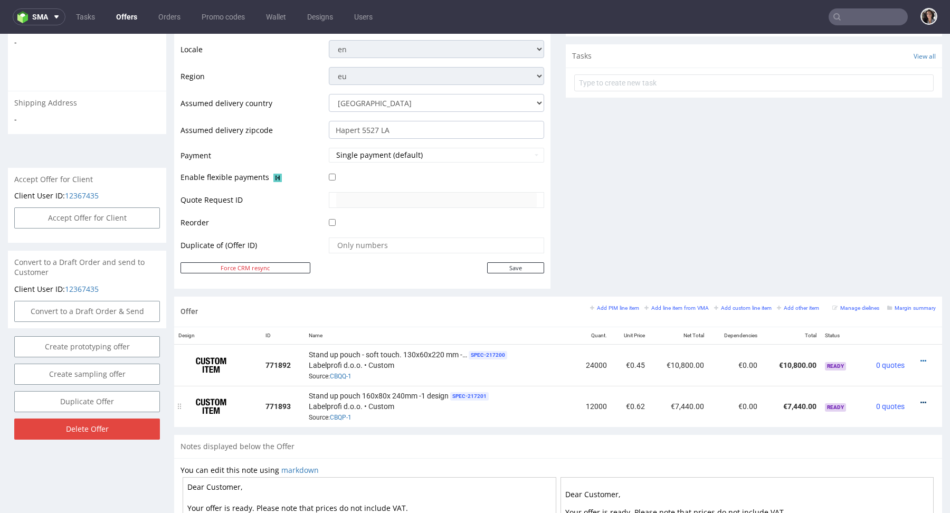
click at [921, 399] on icon at bounding box center [924, 402] width 6 height 7
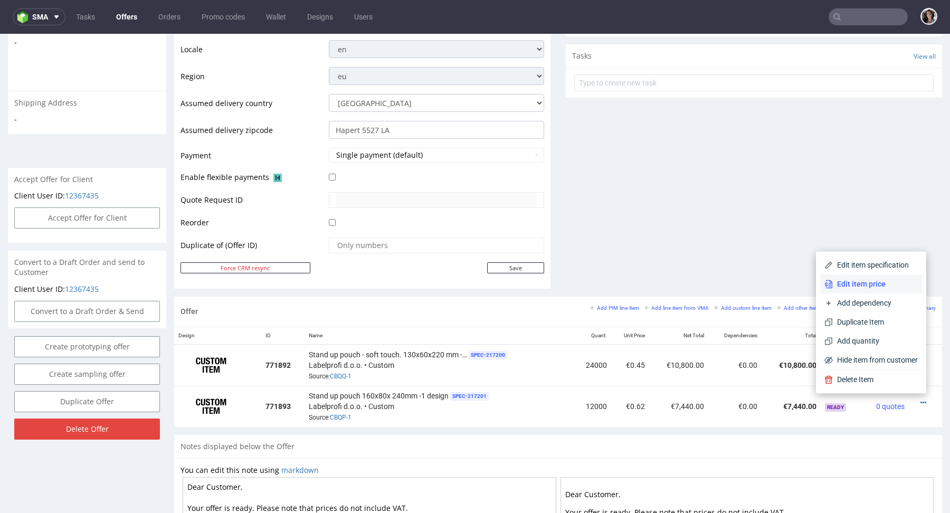
click at [863, 287] on span "Edit item price" at bounding box center [875, 284] width 85 height 11
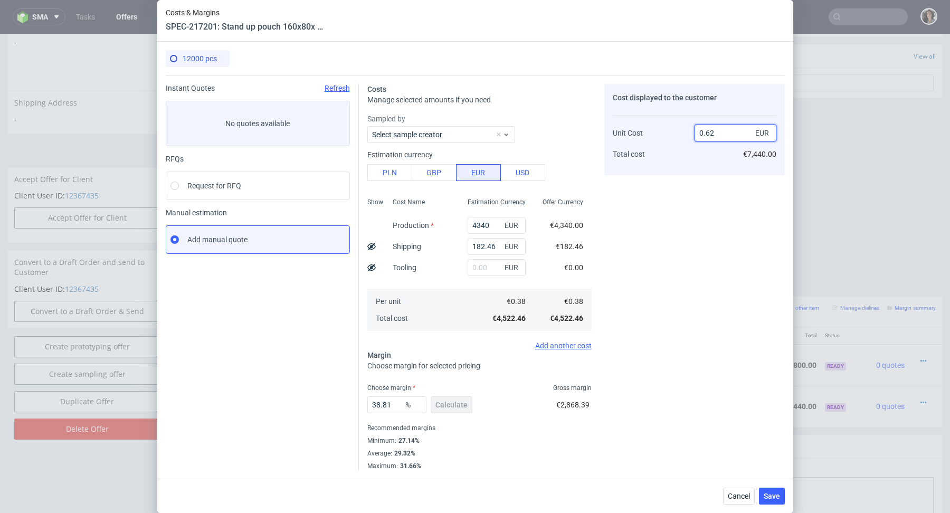
drag, startPoint x: 707, startPoint y: 134, endPoint x: 730, endPoint y: 134, distance: 23.2
click at [730, 134] on input "0.62" at bounding box center [736, 133] width 82 height 17
type input "0.57"
type input "33.33333333333333"
click at [639, 272] on div "Cost displayed to the customer Unit Cost Total cost 0.57 EUR €6,840.00" at bounding box center [695, 277] width 181 height 387
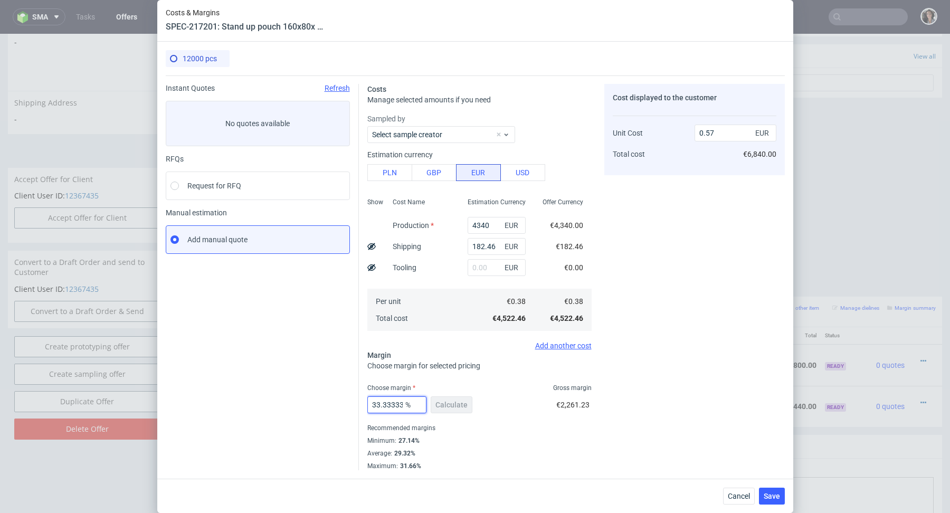
scroll to position [0, 37]
drag, startPoint x: 383, startPoint y: 406, endPoint x: 444, endPoint y: 406, distance: 61.3
click at [444, 406] on div "33.33333333333333 % Calculate" at bounding box center [421, 407] width 107 height 30
click at [725, 136] on input "0.57" at bounding box center [736, 133] width 82 height 17
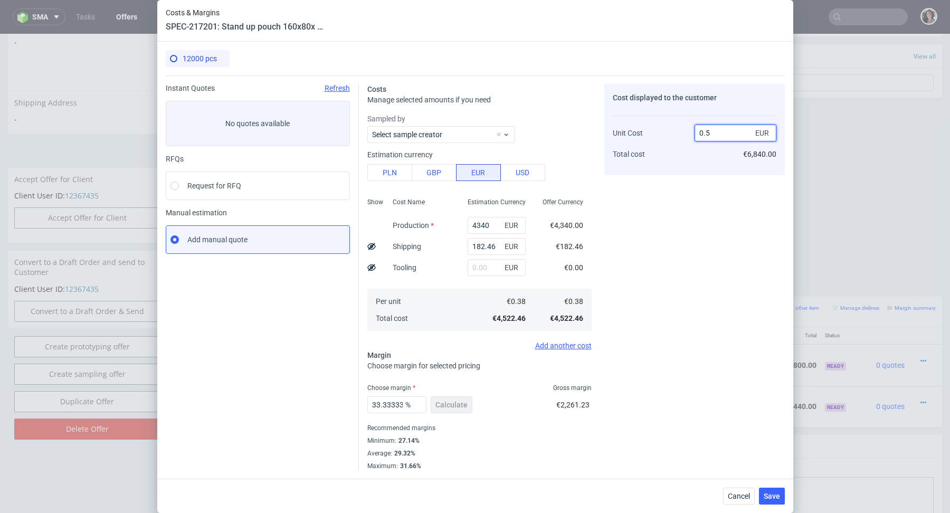
type input "0.56"
type input "32.14285714285715"
type input "0.56"
drag, startPoint x: 383, startPoint y: 404, endPoint x: 460, endPoint y: 404, distance: 77.6
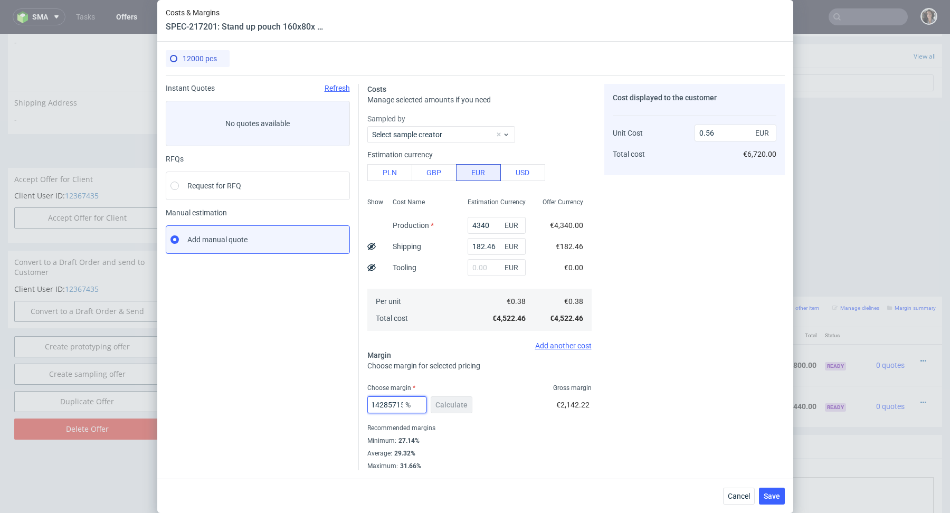
click at [460, 404] on div "32.14285714285715 % Calculate" at bounding box center [421, 407] width 107 height 30
type input "32.9"
type input "0.57"
type input "32"
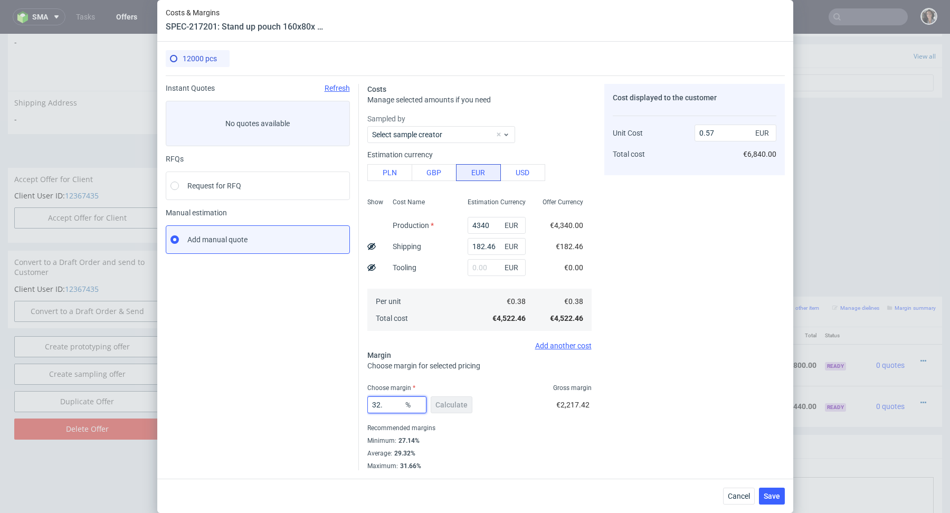
type input "0.56"
type input "33"
type input "0.57"
type input "3"
type input "0.39"
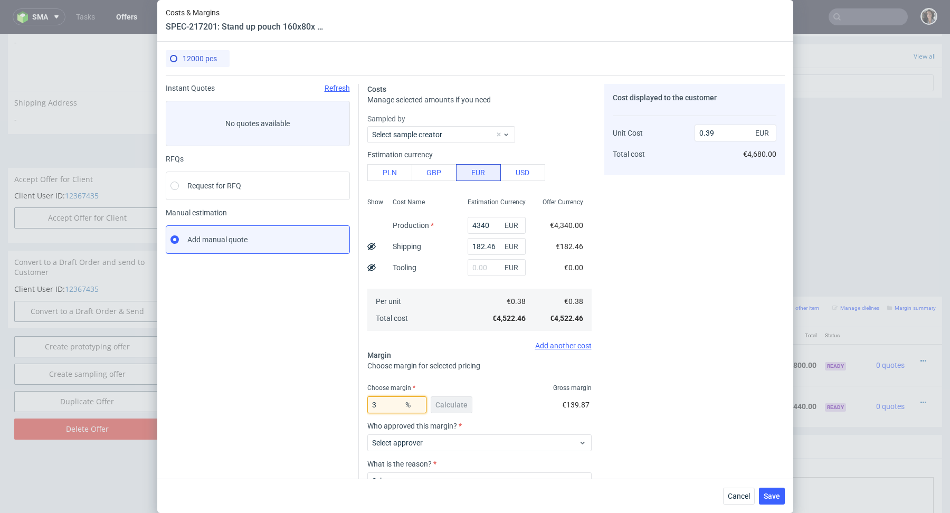
type input "34"
type input "0.58"
type input "33"
type input "0.57"
type input "3"
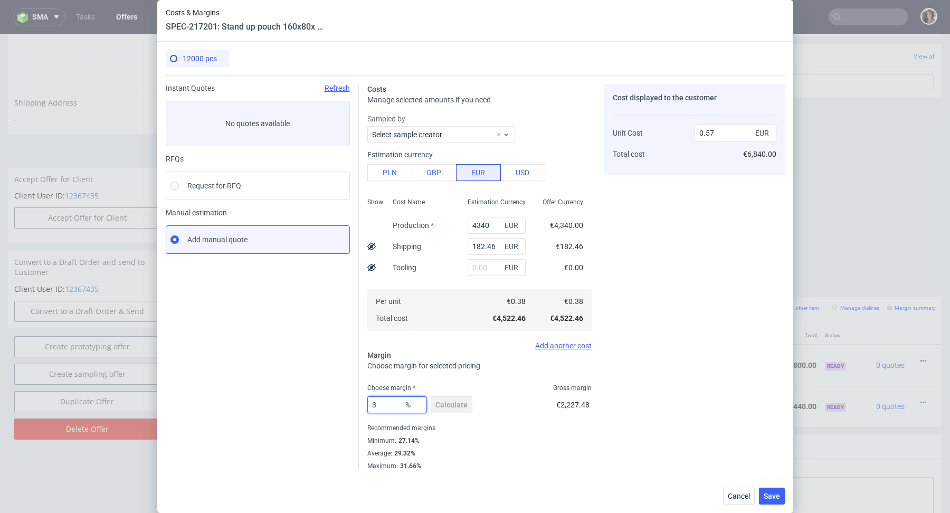
type input "0.39"
type input "32"
type input "0.56"
type input "32.9"
type input "0.57"
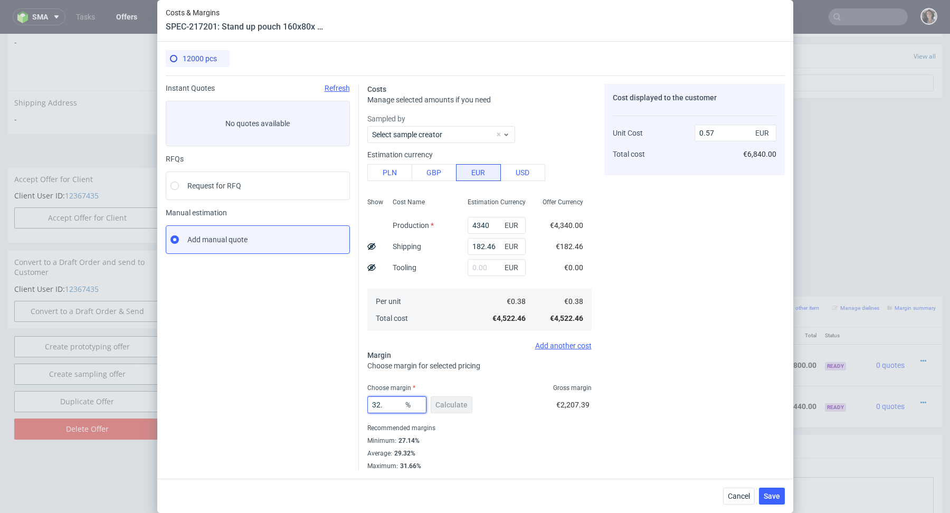
type input "32.7"
type input "0.56"
type input "32.77"
type input "0.57"
type input "32.72"
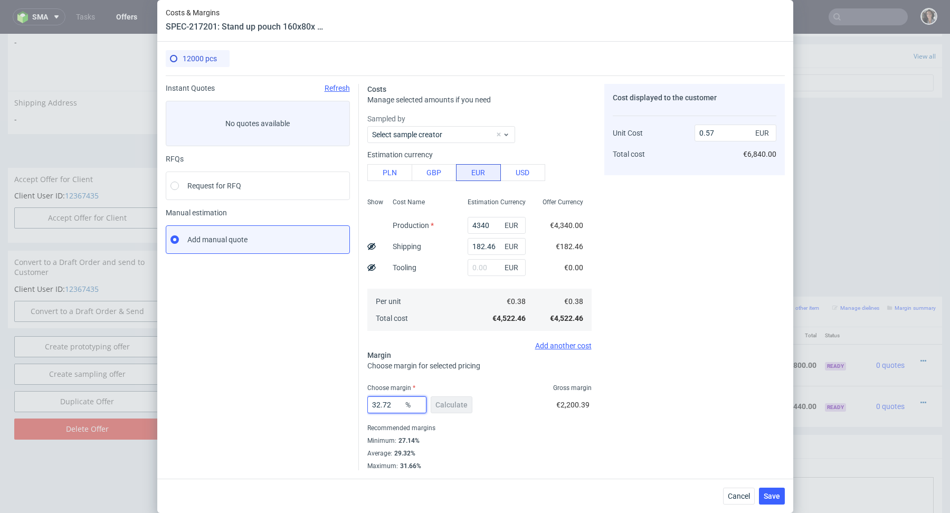
type input "0.56"
type input "32.72"
click at [517, 389] on div "Choose margin Gross margin" at bounding box center [480, 388] width 224 height 8
click at [773, 493] on span "Save" at bounding box center [772, 496] width 16 height 7
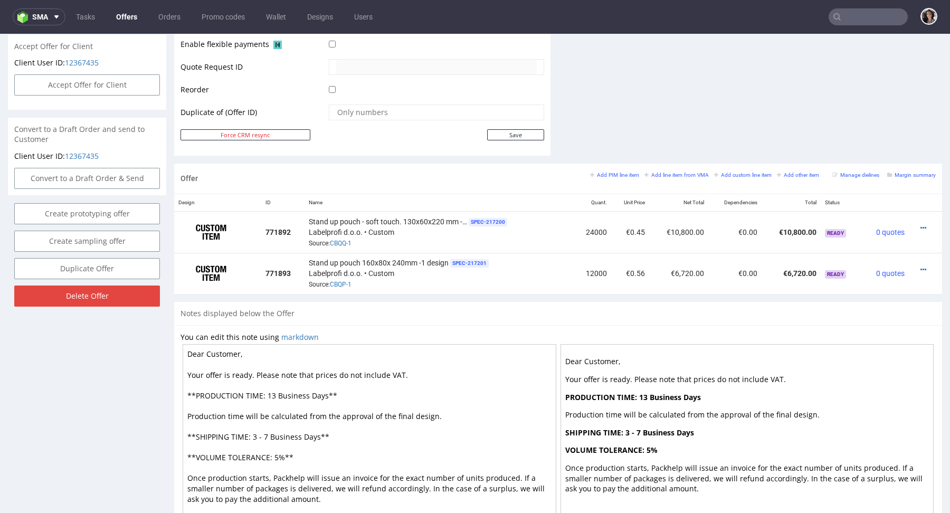
scroll to position [437, 0]
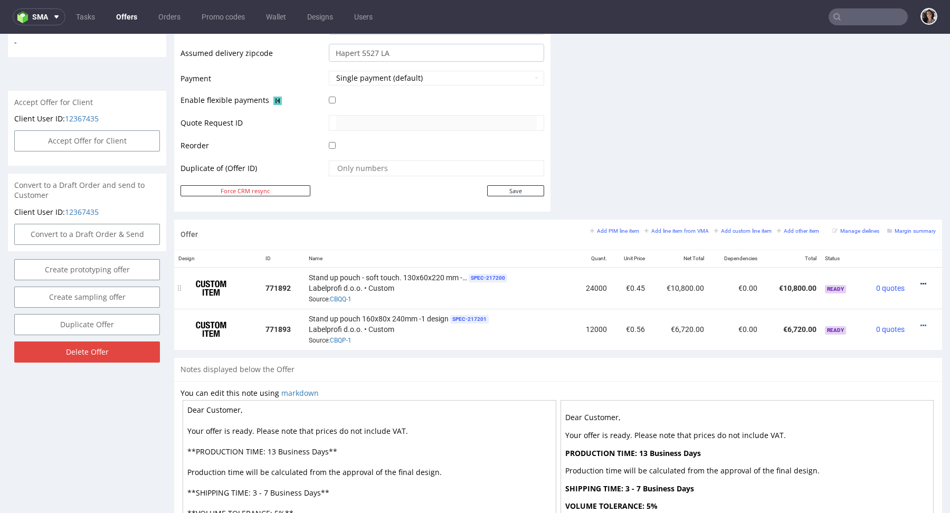
click at [921, 280] on icon at bounding box center [924, 283] width 6 height 7
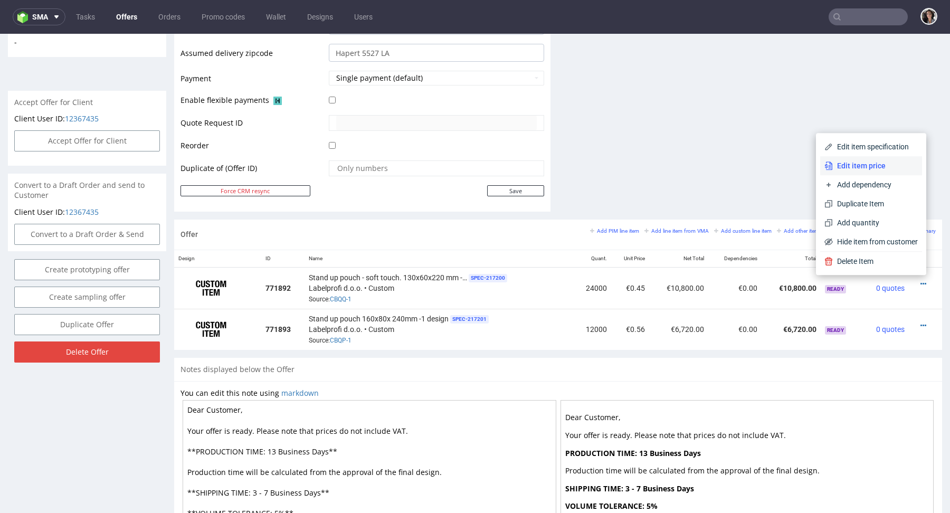
click at [854, 165] on span "Edit item price" at bounding box center [875, 166] width 85 height 11
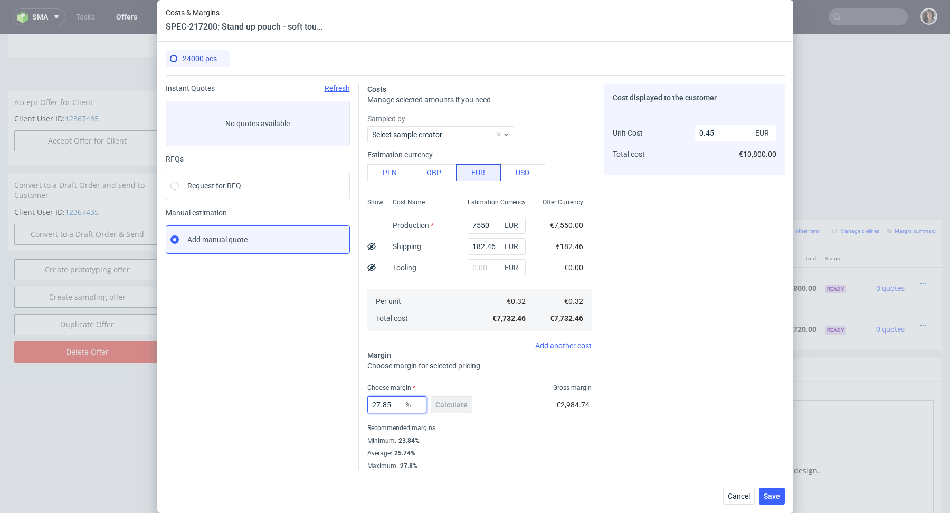
click at [394, 404] on input "27.85" at bounding box center [397, 405] width 59 height 17
type input "29"
type input "0.46"
type input "28"
type input "0.45"
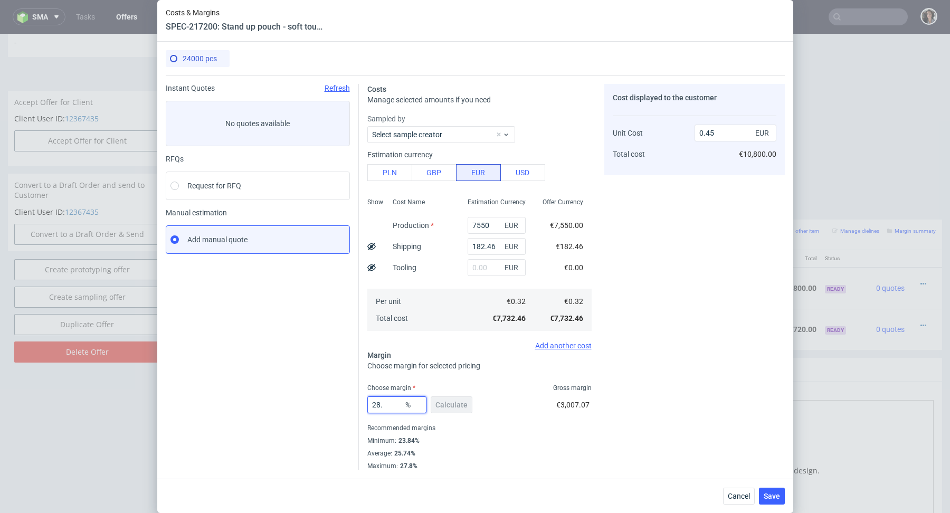
type input "28.9"
type input "0.46"
type input "28.8"
type input "0.45"
type input "28.88"
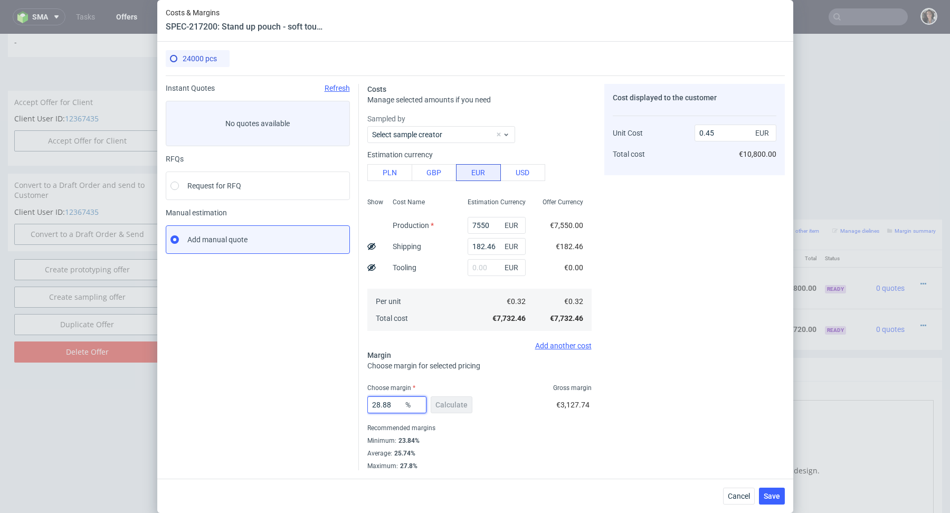
type input "0.46"
type input "28.81"
type input "0.45"
type input "28.81"
click at [507, 446] on div "Minimum : 23.84%" at bounding box center [480, 441] width 224 height 13
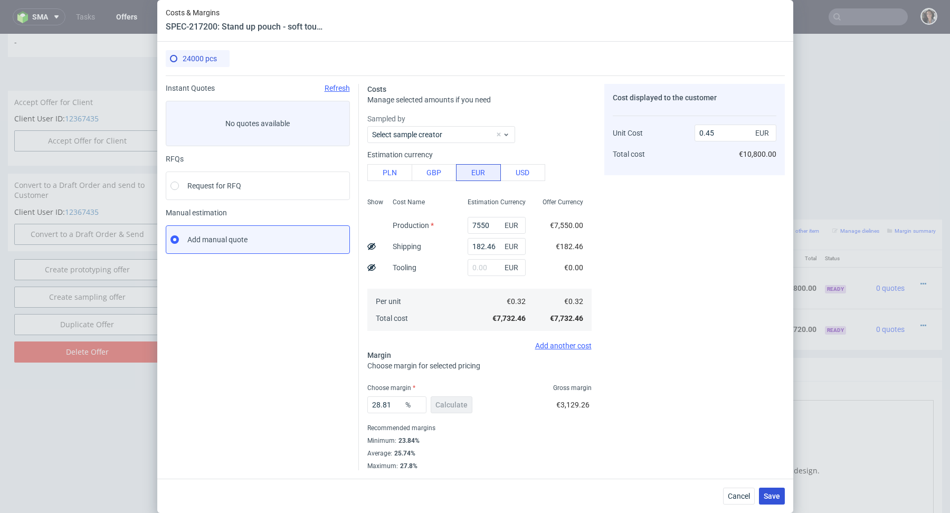
click at [770, 495] on span "Save" at bounding box center [772, 496] width 16 height 7
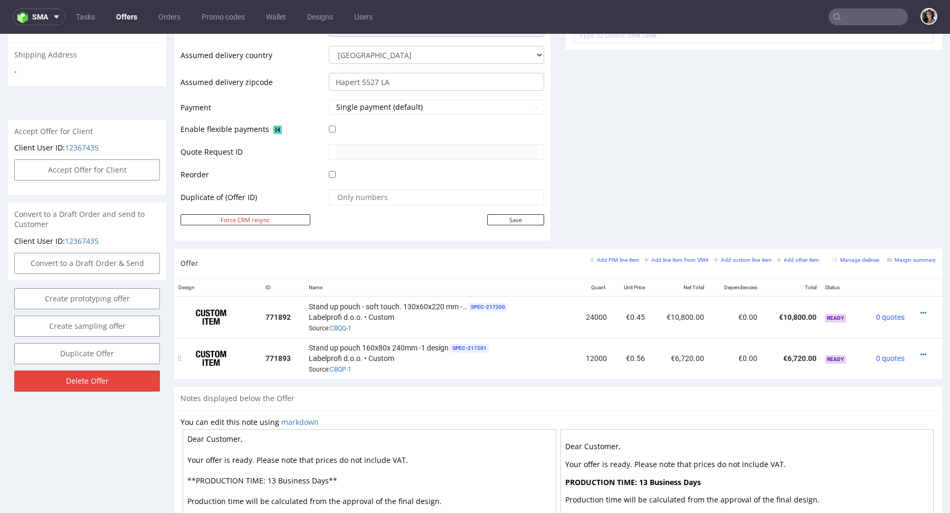
scroll to position [393, 0]
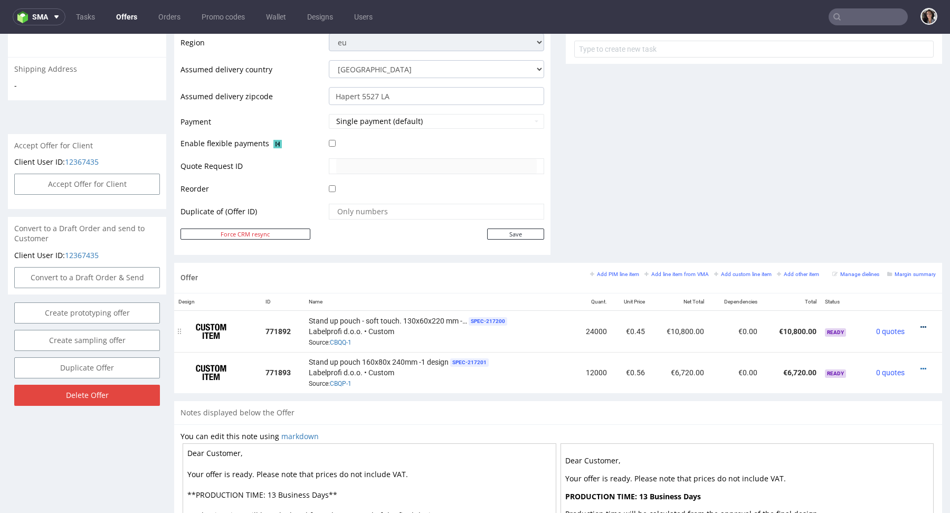
click at [921, 325] on icon at bounding box center [924, 327] width 6 height 7
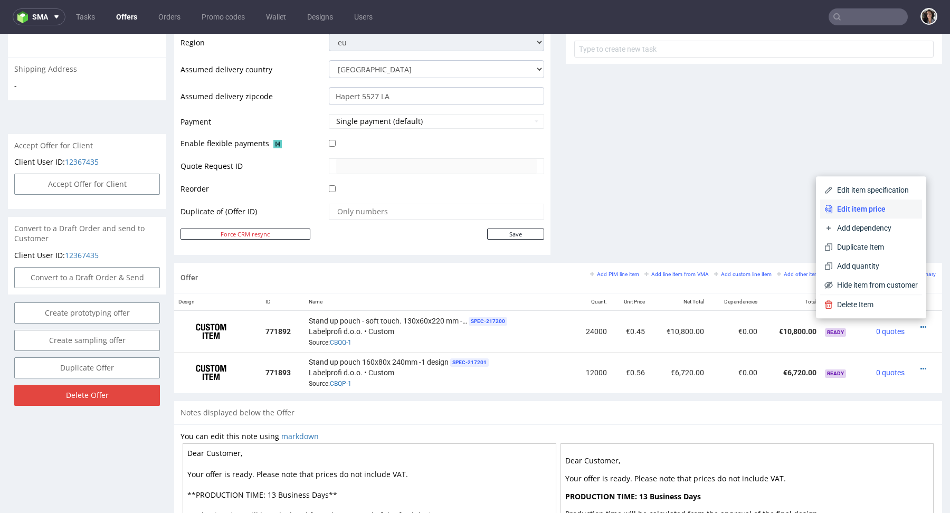
click at [845, 209] on span "Edit item price" at bounding box center [875, 209] width 85 height 11
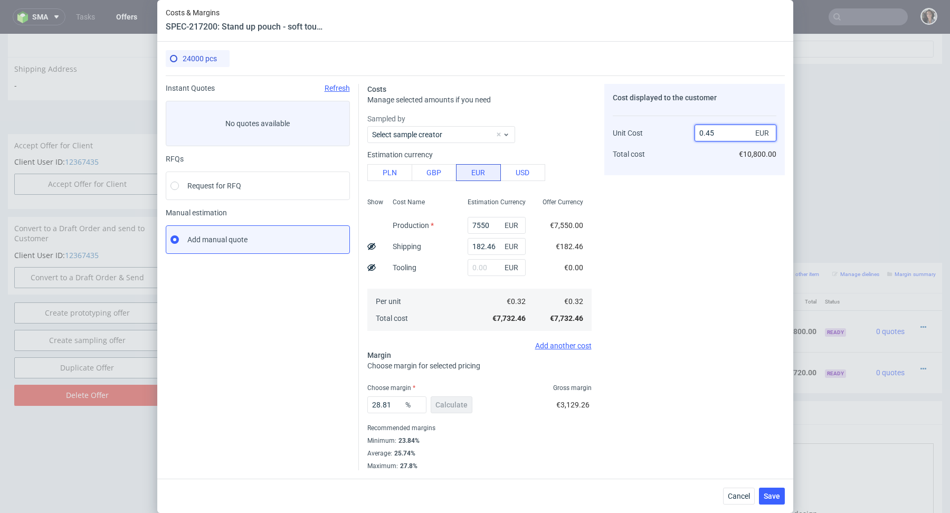
click at [722, 135] on input "0.45" at bounding box center [736, 133] width 82 height 17
click at [745, 494] on span "Cancel" at bounding box center [739, 496] width 22 height 7
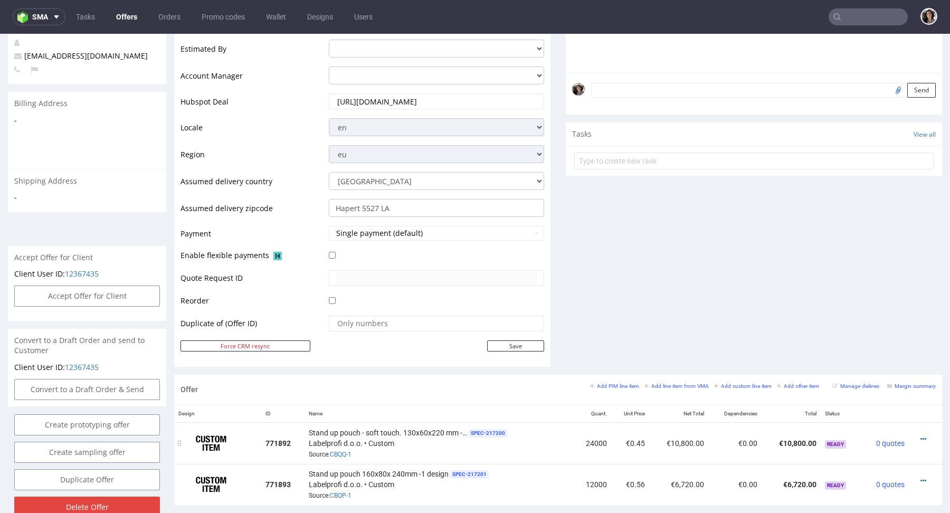
scroll to position [0, 0]
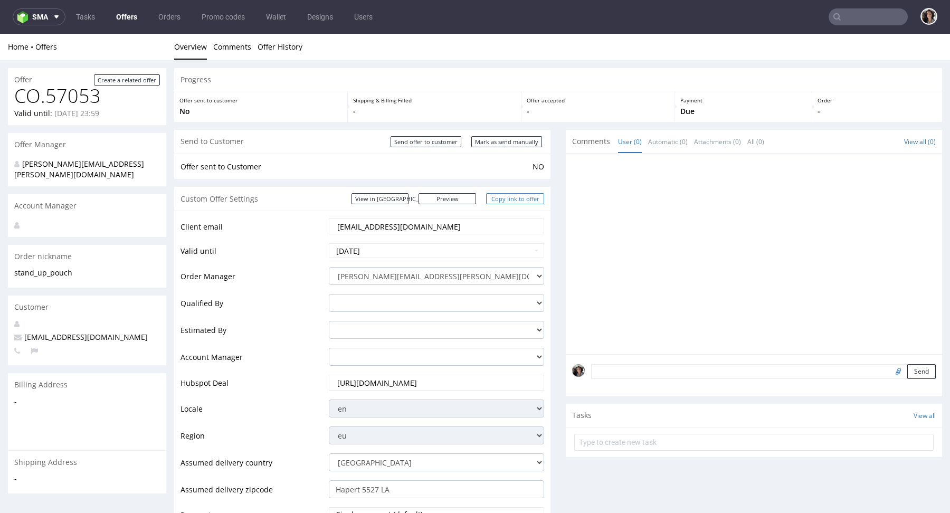
click at [507, 201] on link "Copy link to offer" at bounding box center [515, 198] width 58 height 11
click at [509, 144] on input "Mark as send manually" at bounding box center [507, 141] width 71 height 11
type input "In progress..."
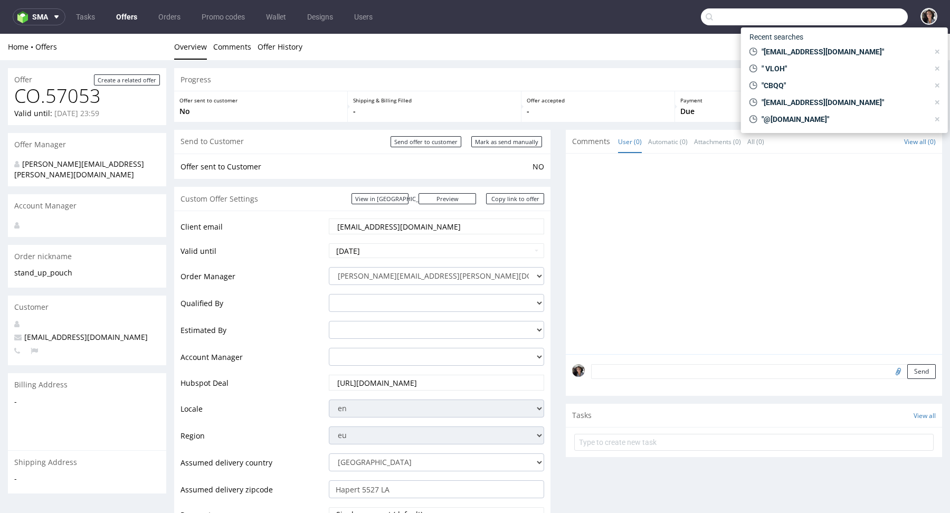
click at [845, 20] on input "text" at bounding box center [804, 16] width 207 height 17
click at [420, 225] on input "[EMAIL_ADDRESS][DOMAIN_NAME]" at bounding box center [436, 226] width 201 height 15
click at [715, 17] on input "text" at bounding box center [804, 16] width 207 height 17
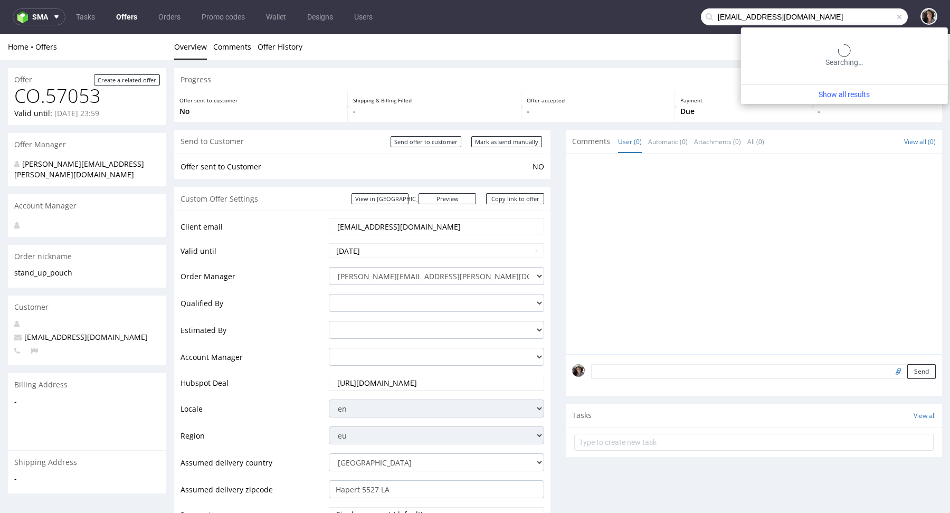
type input "[EMAIL_ADDRESS][DOMAIN_NAME]"
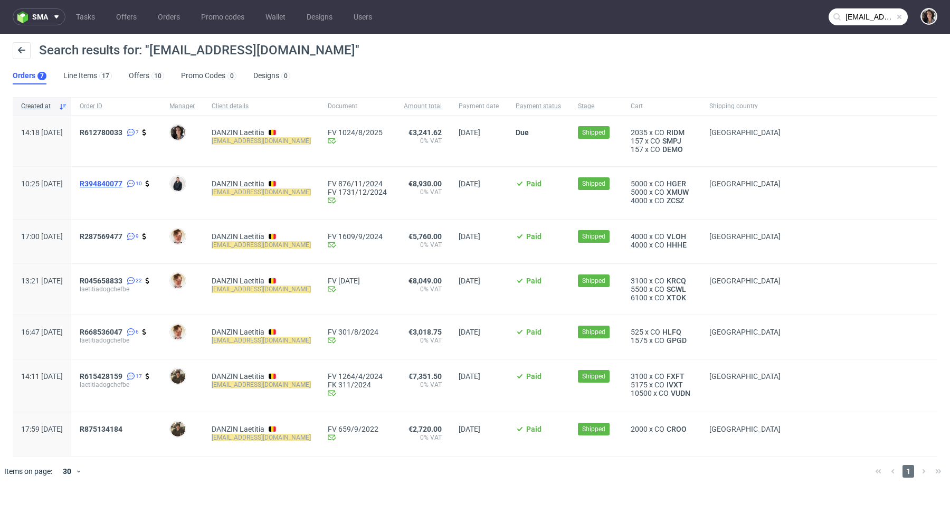
click at [123, 184] on span "R394840077" at bounding box center [101, 184] width 43 height 8
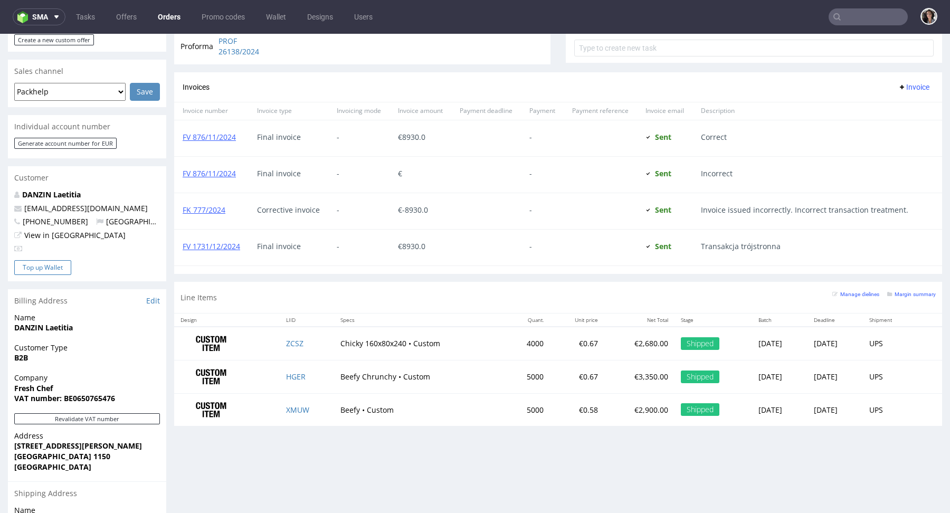
scroll to position [339, 0]
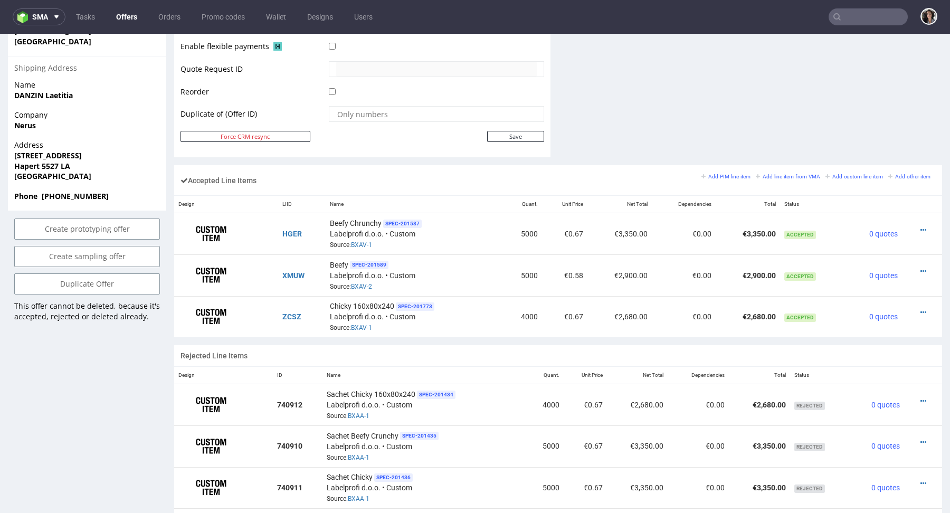
scroll to position [525, 0]
click at [921, 228] on icon at bounding box center [924, 231] width 6 height 7
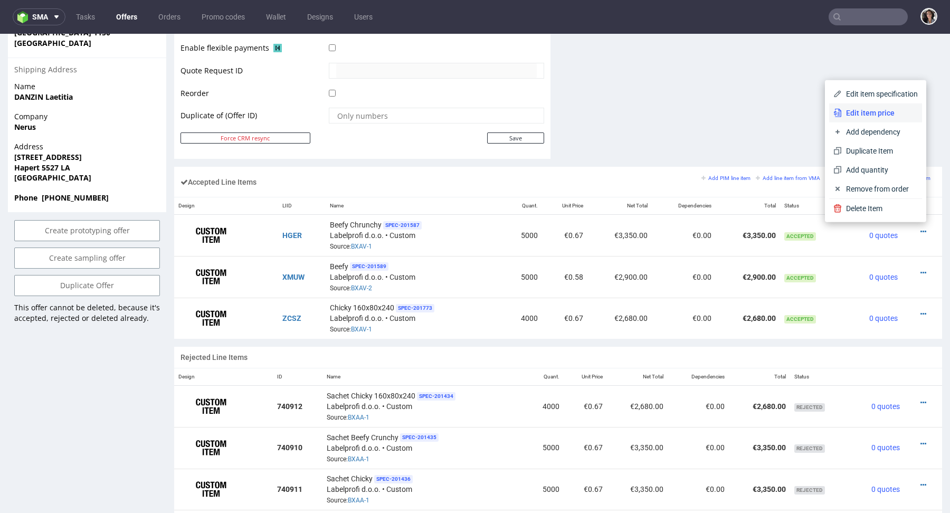
click at [855, 117] on span "Edit item price" at bounding box center [880, 113] width 76 height 11
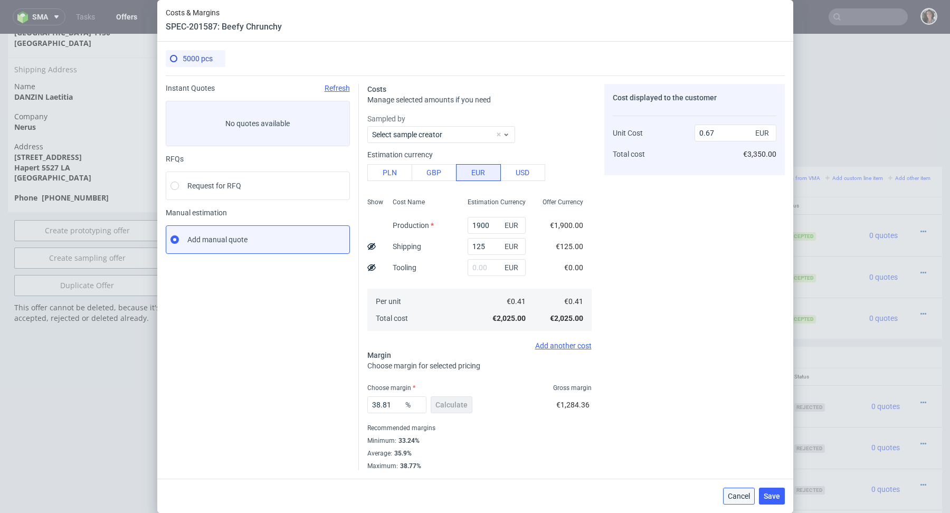
click at [736, 496] on span "Cancel" at bounding box center [739, 496] width 22 height 7
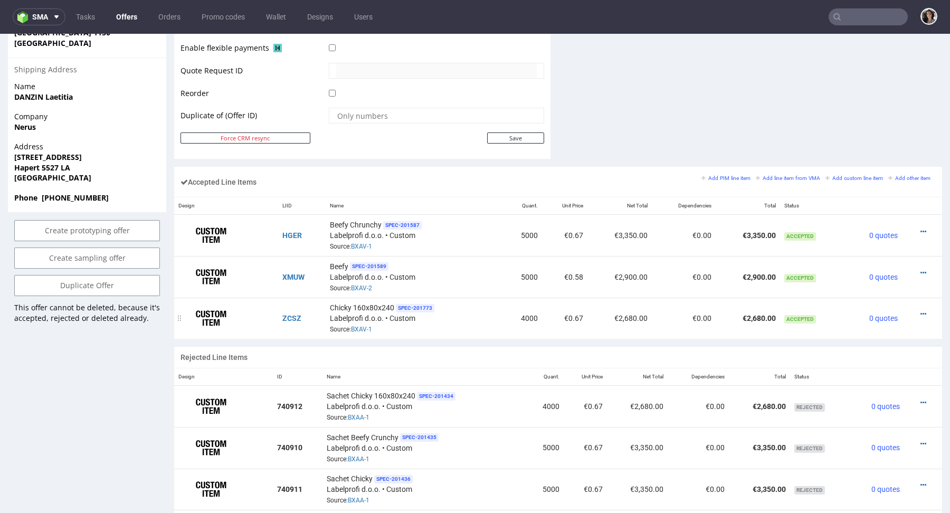
click at [917, 309] on div at bounding box center [919, 314] width 25 height 11
click at [921, 310] on icon at bounding box center [924, 313] width 6 height 7
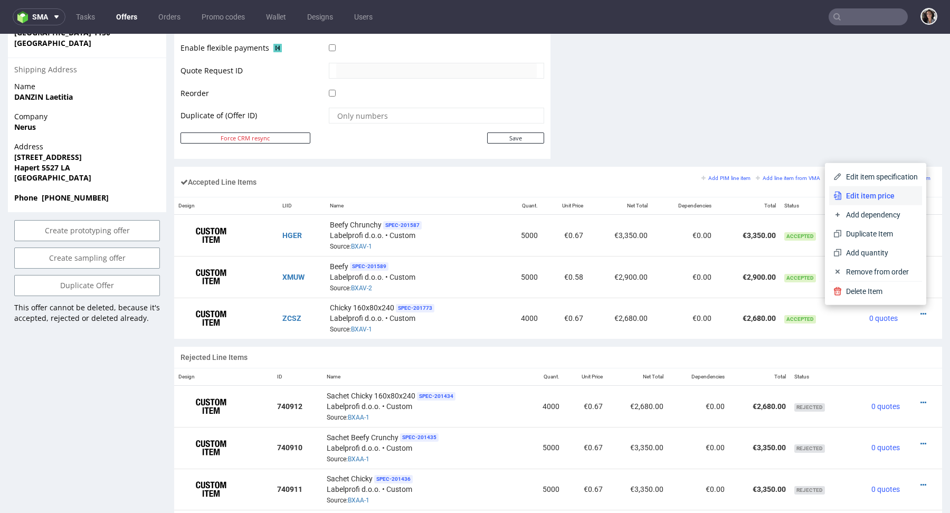
click at [872, 196] on span "Edit item price" at bounding box center [880, 196] width 76 height 11
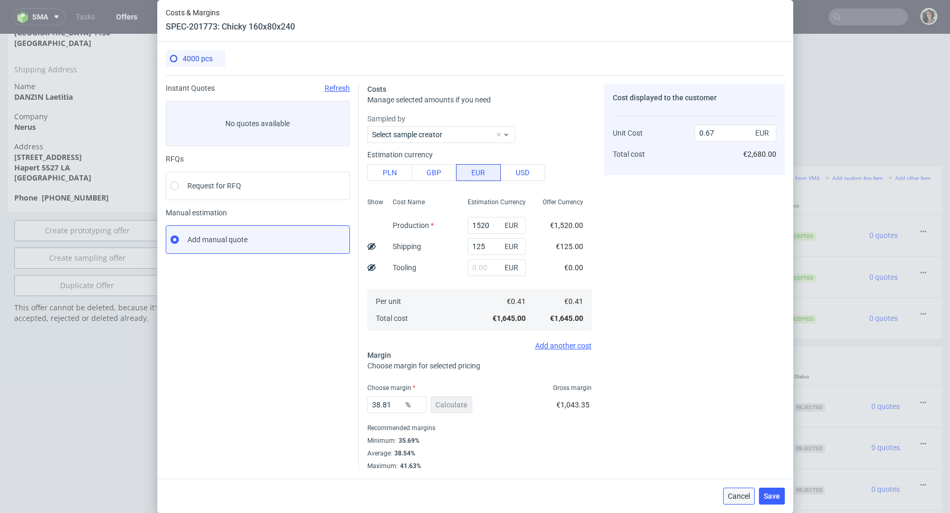
click at [738, 493] on span "Cancel" at bounding box center [739, 496] width 22 height 7
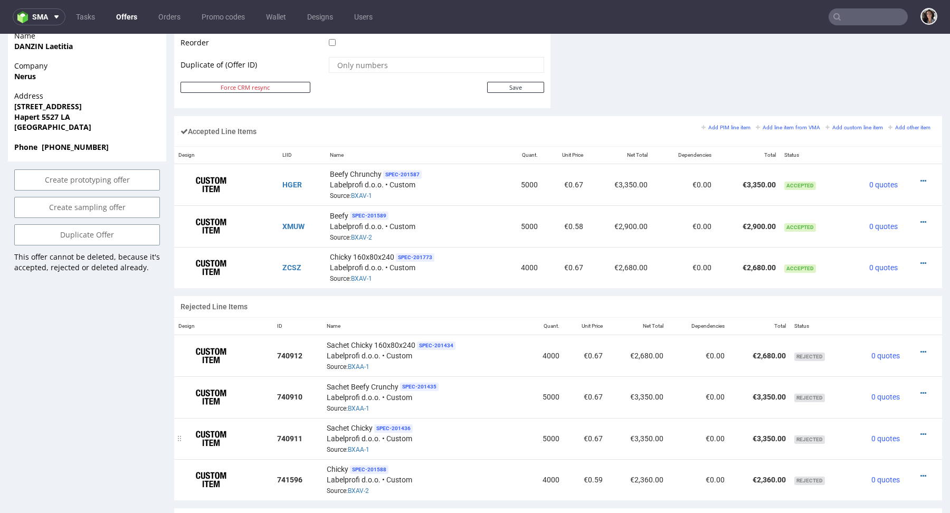
scroll to position [576, 0]
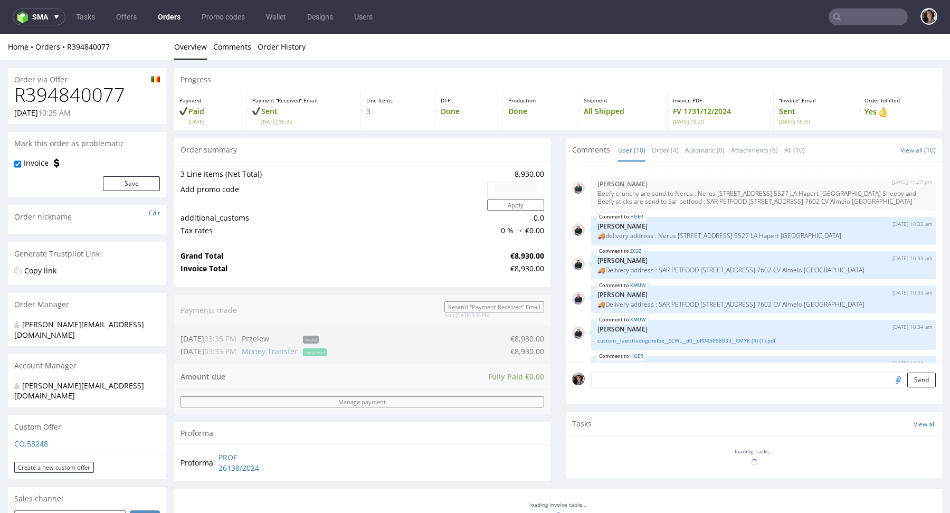
scroll to position [293, 0]
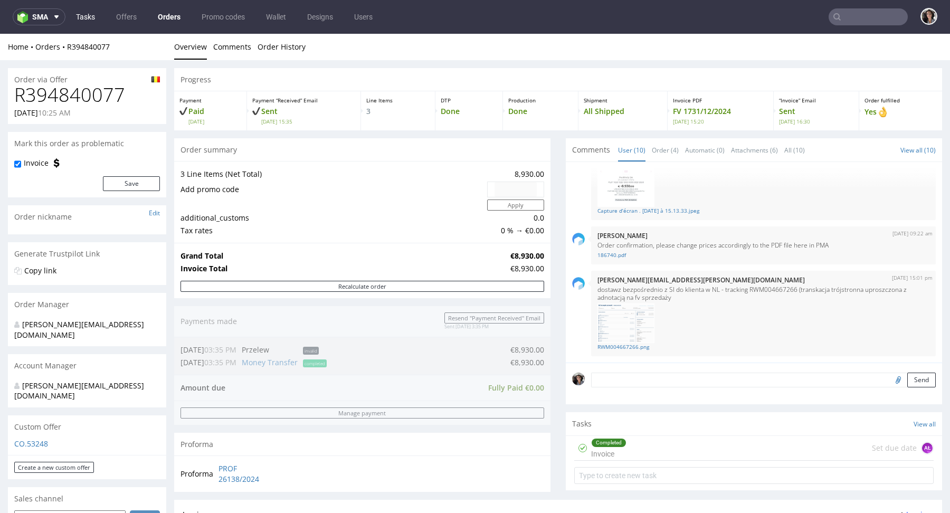
type input "[EMAIL_ADDRESS][DOMAIN_NAME]"
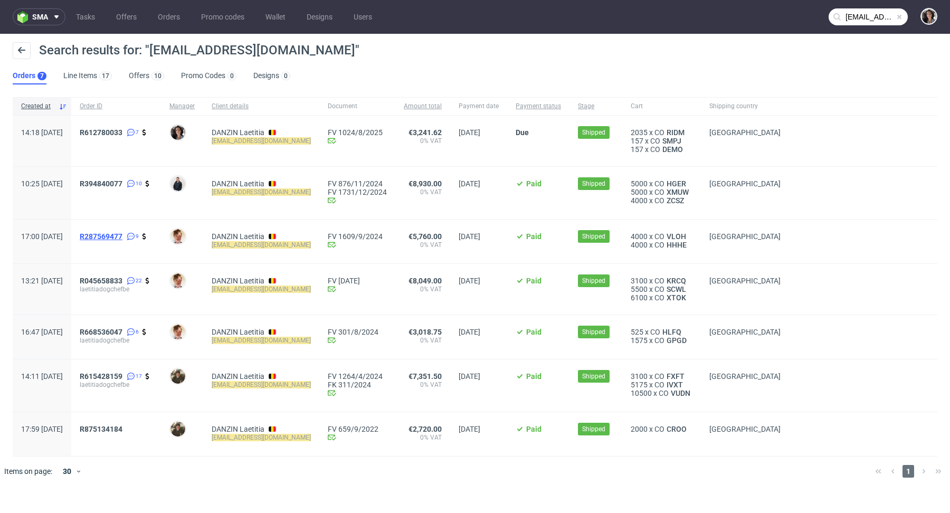
click at [123, 236] on span "R287569477" at bounding box center [101, 236] width 43 height 8
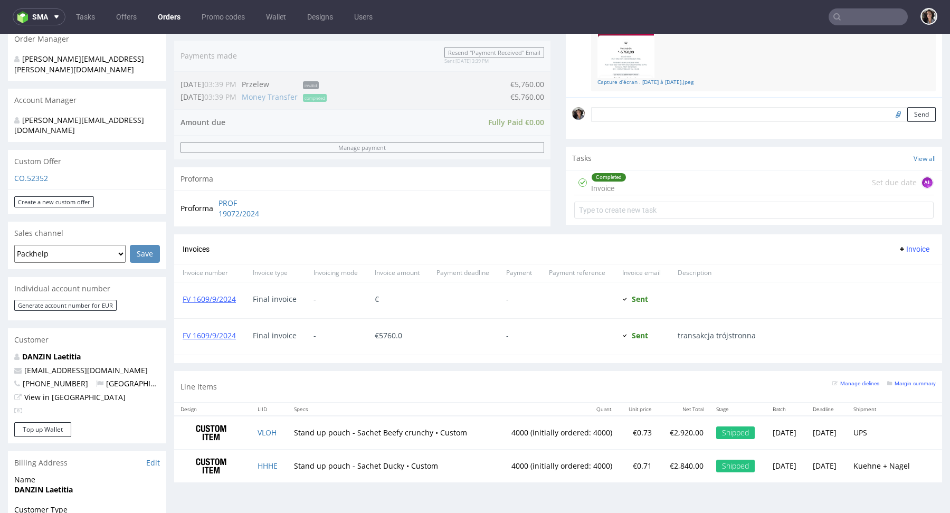
scroll to position [323, 0]
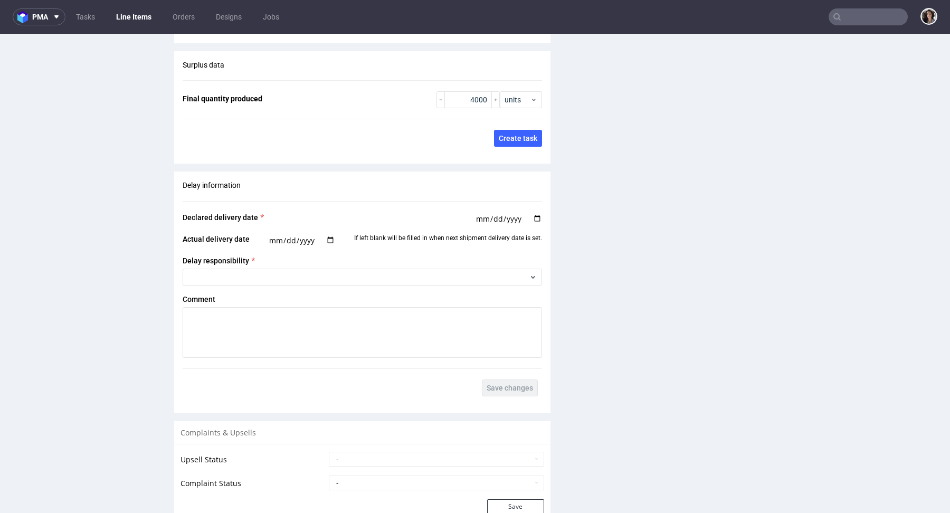
scroll to position [1759, 0]
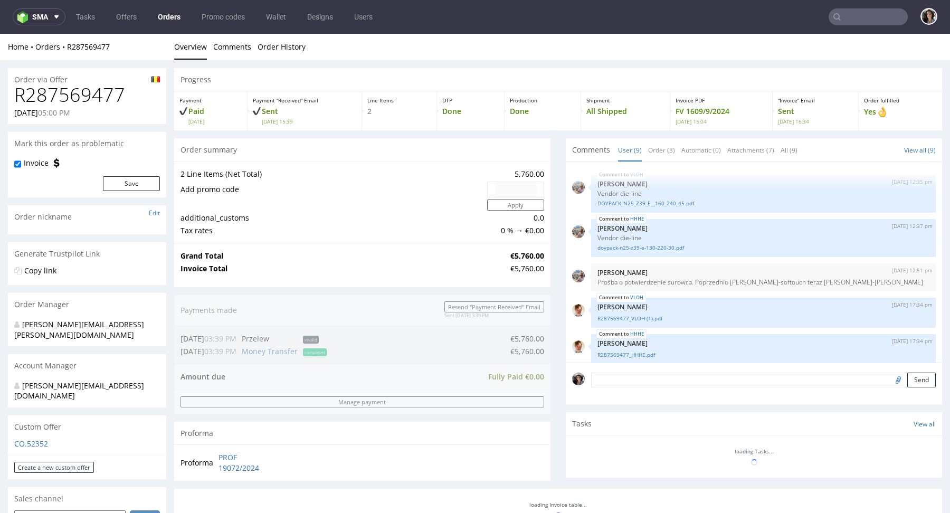
scroll to position [208, 0]
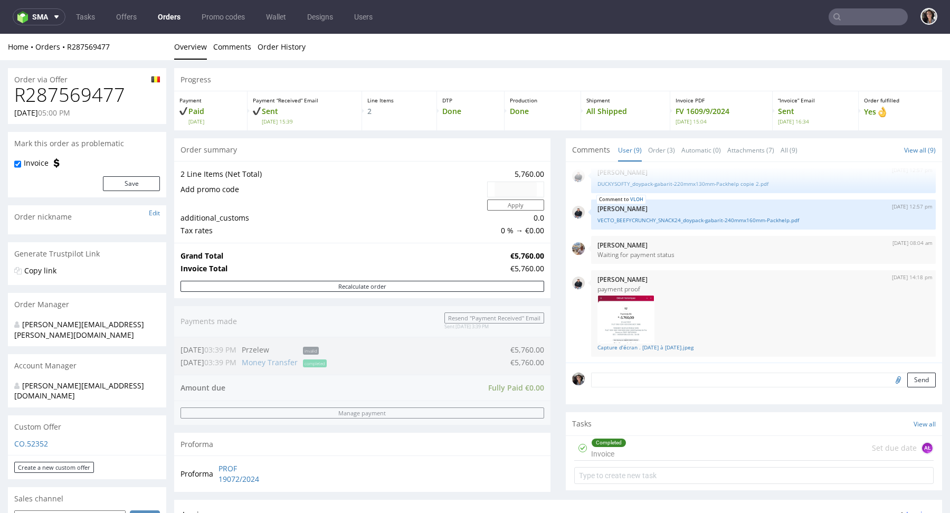
type input "[EMAIL_ADDRESS][DOMAIN_NAME]"
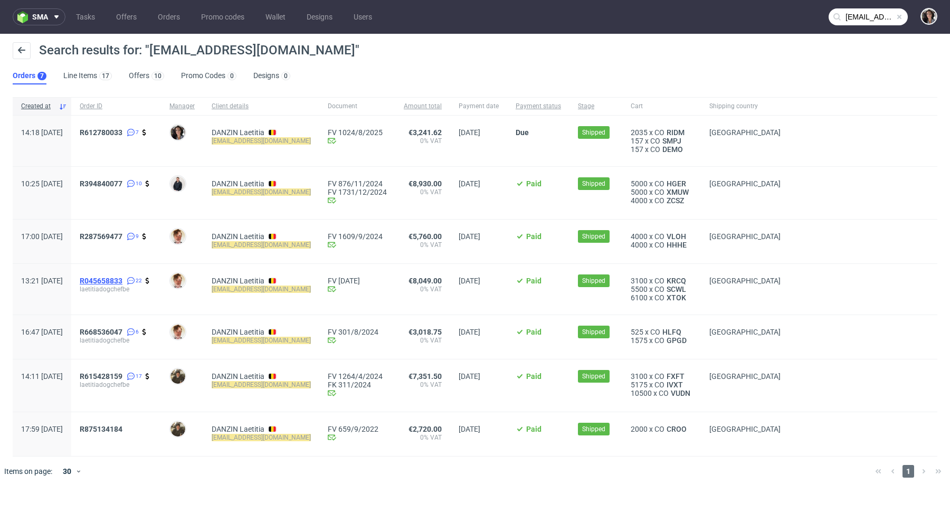
click at [120, 279] on span "R045658833" at bounding box center [101, 281] width 43 height 8
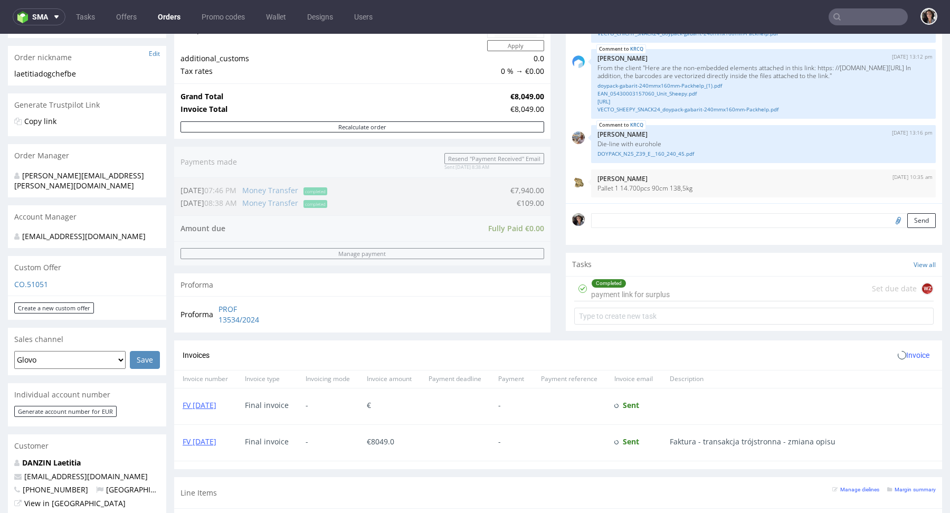
scroll to position [461, 0]
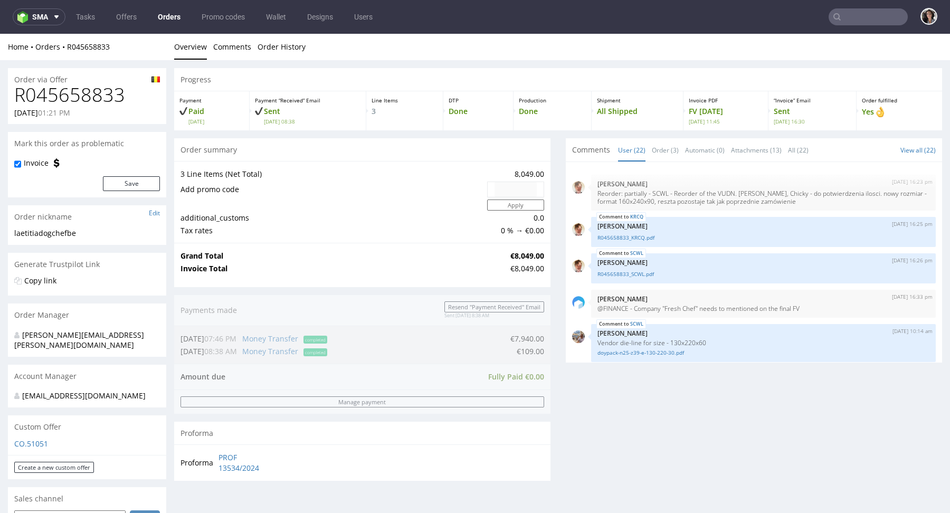
scroll to position [861, 0]
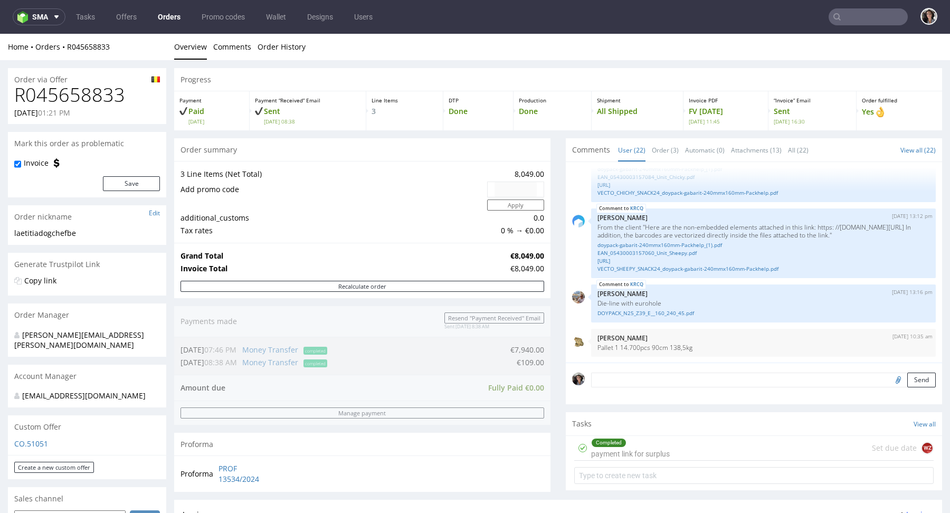
type input "[EMAIL_ADDRESS][DOMAIN_NAME]"
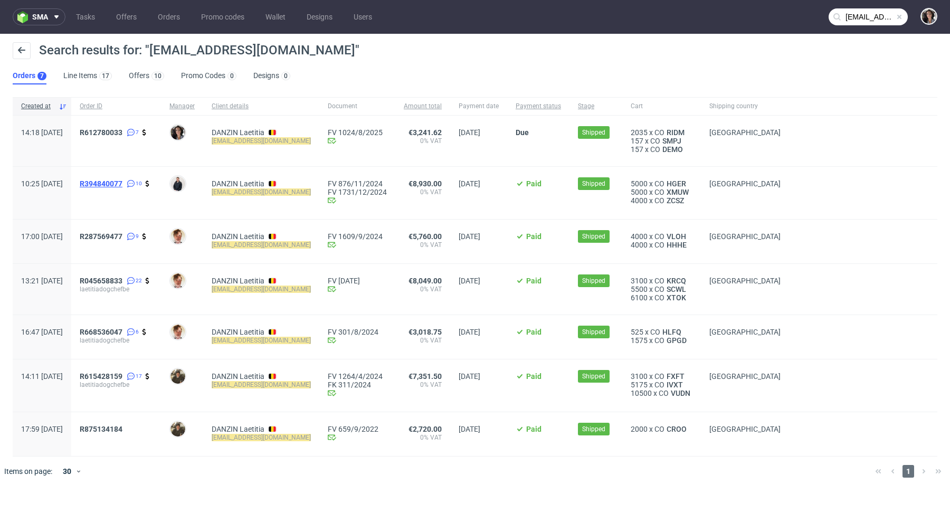
click at [123, 185] on span "R394840077" at bounding box center [101, 184] width 43 height 8
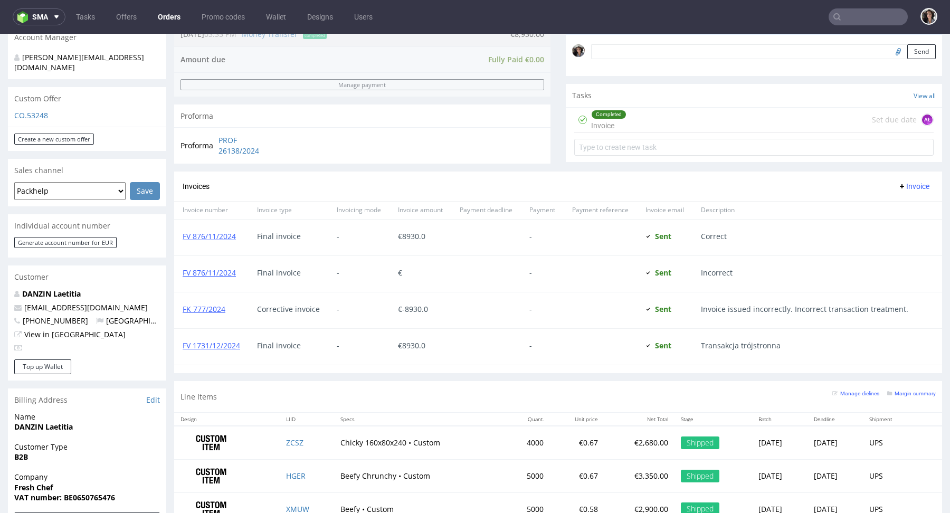
scroll to position [316, 0]
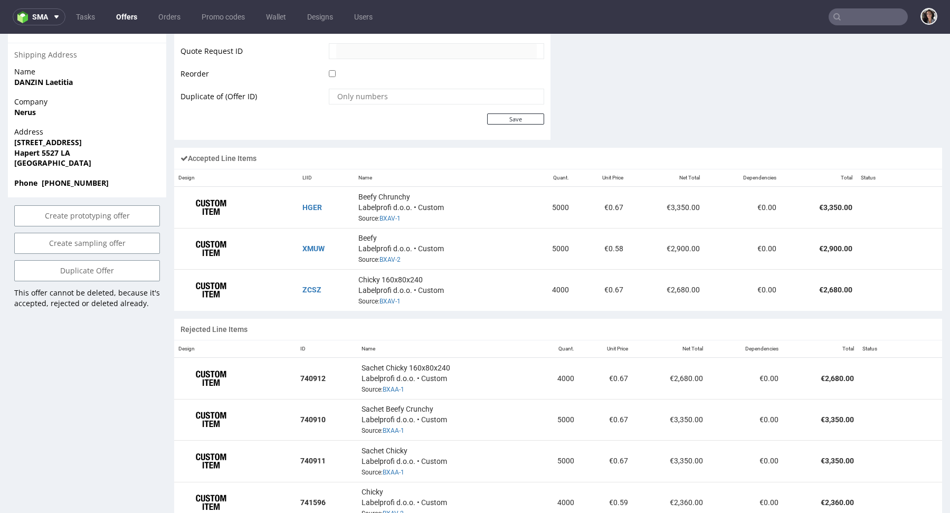
scroll to position [598, 0]
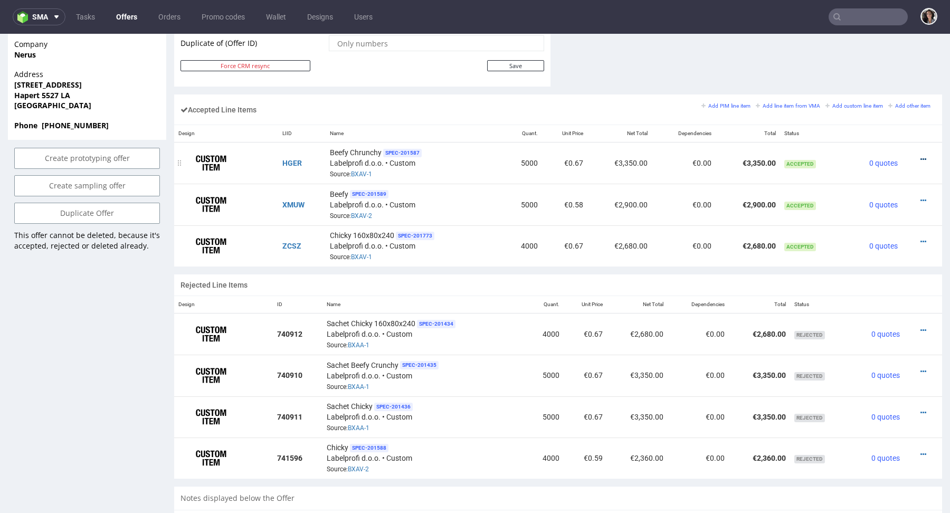
click at [921, 156] on icon at bounding box center [924, 159] width 6 height 7
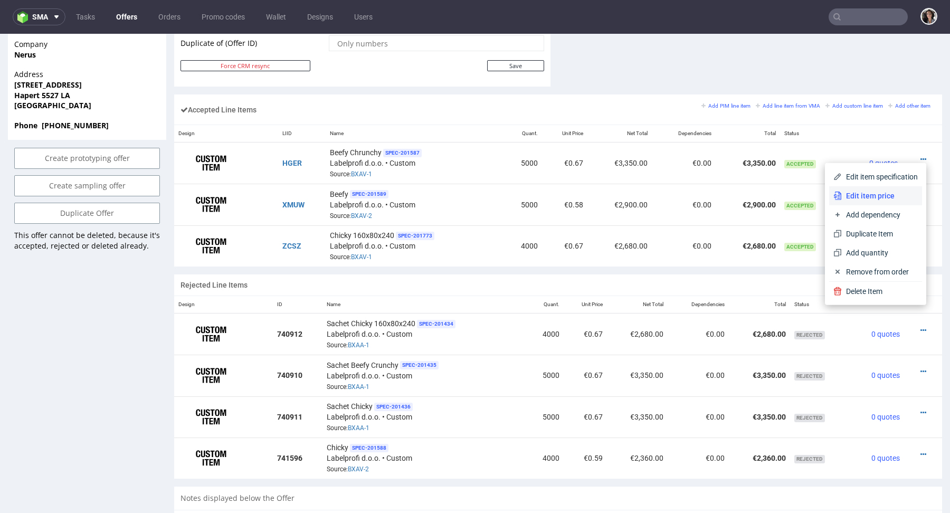
click at [857, 195] on span "Edit item price" at bounding box center [880, 196] width 76 height 11
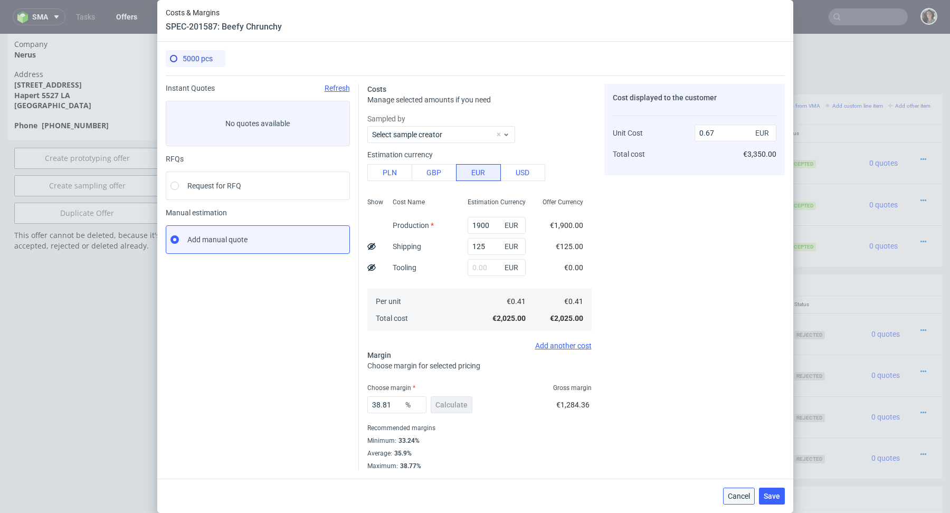
click at [742, 497] on span "Cancel" at bounding box center [739, 496] width 22 height 7
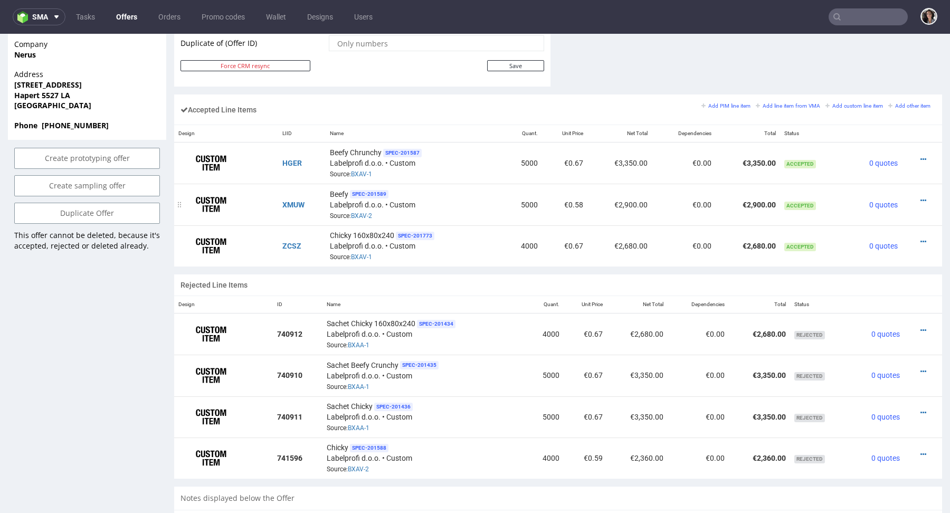
click at [909, 195] on div at bounding box center [919, 200] width 25 height 11
click at [921, 198] on icon at bounding box center [924, 200] width 6 height 7
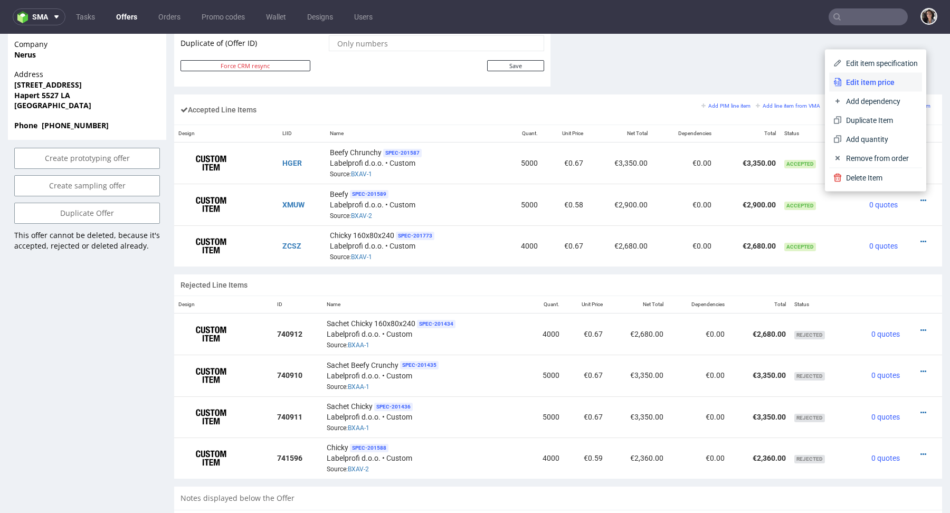
click at [852, 83] on span "Edit item price" at bounding box center [880, 82] width 76 height 11
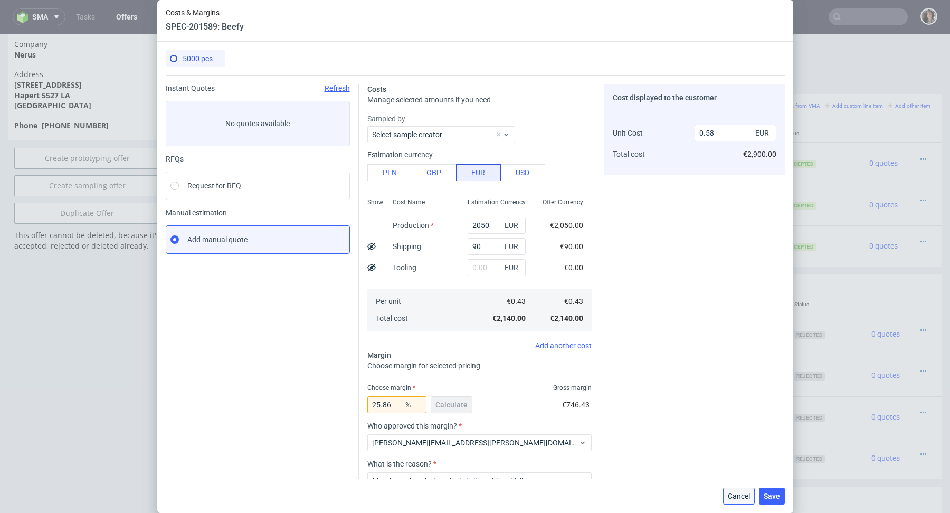
click at [740, 495] on span "Cancel" at bounding box center [739, 496] width 22 height 7
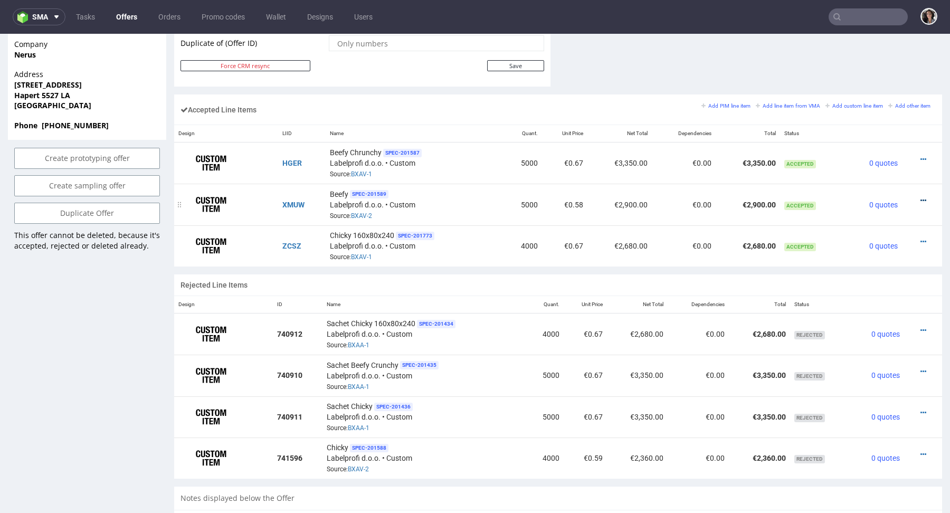
click at [921, 197] on icon at bounding box center [924, 200] width 6 height 7
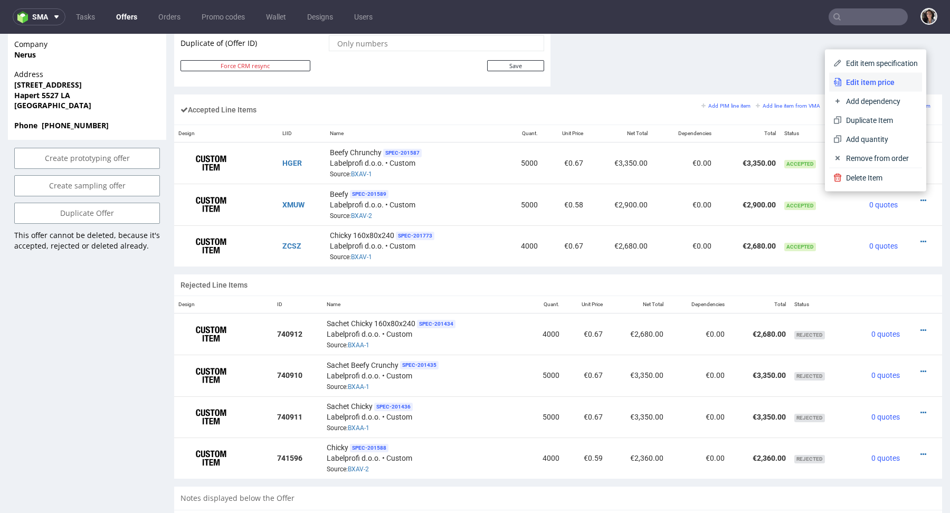
click at [851, 87] on span "Edit item price" at bounding box center [880, 82] width 76 height 11
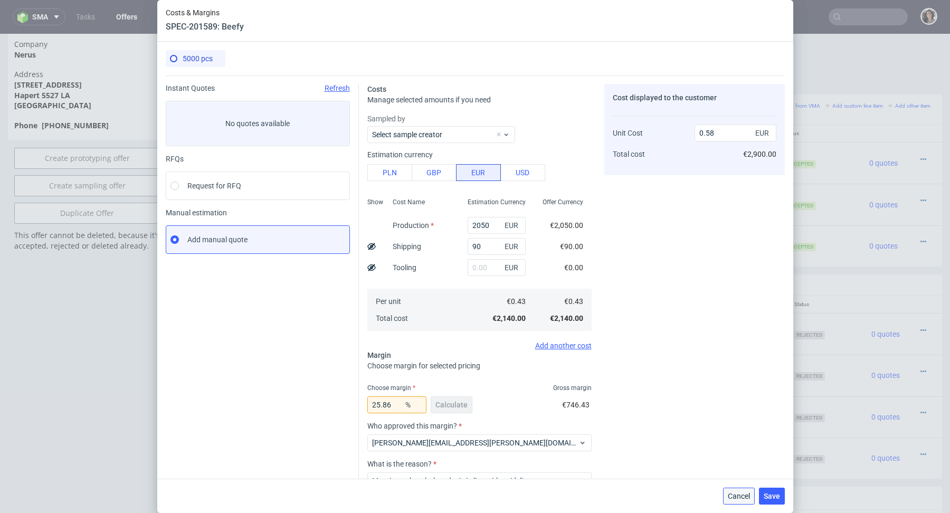
click at [737, 498] on span "Cancel" at bounding box center [739, 496] width 22 height 7
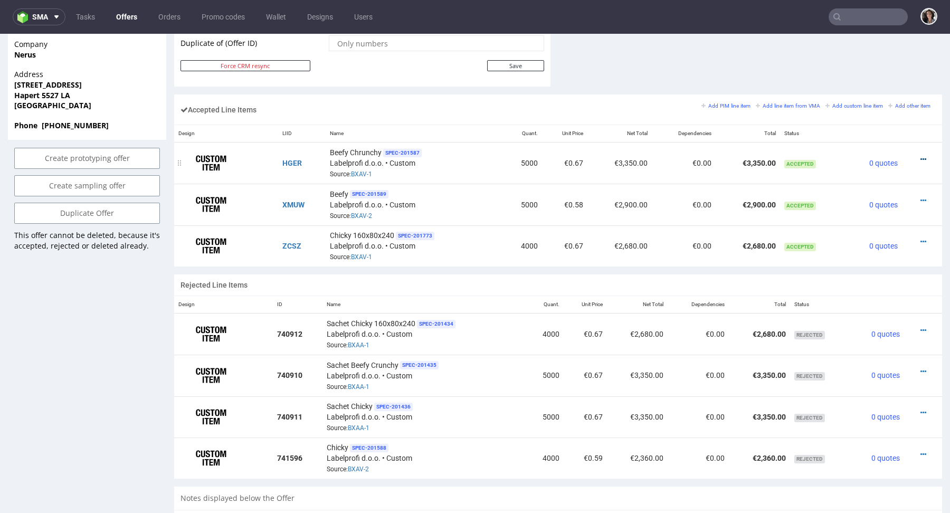
click at [921, 156] on icon at bounding box center [924, 159] width 6 height 7
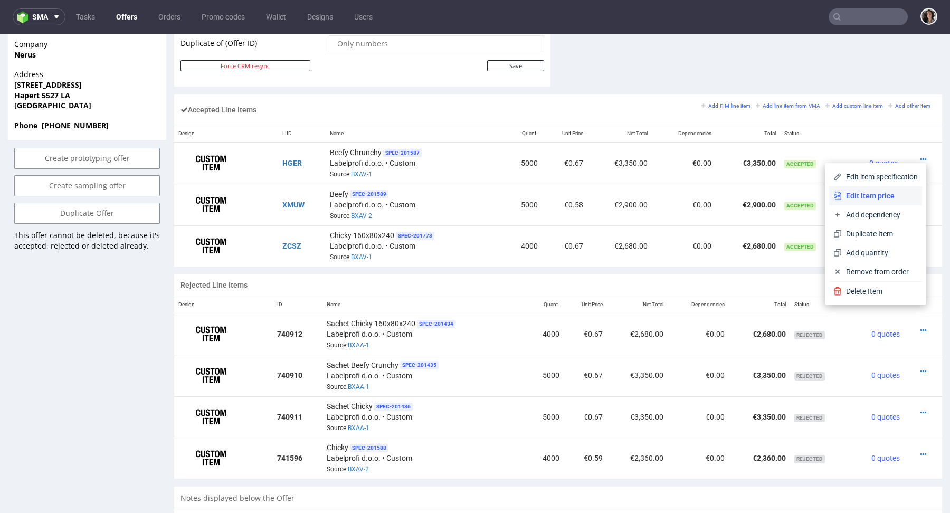
click at [864, 199] on span "Edit item price" at bounding box center [880, 196] width 76 height 11
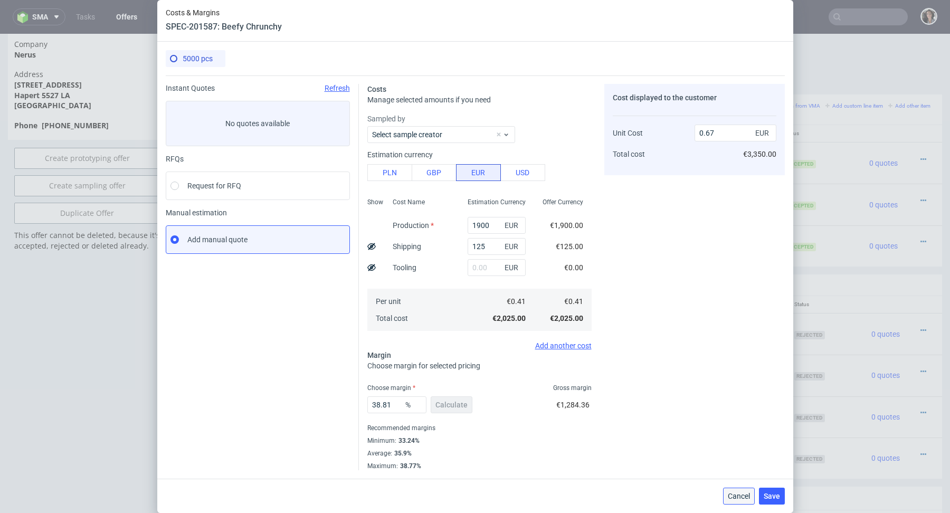
click at [735, 494] on span "Cancel" at bounding box center [739, 496] width 22 height 7
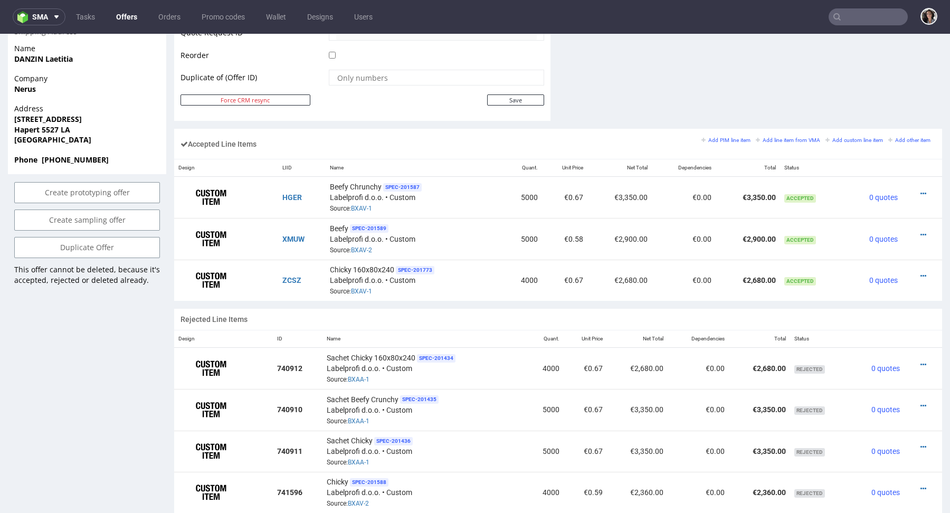
scroll to position [563, 0]
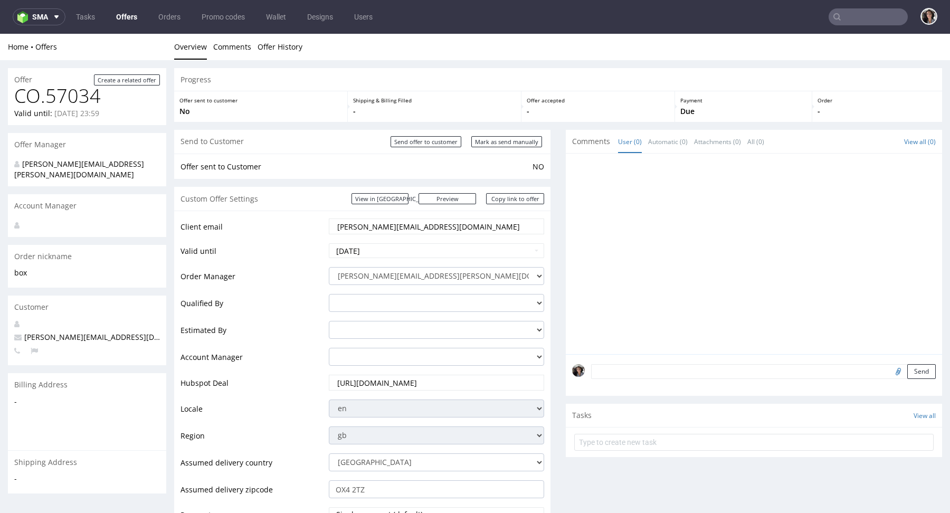
scroll to position [428, 0]
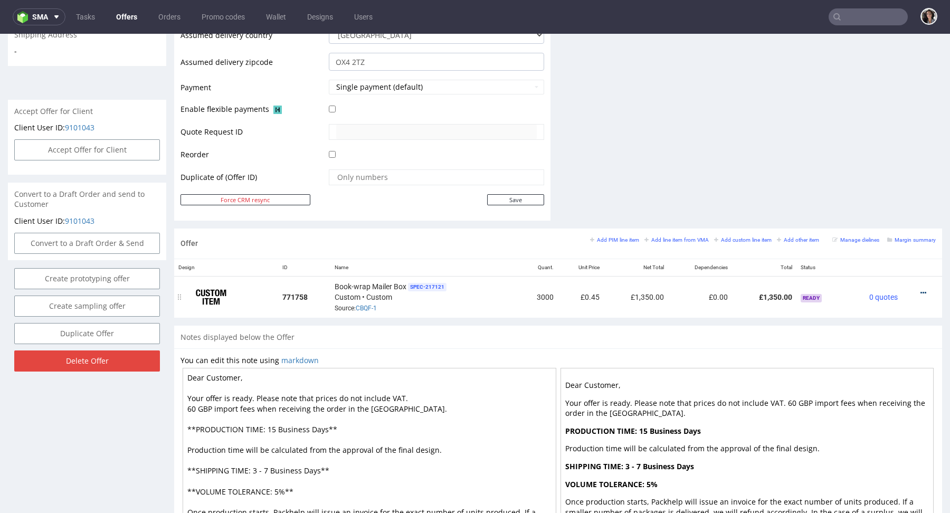
click at [921, 289] on icon at bounding box center [924, 292] width 6 height 7
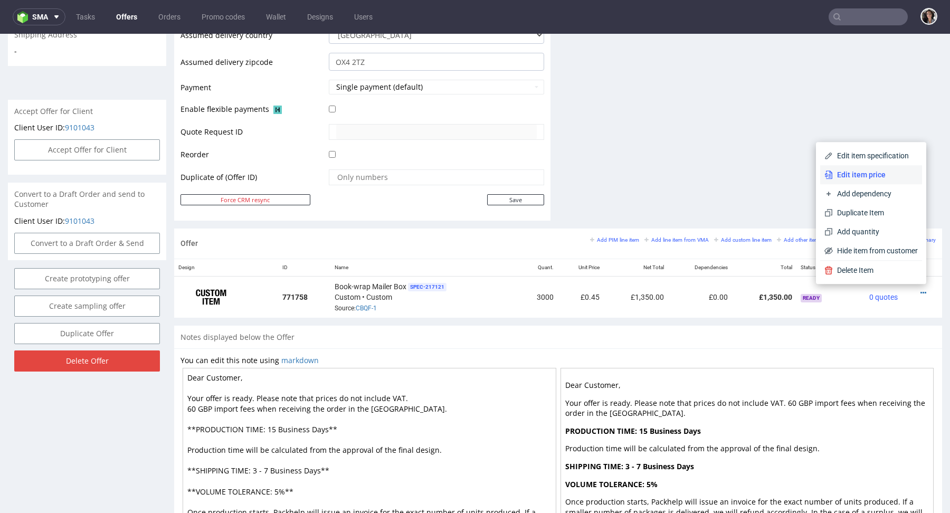
click at [853, 171] on span "Edit item price" at bounding box center [875, 174] width 85 height 11
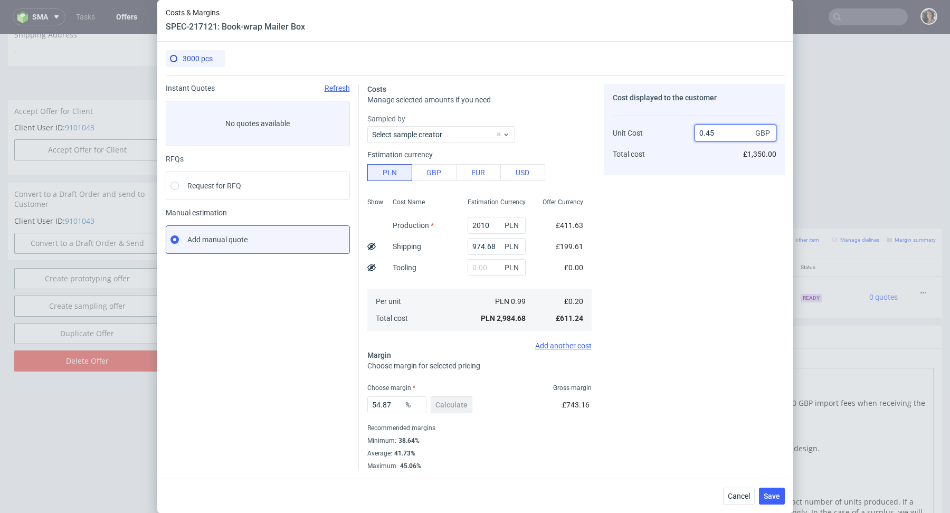
click at [720, 137] on input "0.45" at bounding box center [736, 133] width 82 height 17
click at [741, 490] on button "Cancel" at bounding box center [739, 496] width 32 height 17
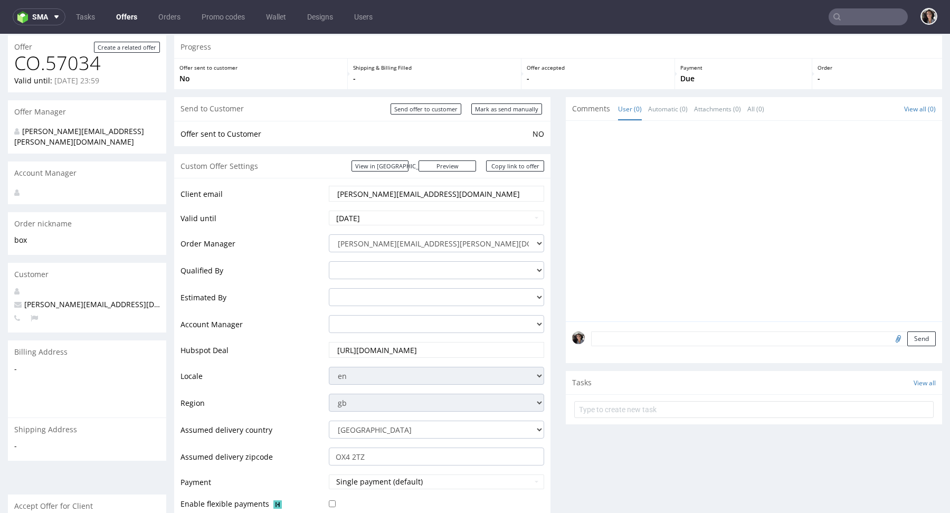
scroll to position [1, 0]
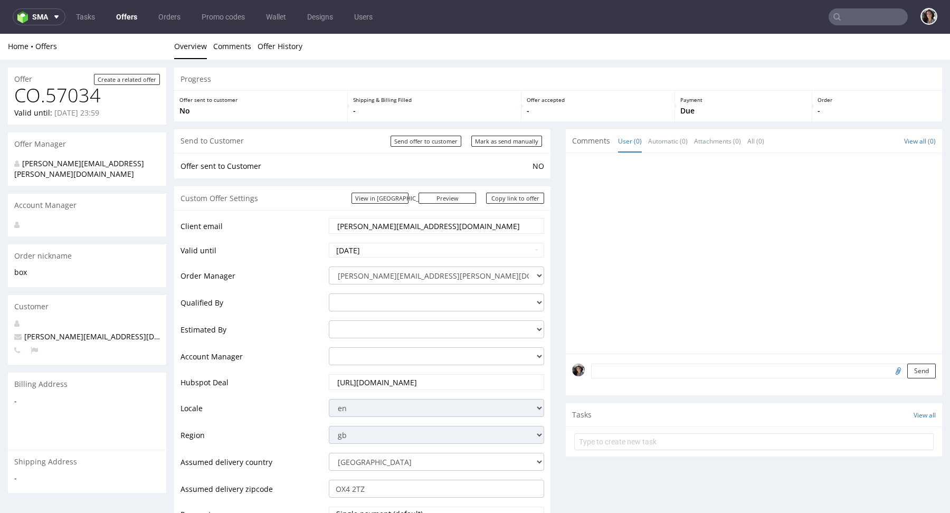
click at [890, 368] on input "file" at bounding box center [897, 371] width 15 height 14
type input "C:\fakepath\ostro__custom____DXWX__d0__oR868072707.pdf"
click at [653, 367] on textarea at bounding box center [763, 371] width 345 height 15
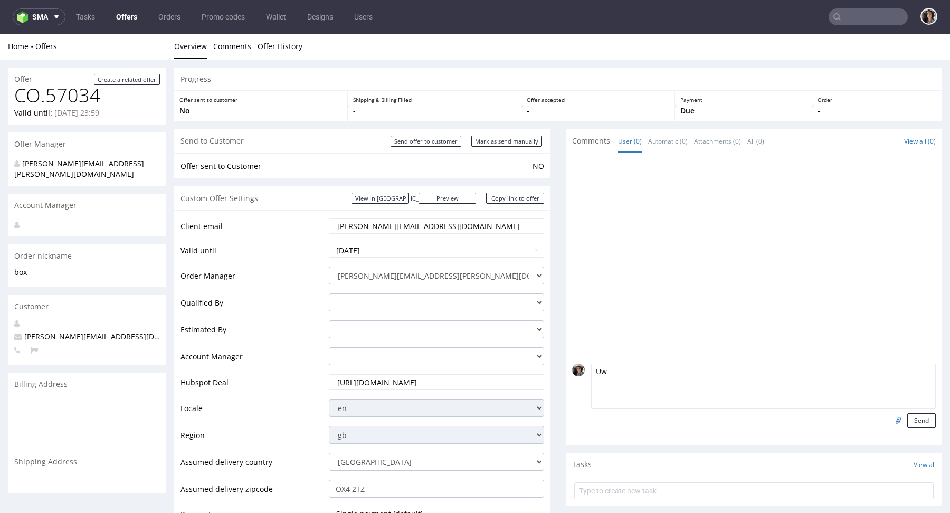
type textarea "U"
paste textarea "Please note that the previous order was printed using the old artwork, not this…"
type textarea "Artwork - Please note that the previous order was printed using the old artwork…"
click at [915, 420] on button "Send" at bounding box center [922, 420] width 29 height 15
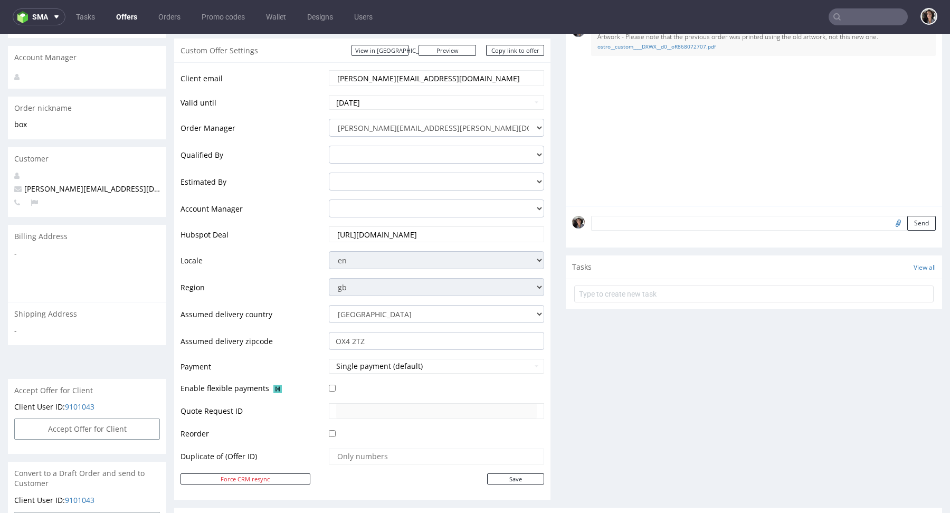
scroll to position [302, 0]
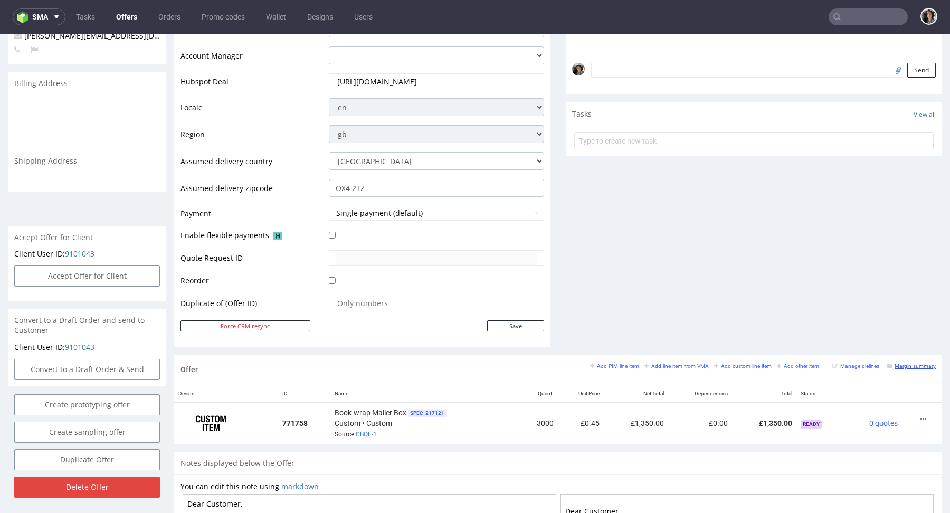
click at [906, 364] on small "Margin summary" at bounding box center [912, 366] width 49 height 6
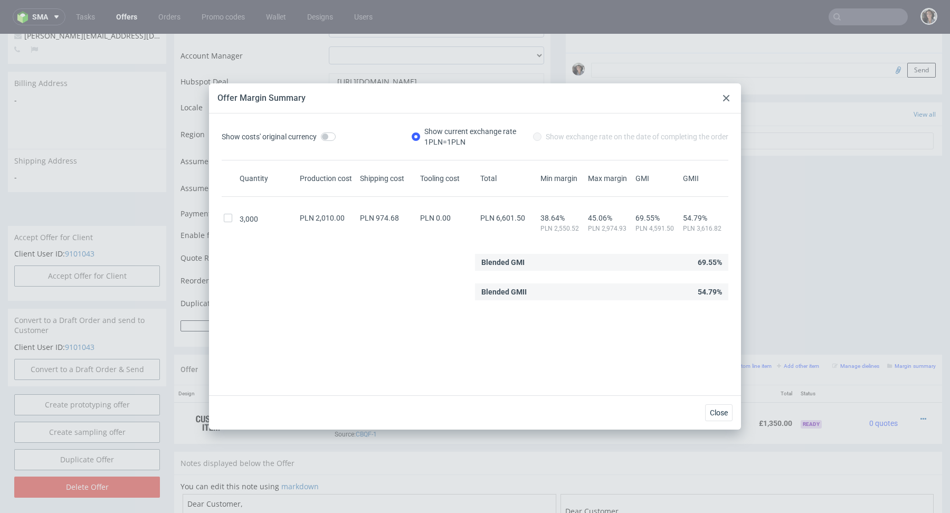
drag, startPoint x: 727, startPoint y: 96, endPoint x: 722, endPoint y: 63, distance: 33.0
click at [727, 96] on icon at bounding box center [726, 98] width 6 height 6
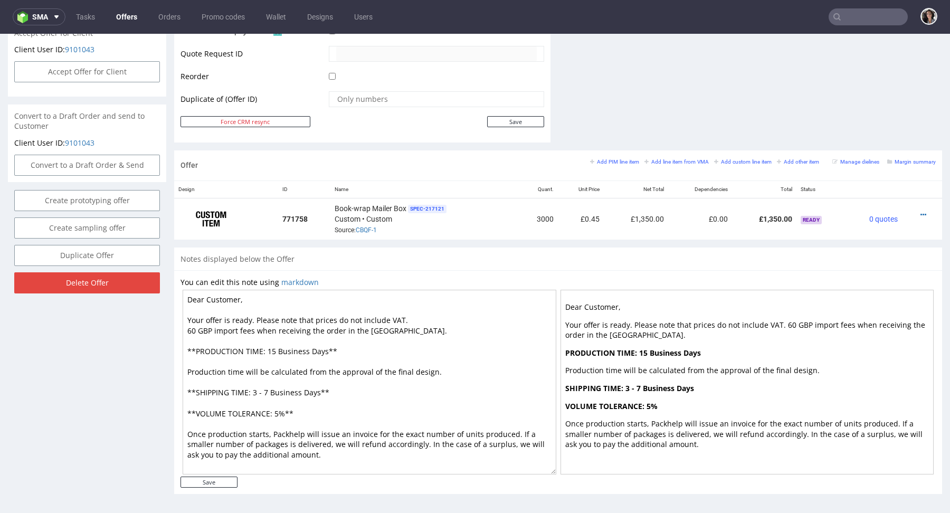
scroll to position [0, 0]
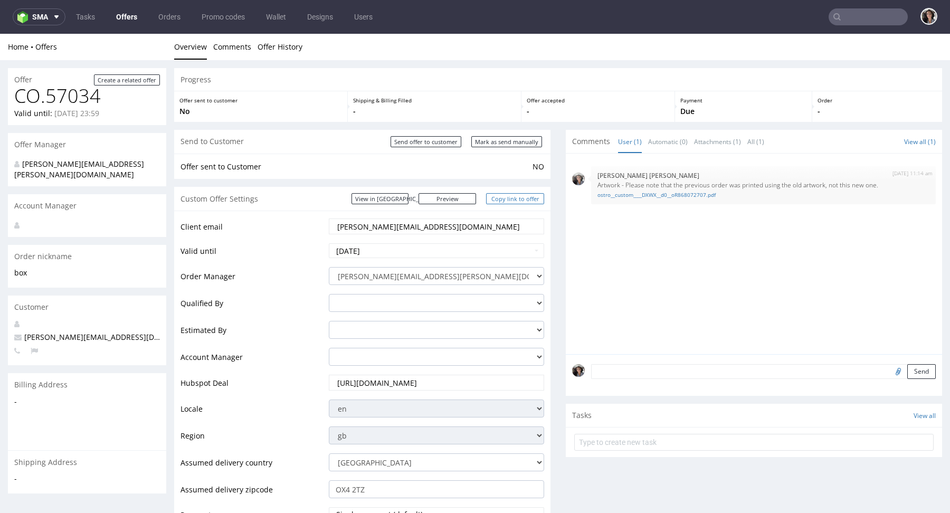
click at [513, 199] on link "Copy link to offer" at bounding box center [515, 198] width 58 height 11
click at [519, 138] on input "Mark as send manually" at bounding box center [507, 141] width 71 height 11
type input "In progress..."
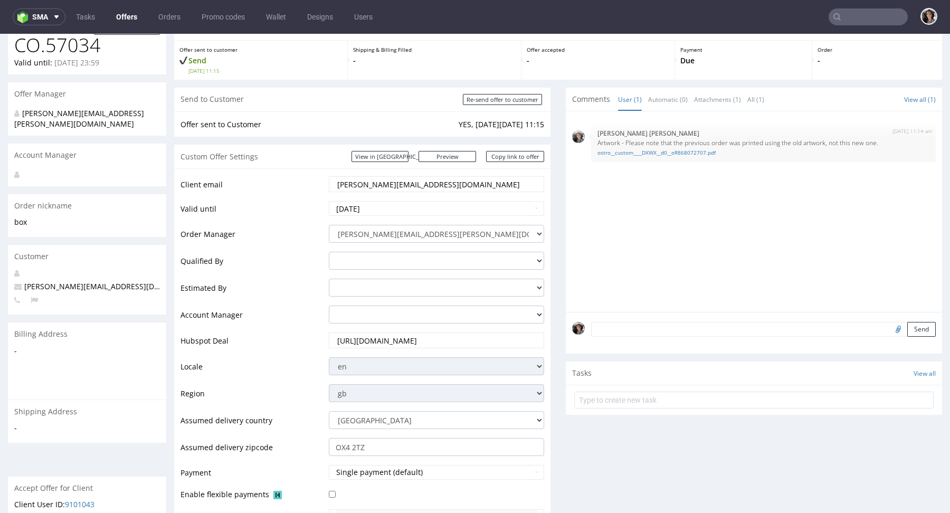
scroll to position [66, 0]
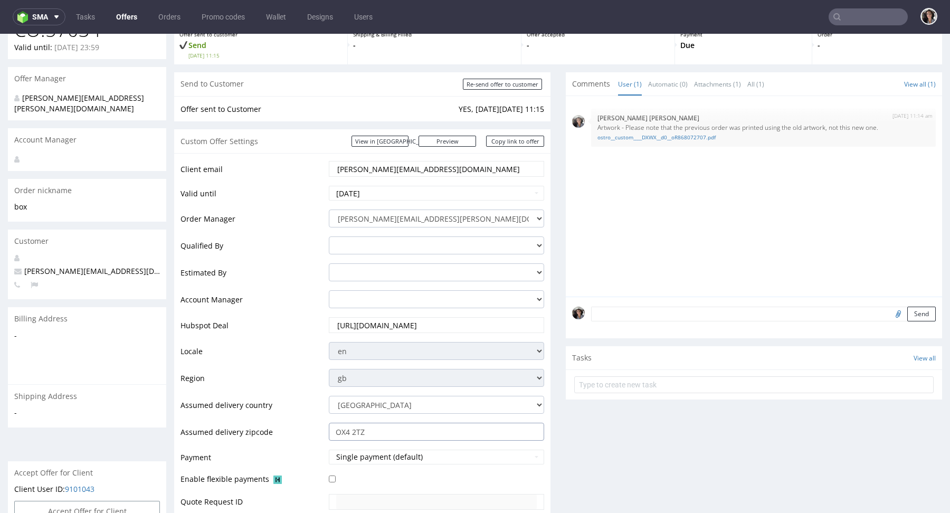
click at [395, 427] on input "OX4 2TZ" at bounding box center [436, 432] width 215 height 18
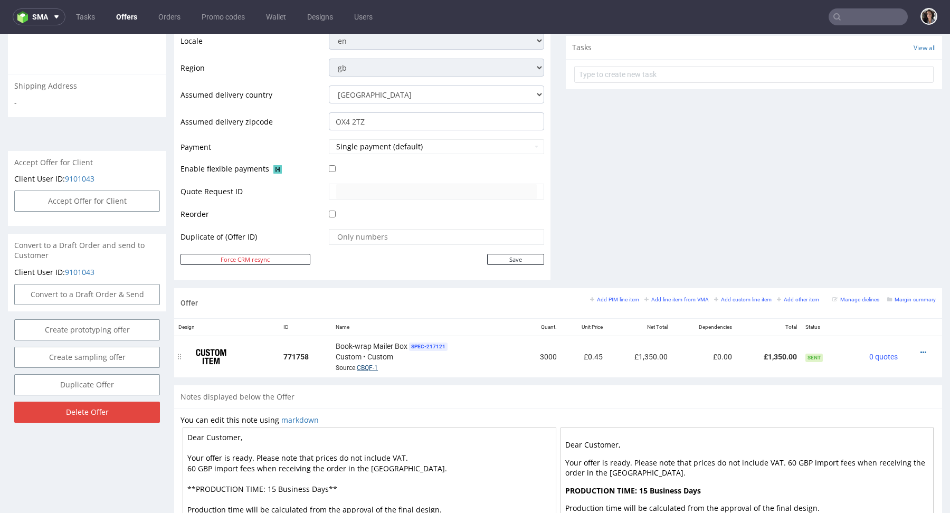
click at [372, 364] on link "CBQF-1" at bounding box center [367, 367] width 21 height 7
click at [921, 351] on icon at bounding box center [924, 352] width 6 height 7
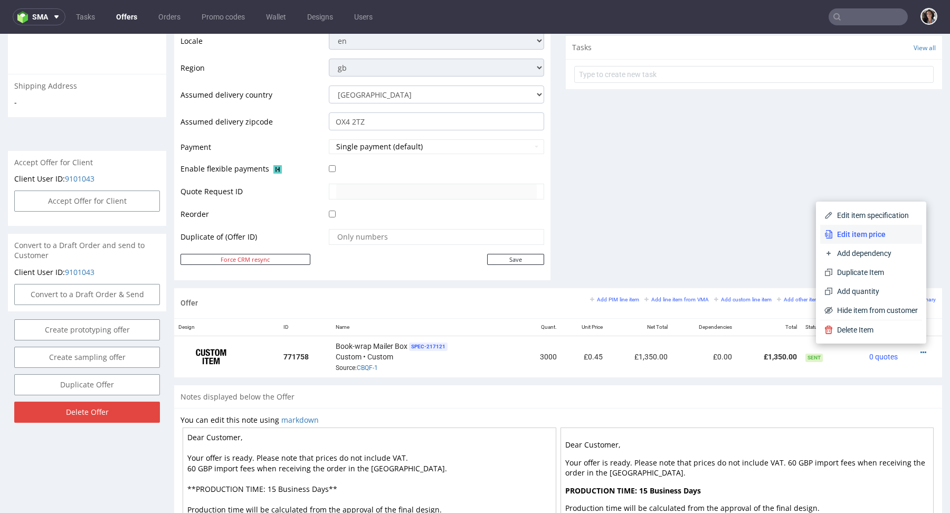
click at [858, 236] on span "Edit item price" at bounding box center [875, 234] width 85 height 11
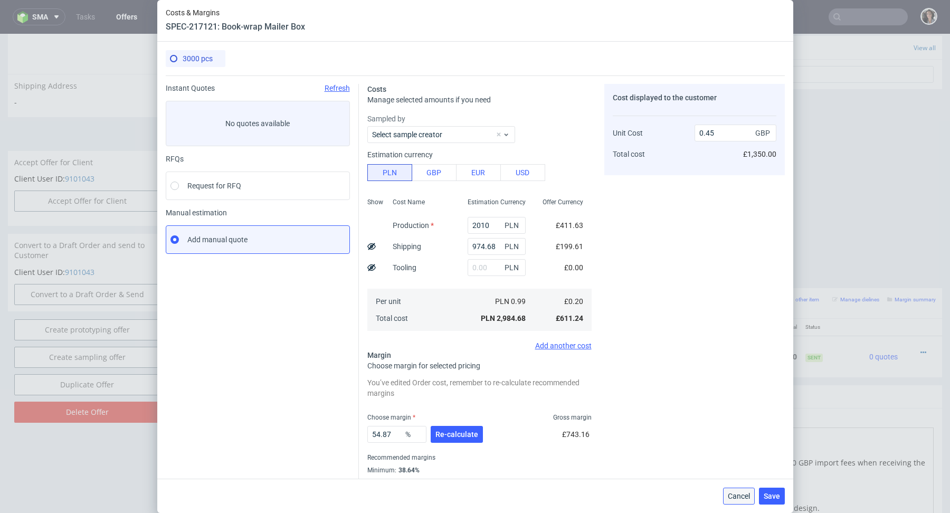
click at [740, 494] on span "Cancel" at bounding box center [739, 496] width 22 height 7
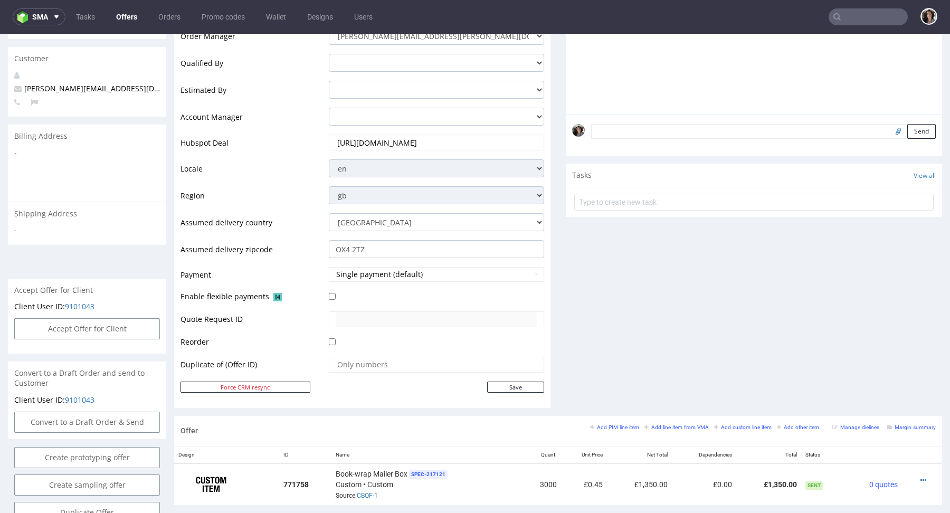
scroll to position [98, 0]
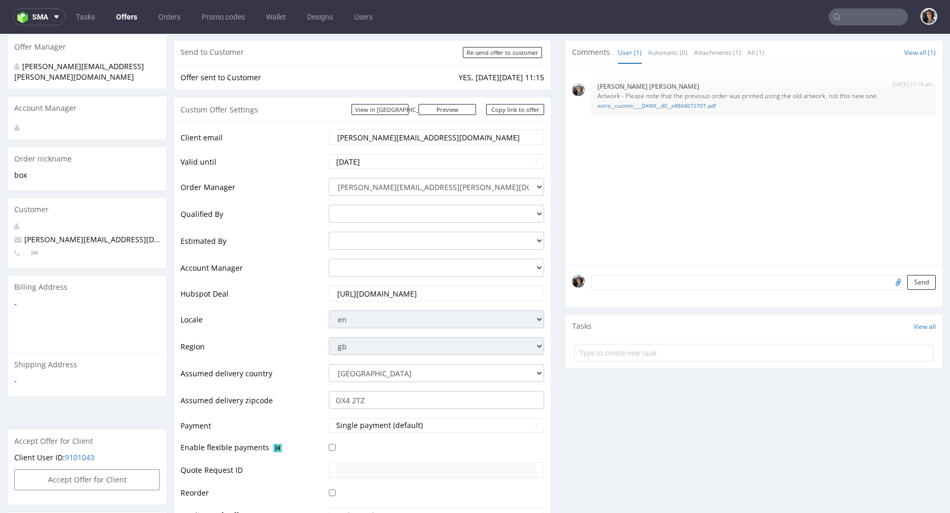
click at [451, 133] on input "george@isbistergroup.com" at bounding box center [436, 137] width 201 height 15
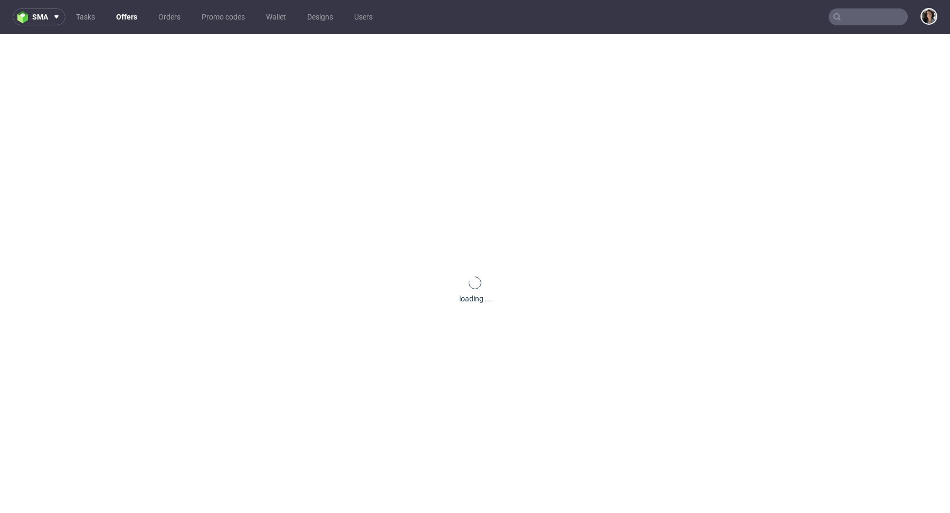
click at [879, 27] on nav "sma Tasks Offers Orders Promo codes Wallet Designs Users" at bounding box center [475, 17] width 950 height 34
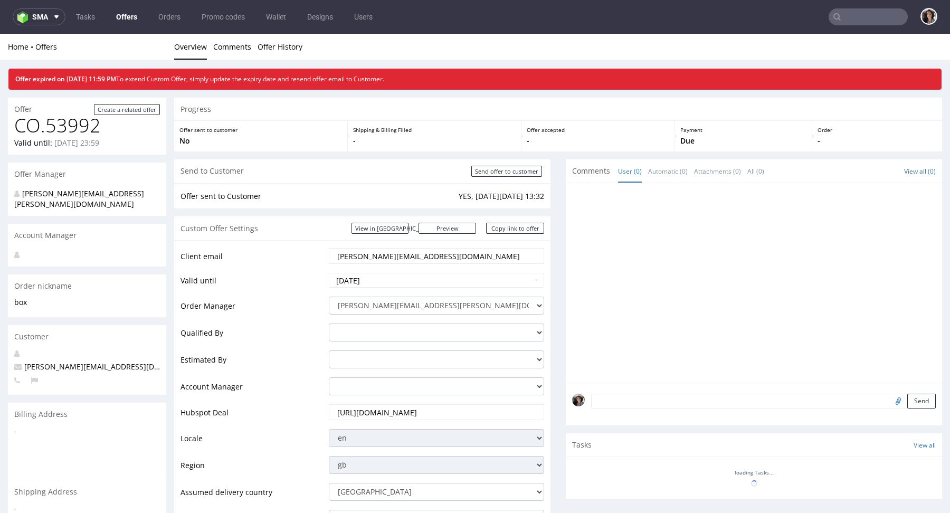
click at [857, 16] on input "text" at bounding box center [868, 16] width 79 height 17
paste input "[PERSON_NAME][EMAIL_ADDRESS][DOMAIN_NAME]"
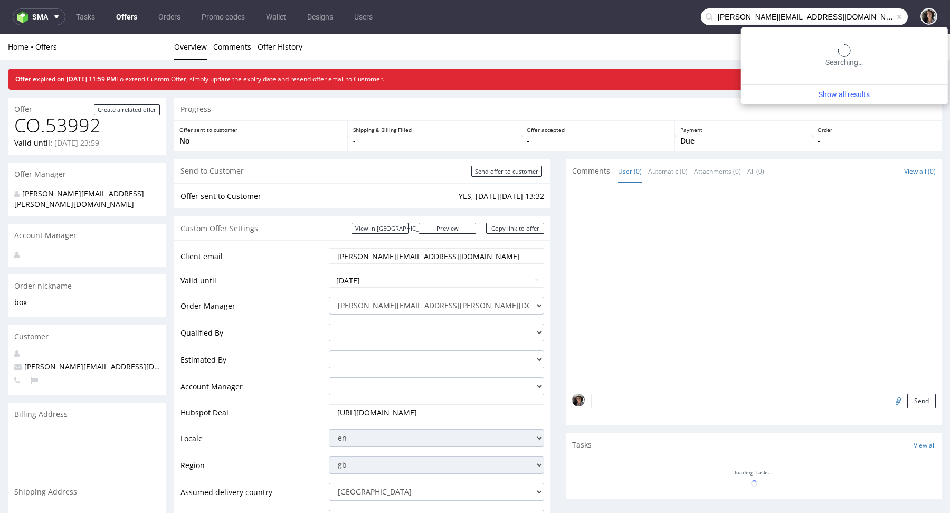
type input "[PERSON_NAME][EMAIL_ADDRESS][DOMAIN_NAME]"
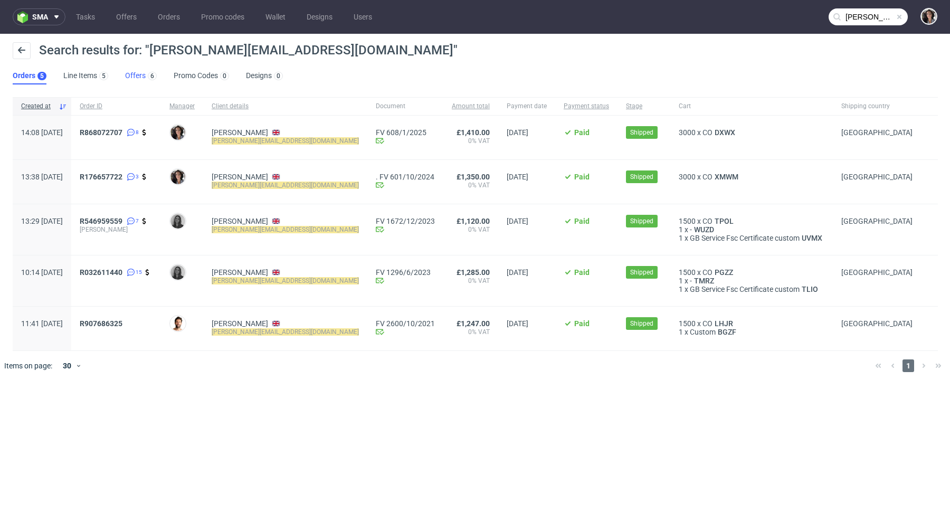
click at [128, 75] on link "Offers 6" at bounding box center [141, 76] width 32 height 17
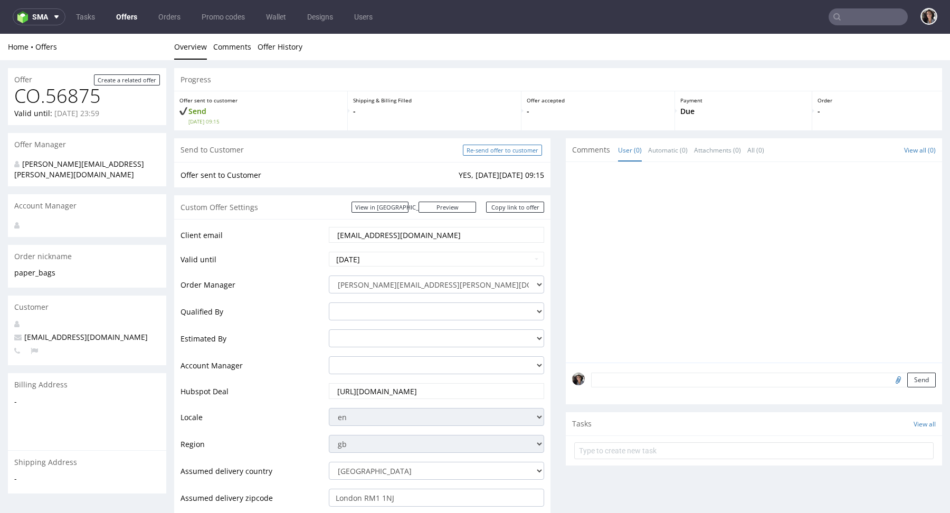
click at [500, 150] on input "Re-send offer to customer" at bounding box center [502, 150] width 79 height 11
type input "In progress..."
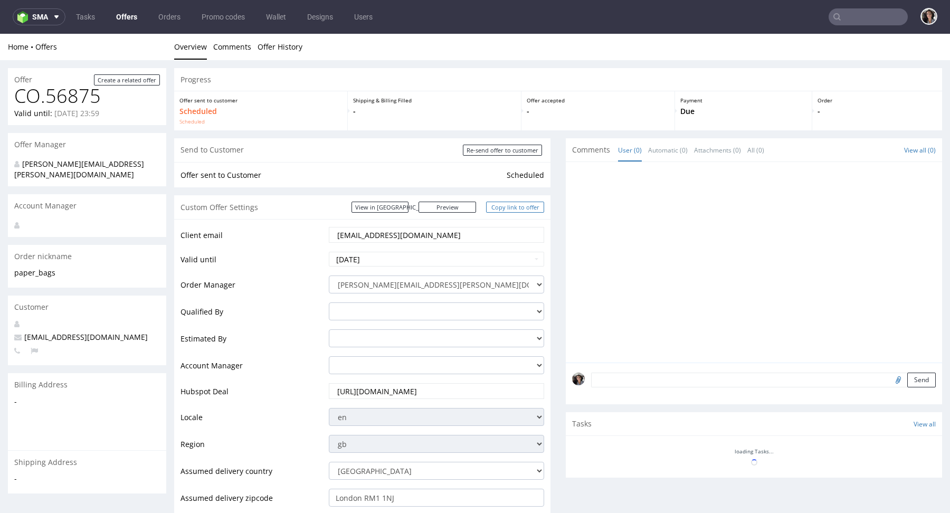
click at [521, 204] on link "Copy link to offer" at bounding box center [515, 207] width 58 height 11
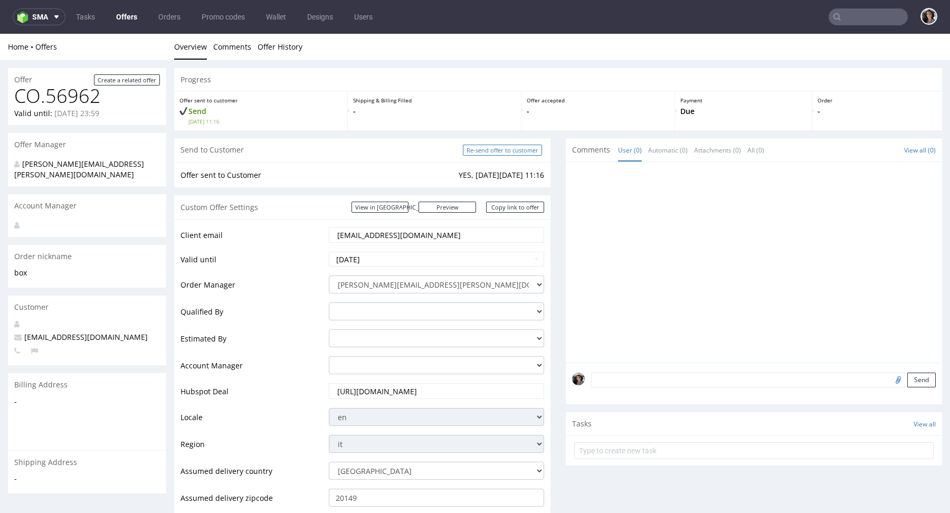
click at [508, 152] on input "Re-send offer to customer" at bounding box center [502, 150] width 79 height 11
type input "In progress..."
click at [528, 208] on link "Copy link to offer" at bounding box center [515, 207] width 58 height 11
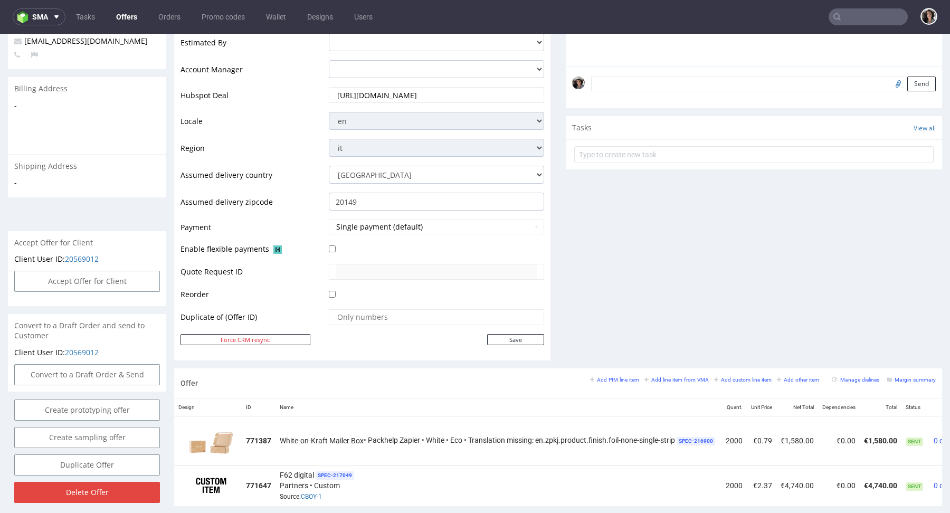
scroll to position [471, 0]
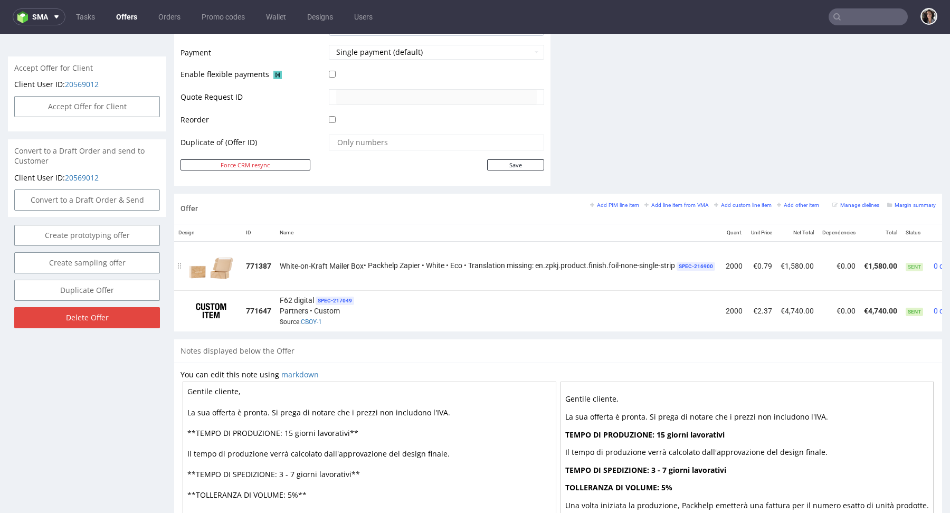
click at [917, 263] on span "Sent" at bounding box center [914, 267] width 17 height 8
